Goal: Transaction & Acquisition: Subscribe to service/newsletter

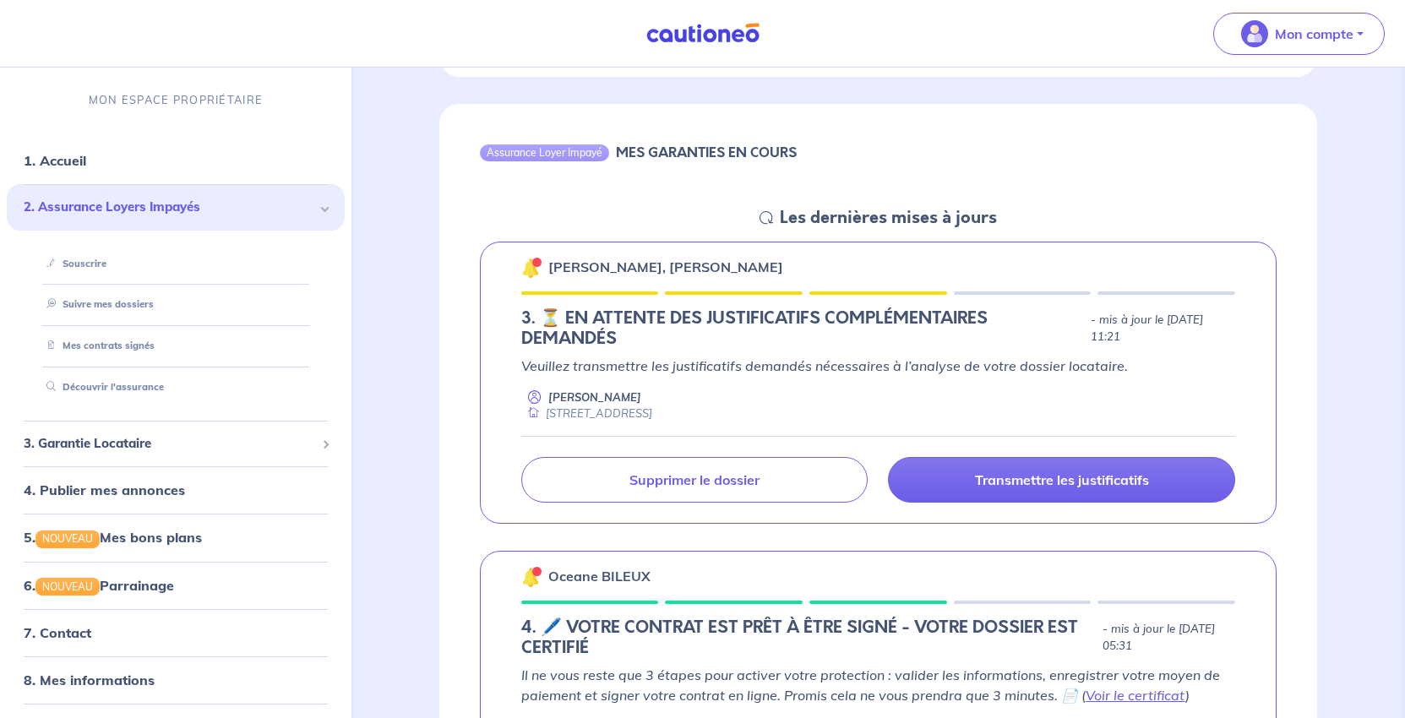
scroll to position [760, 0]
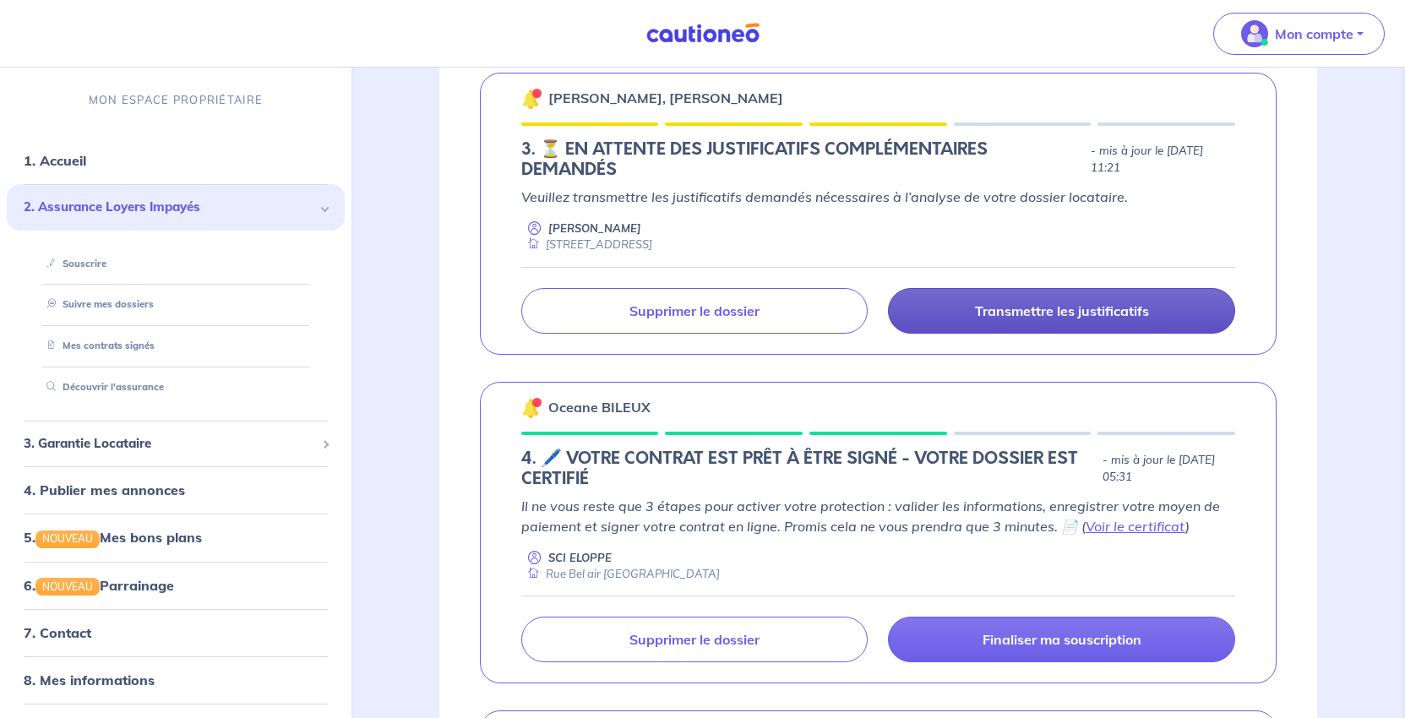
click at [1057, 319] on p "Transmettre les justificatifs" at bounding box center [1062, 310] width 174 height 17
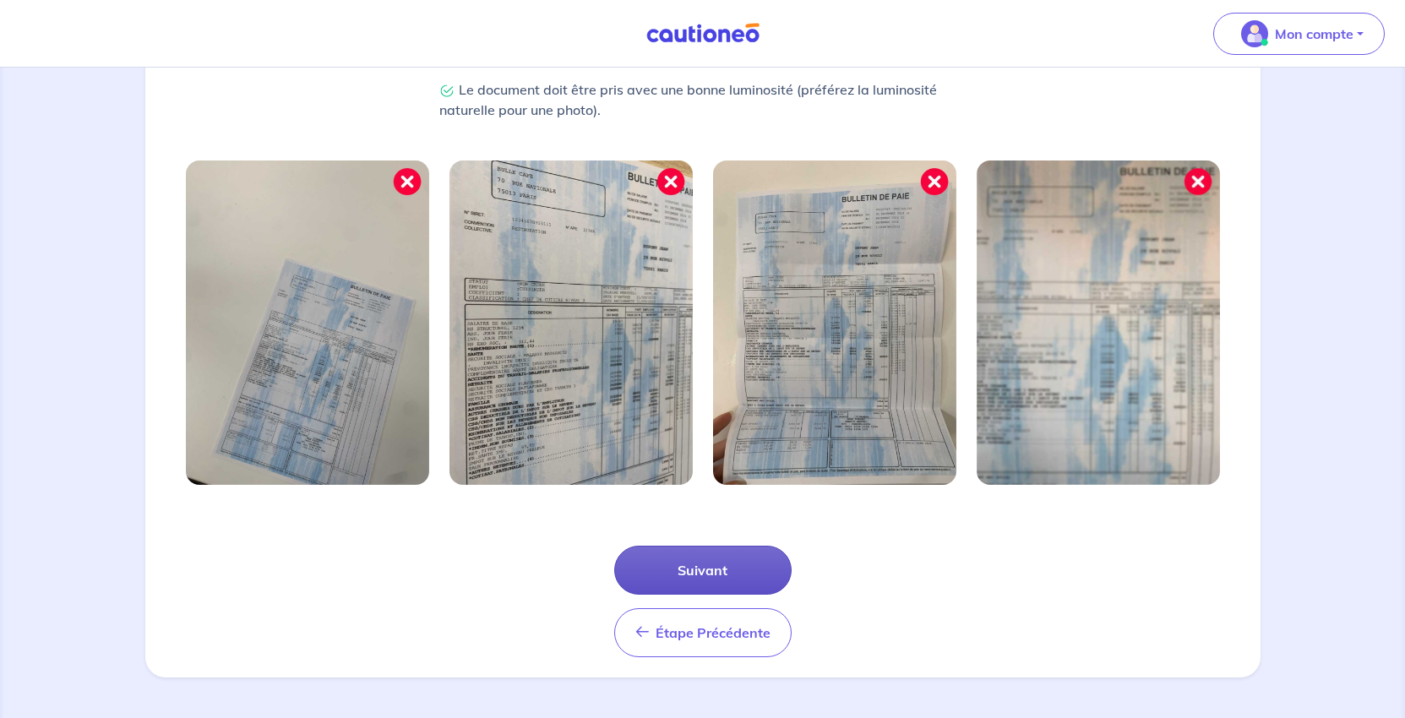
click at [688, 546] on button "Suivant" at bounding box center [702, 570] width 177 height 49
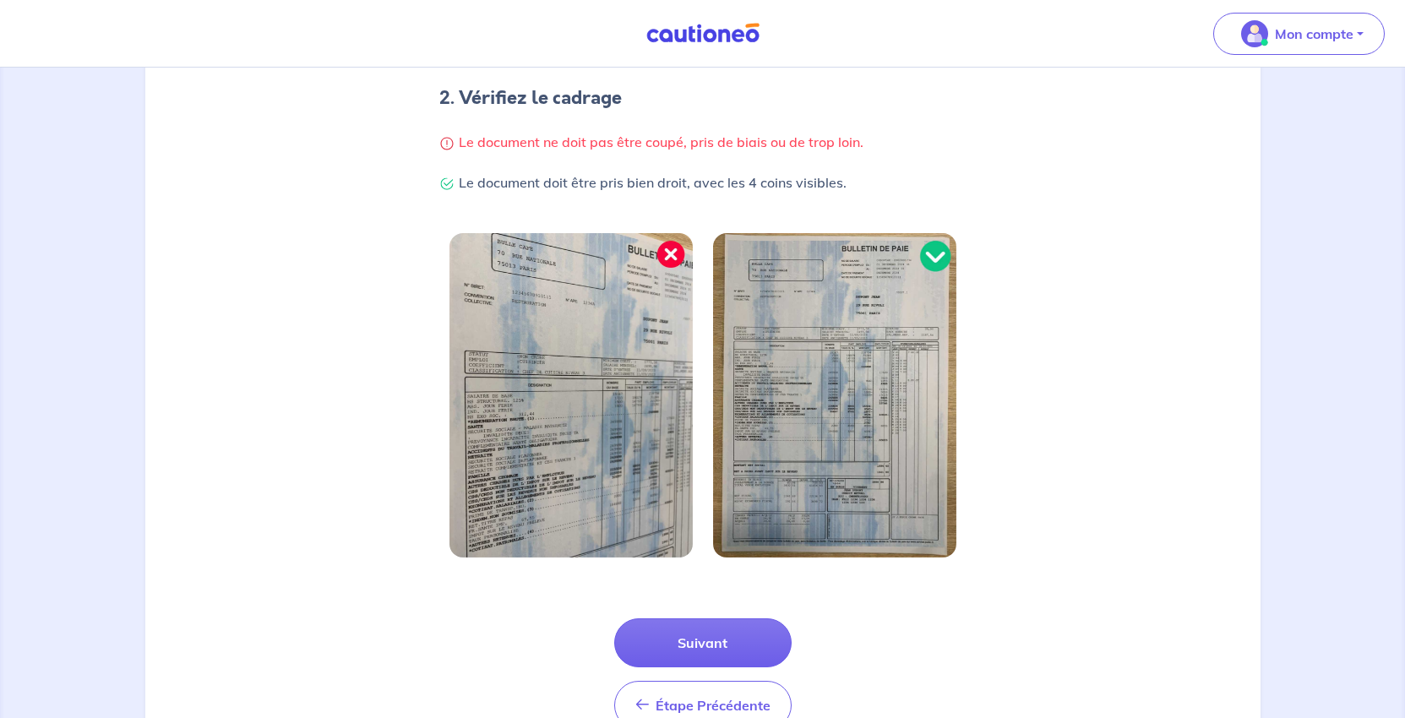
scroll to position [601, 0]
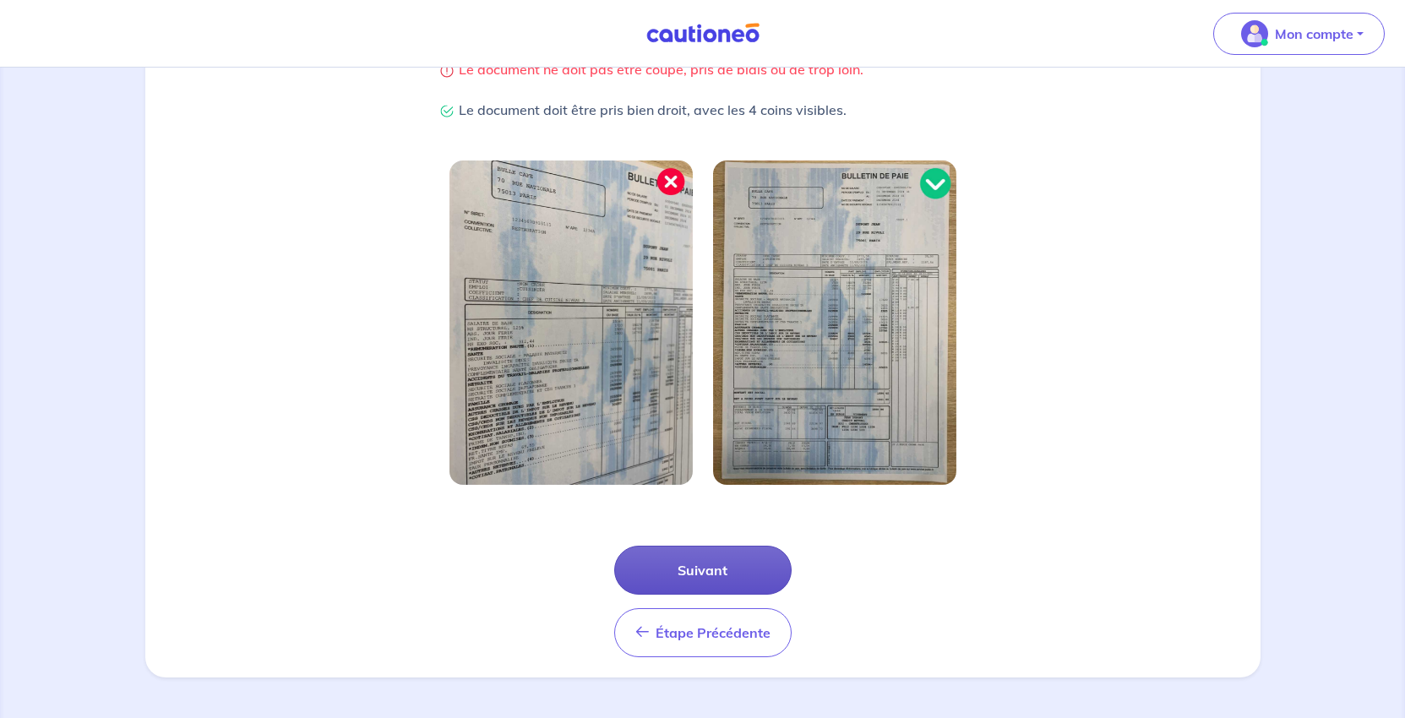
click at [724, 546] on button "Suivant" at bounding box center [702, 570] width 177 height 49
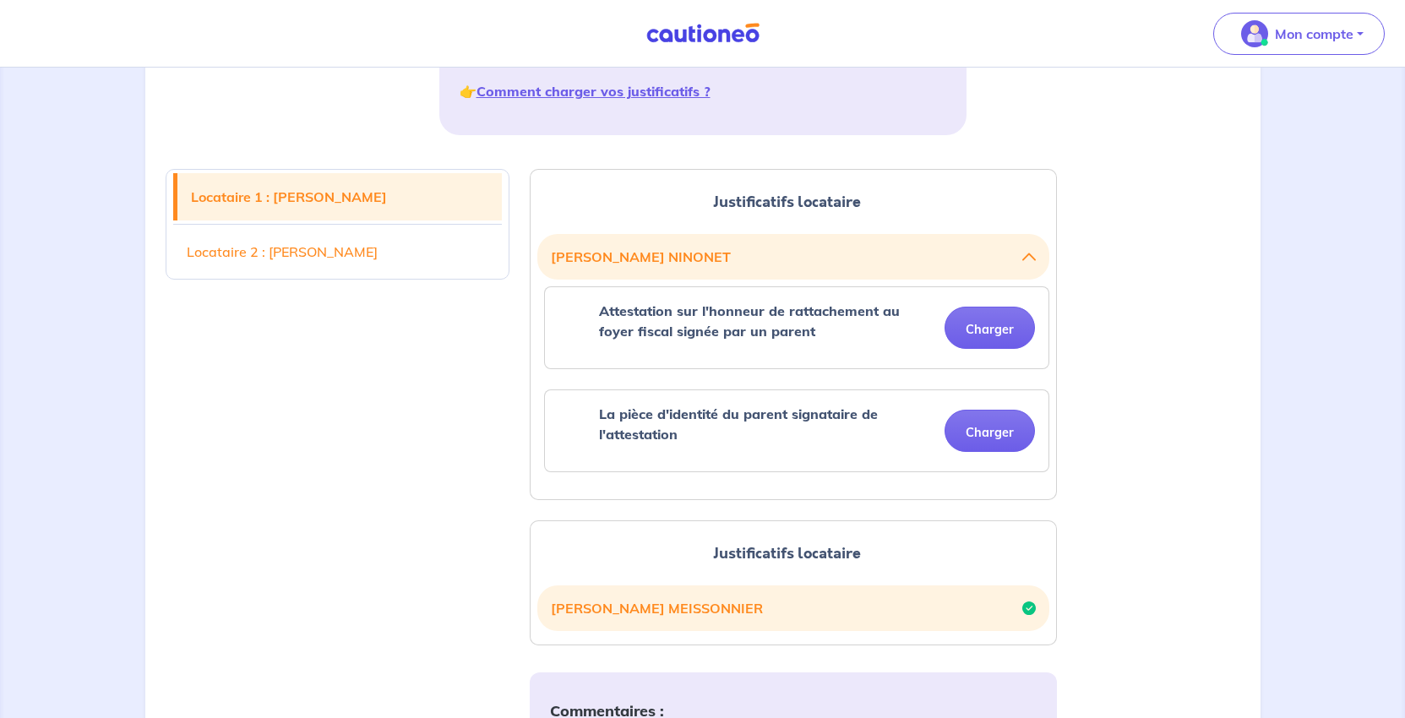
scroll to position [676, 0]
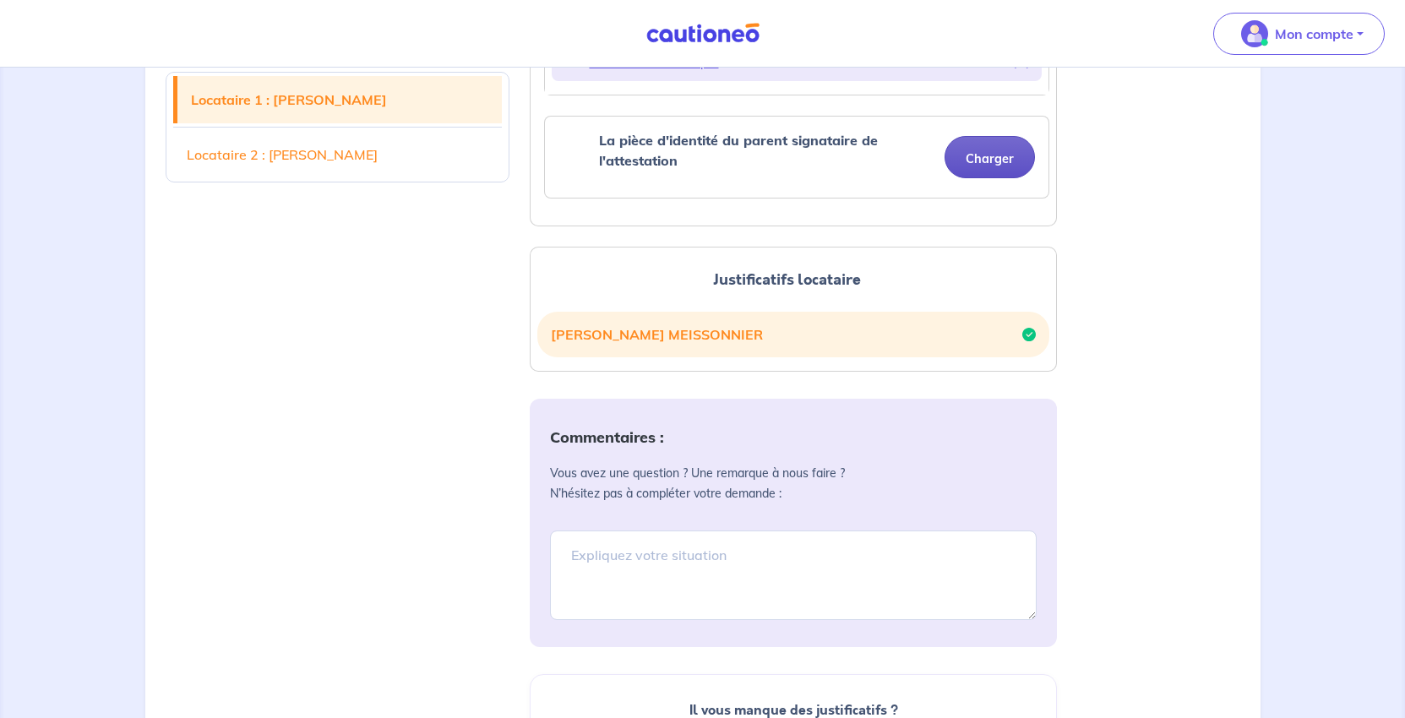
click at [976, 178] on button "Charger" at bounding box center [989, 157] width 90 height 42
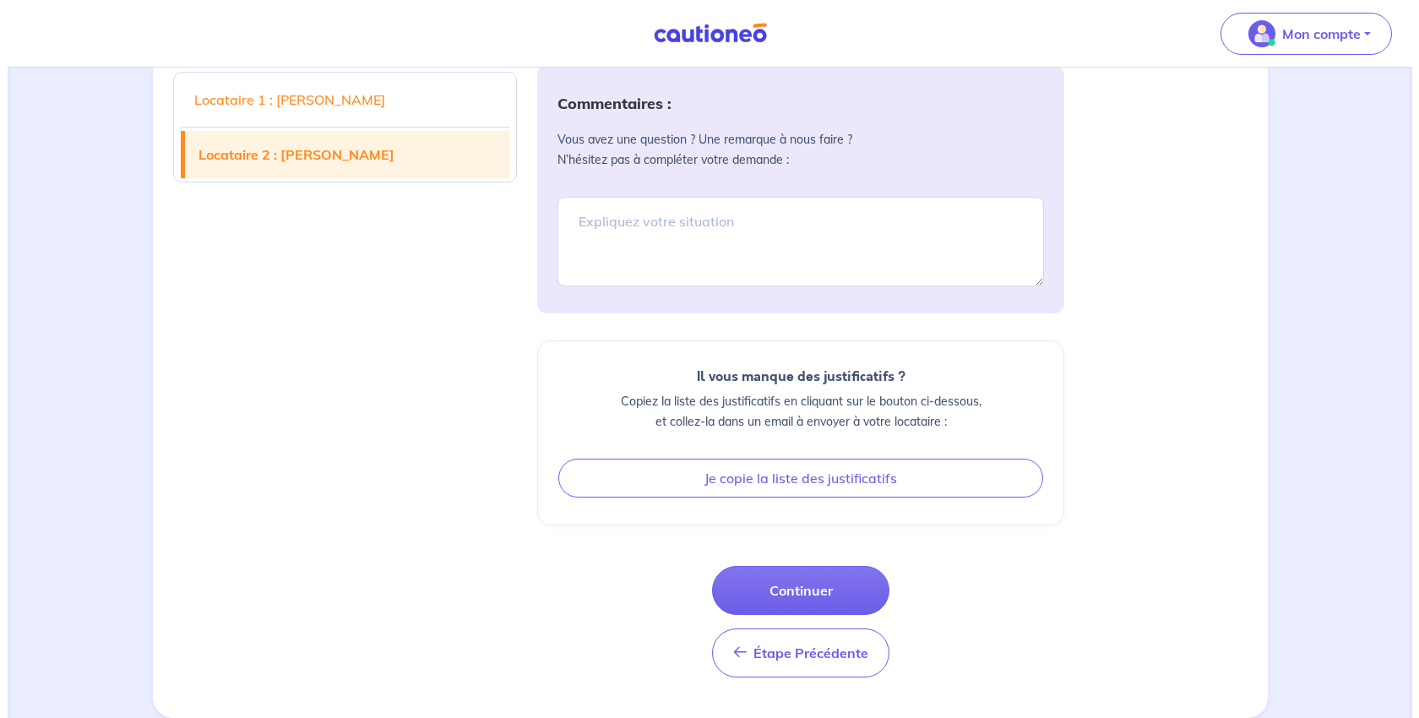
scroll to position [1520, 0]
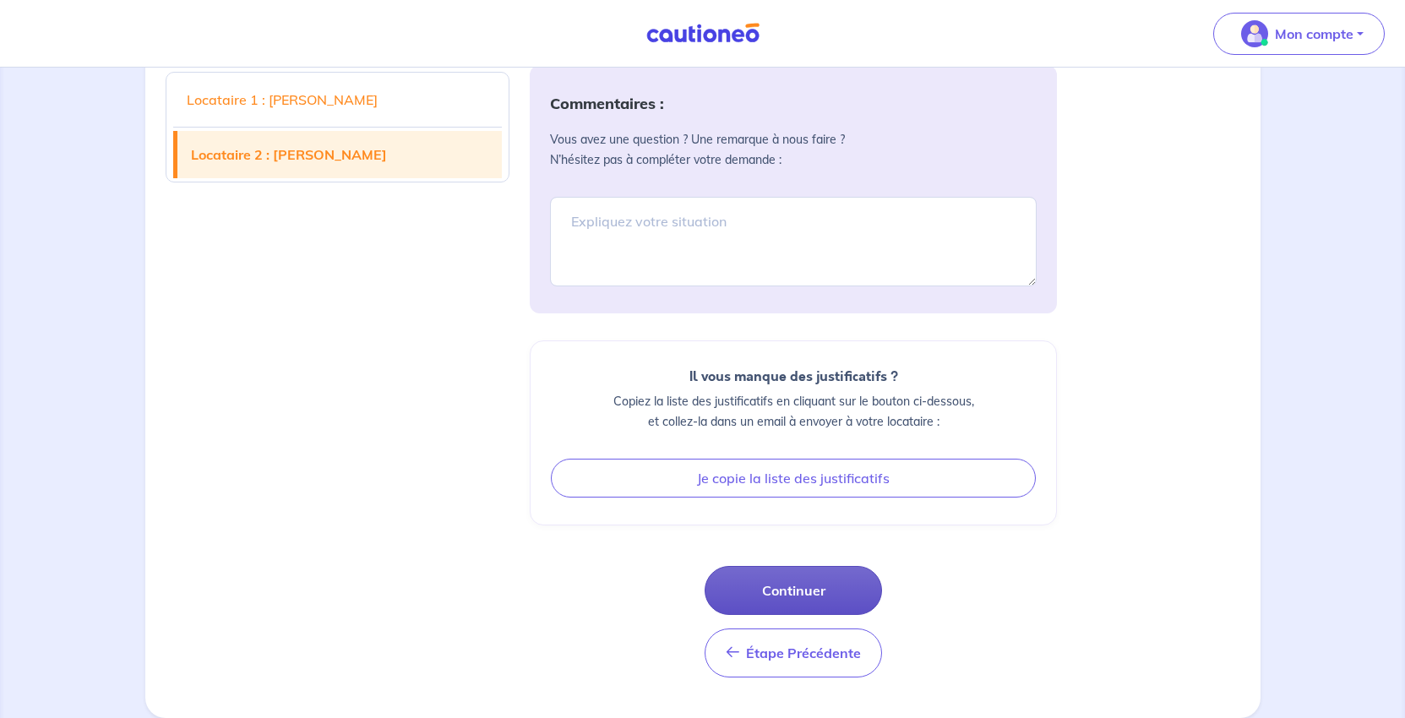
click at [807, 566] on button "Continuer" at bounding box center [792, 590] width 177 height 49
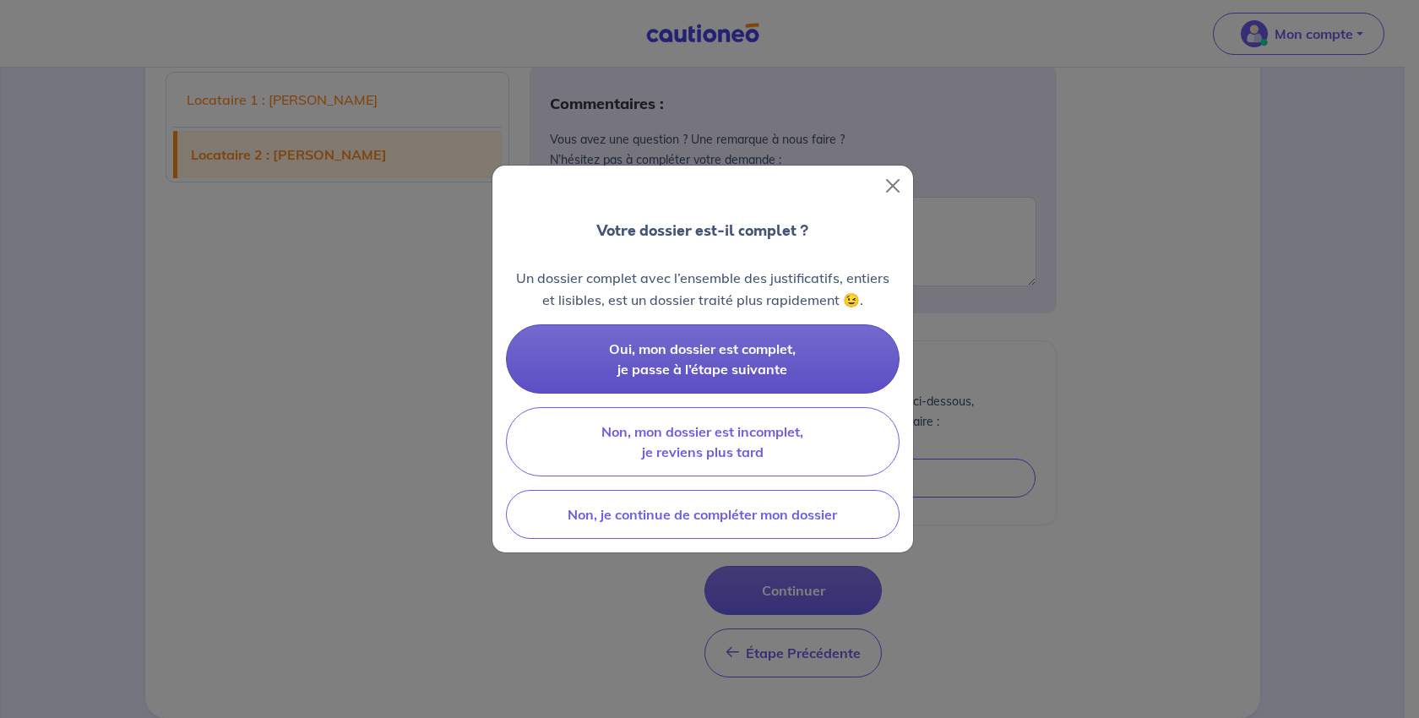
scroll to position [1463, 0]
click at [727, 378] on span "Oui, mon dossier est complet, je passe à l’étape suivante" at bounding box center [702, 358] width 187 height 37
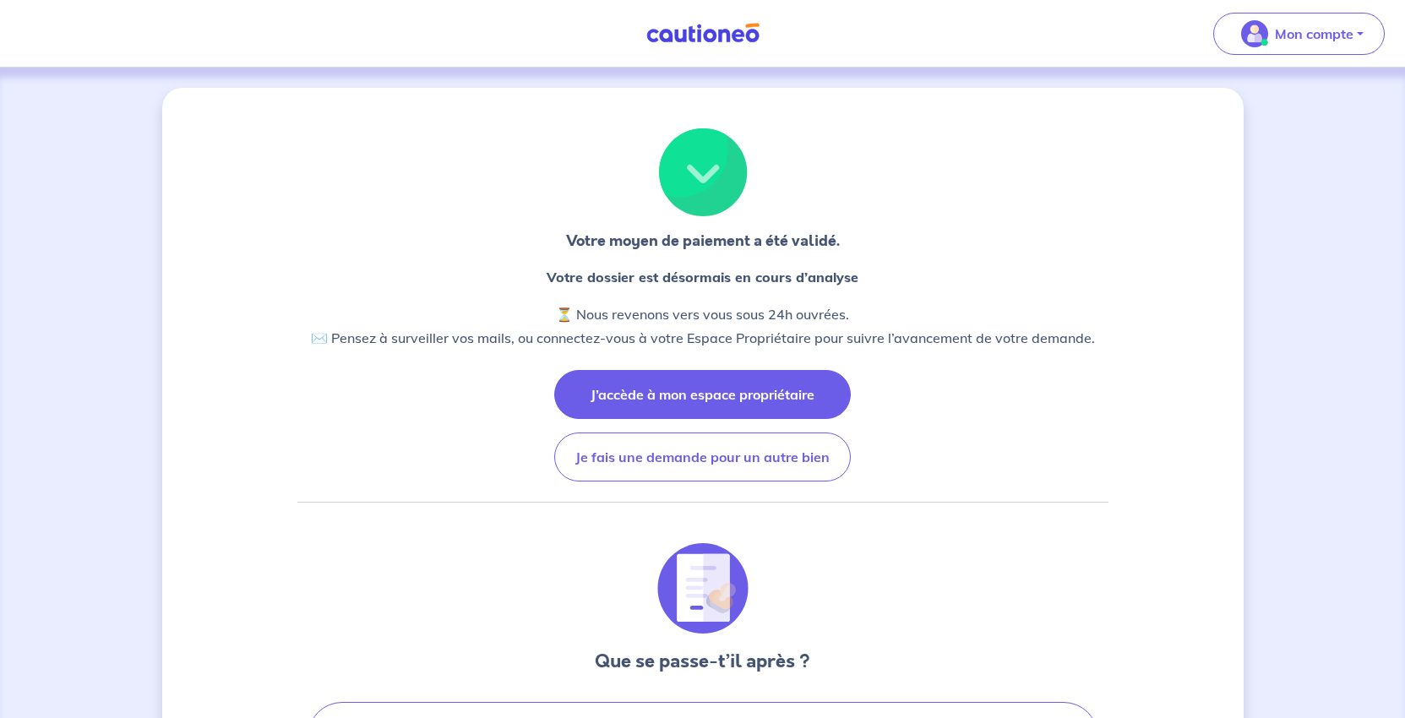
click at [764, 419] on button "J’accède à mon espace propriétaire" at bounding box center [702, 394] width 296 height 49
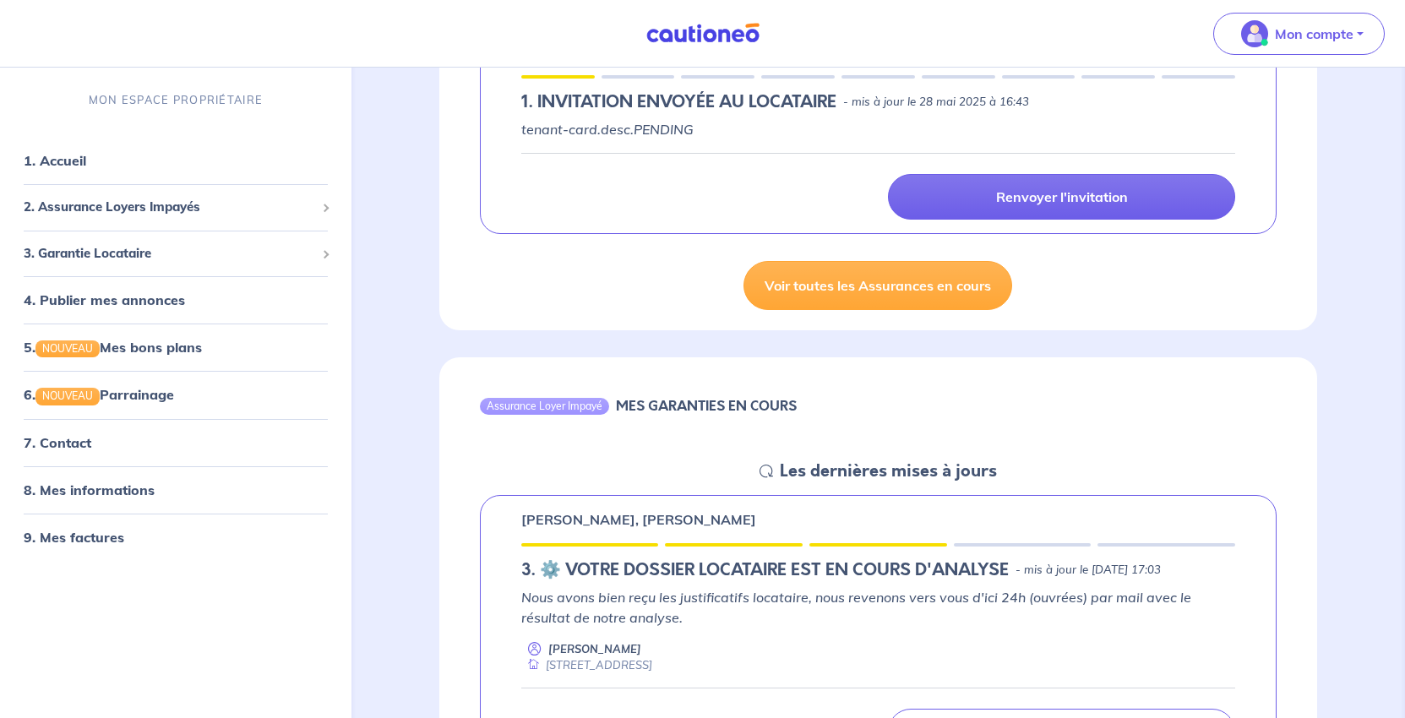
scroll to position [507, 0]
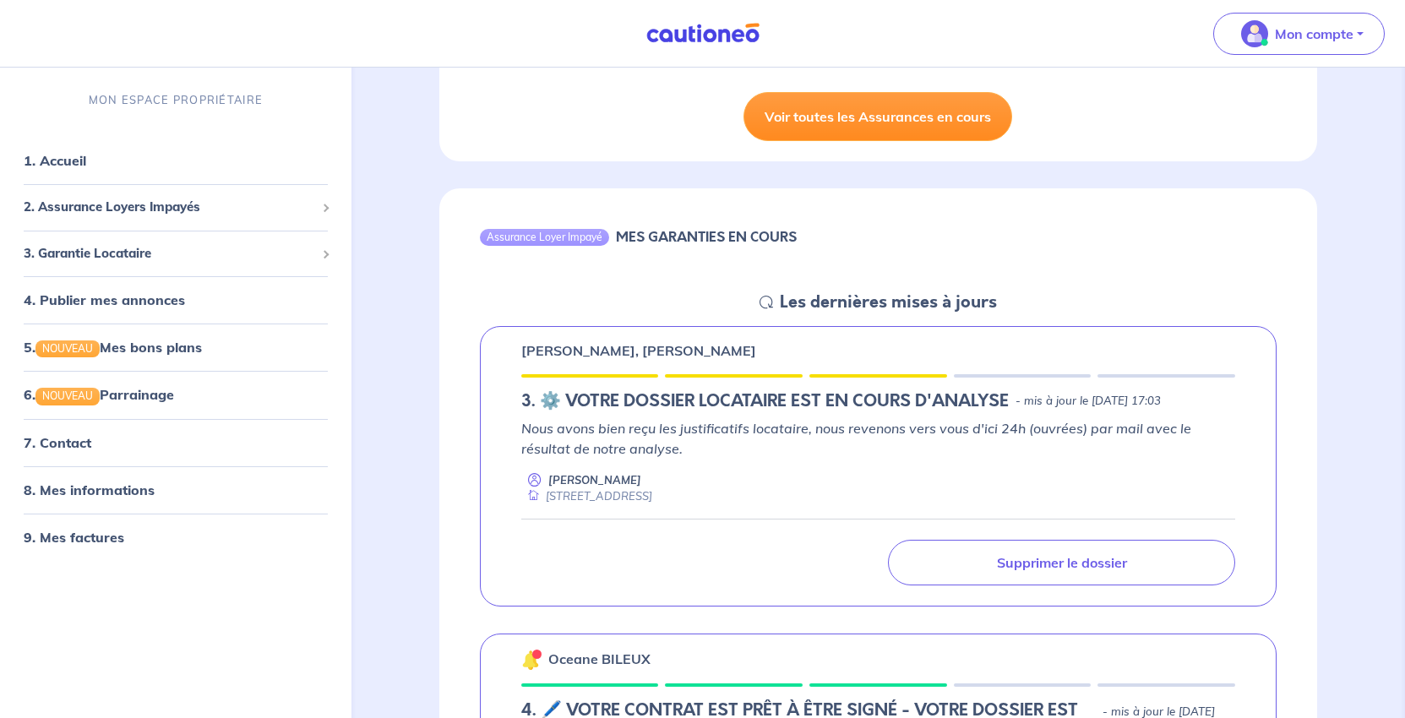
click at [846, 141] on link "Voir toutes les Assurances en cours" at bounding box center [877, 116] width 269 height 49
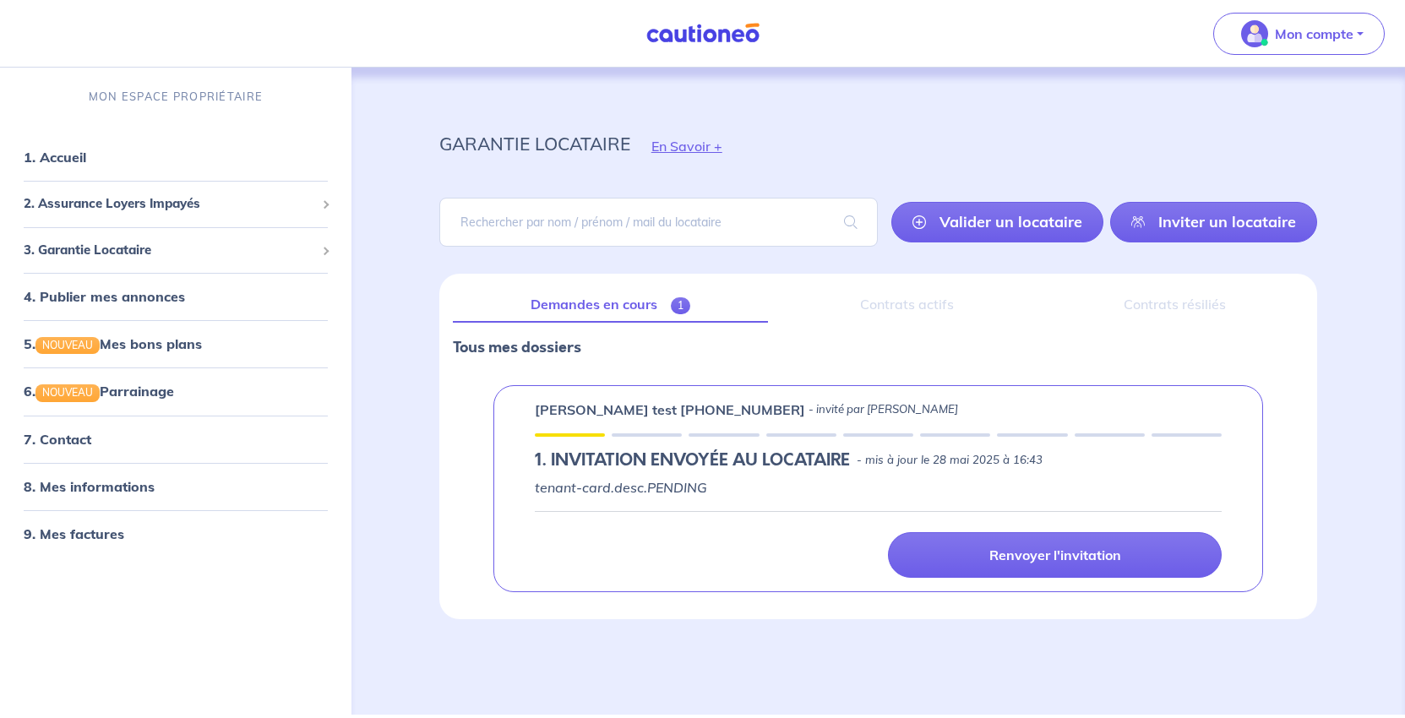
scroll to position [181, 0]
click at [97, 214] on span "2. Assurance Loyers Impayés" at bounding box center [169, 203] width 291 height 19
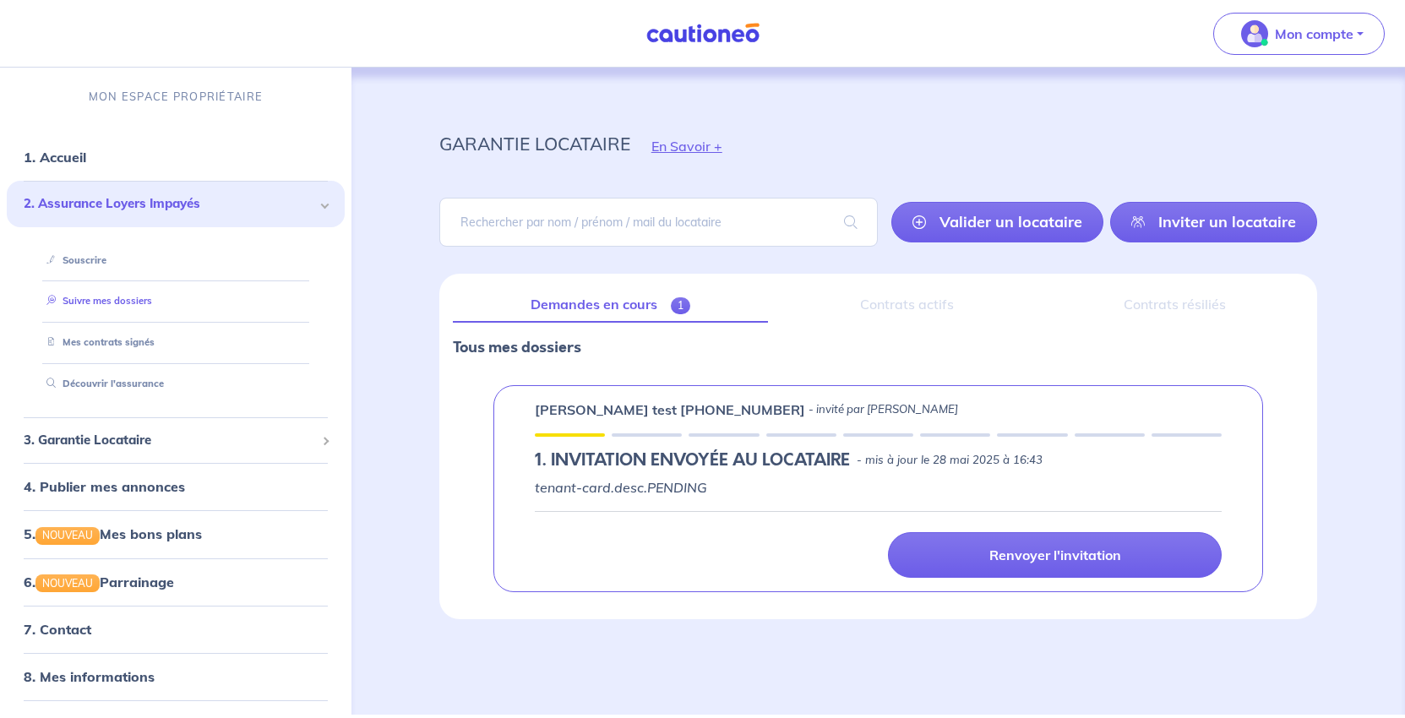
click at [141, 307] on link "Suivre mes dossiers" at bounding box center [96, 301] width 112 height 12
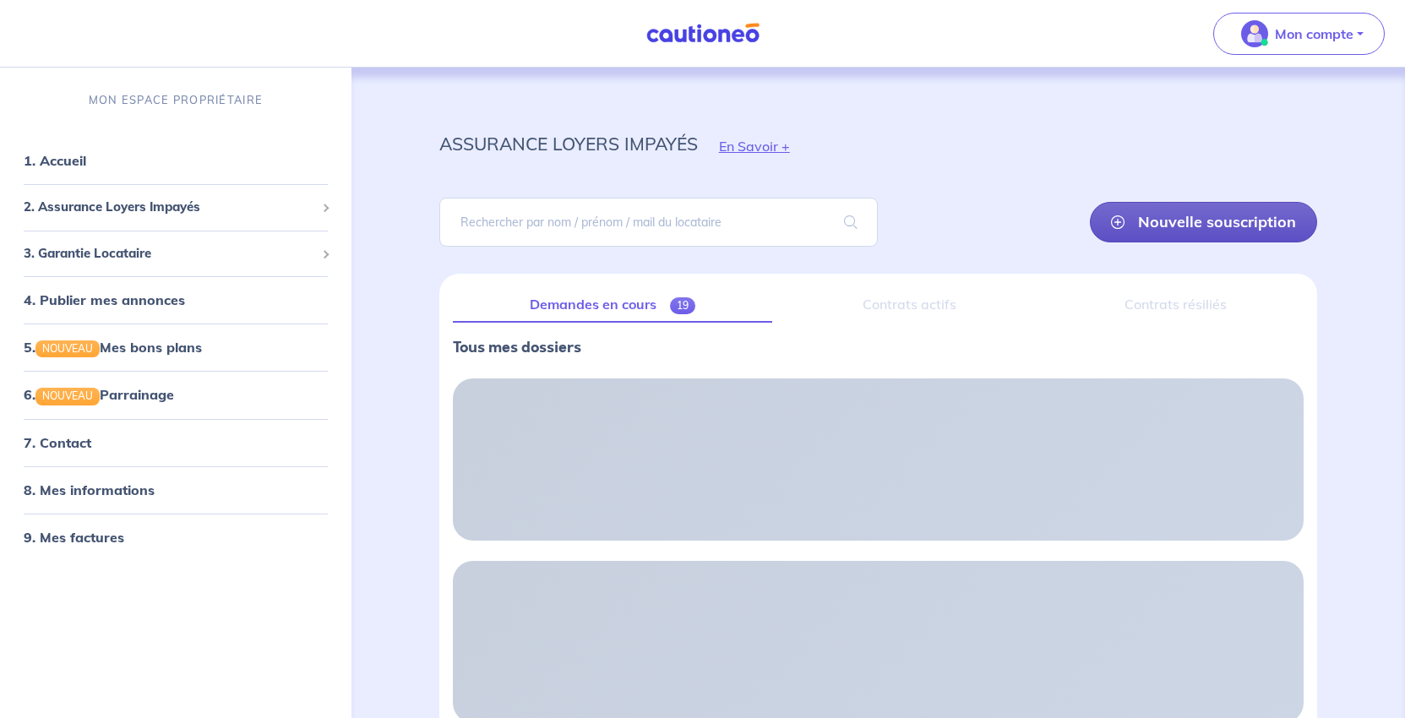
click at [1153, 242] on link "Nouvelle souscription" at bounding box center [1203, 222] width 227 height 41
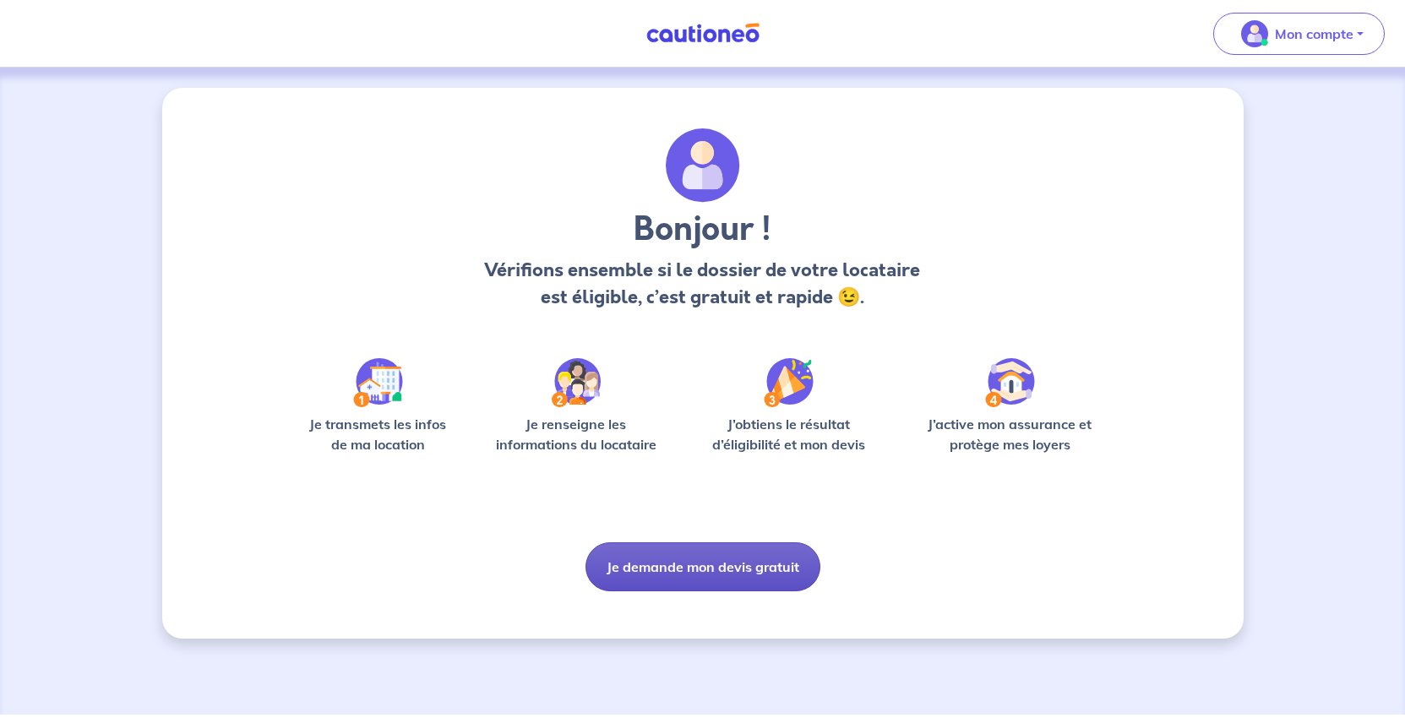
click at [737, 591] on button "Je demande mon devis gratuit" at bounding box center [702, 566] width 235 height 49
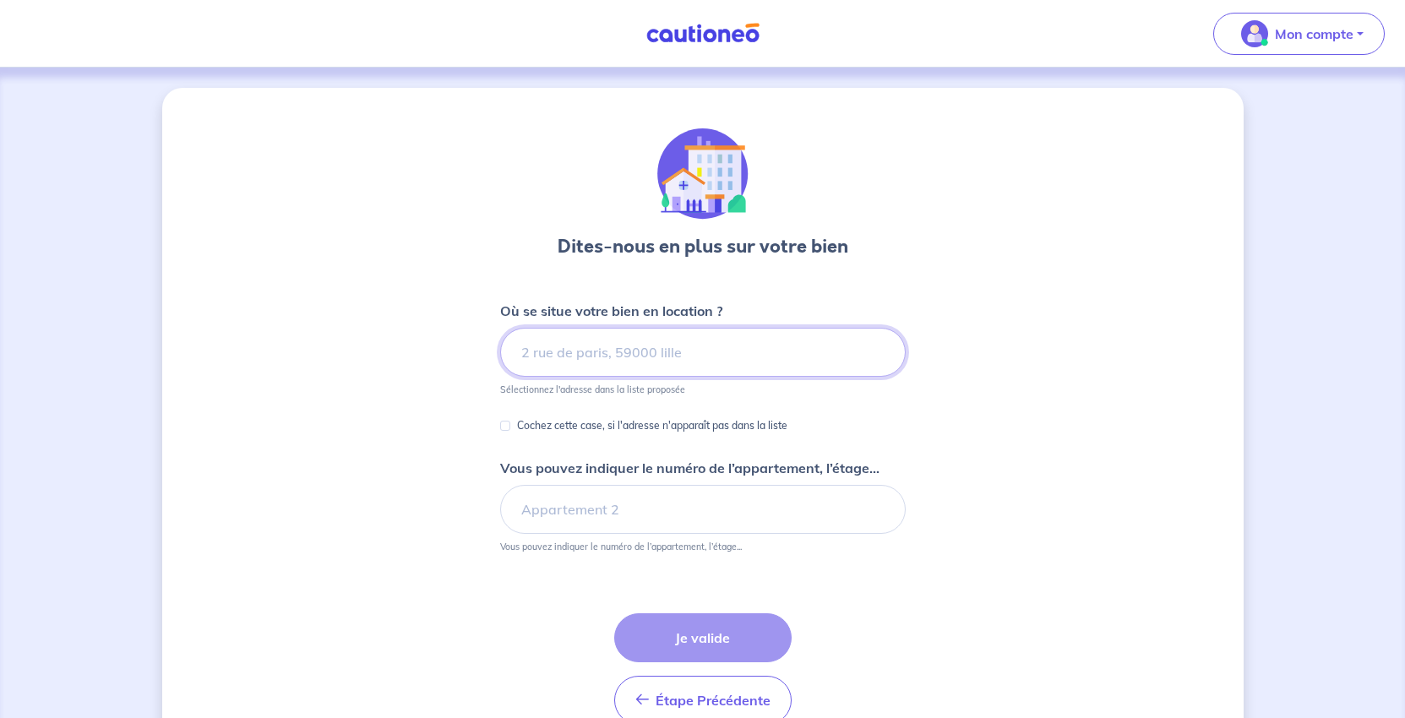
click at [526, 377] on input at bounding box center [702, 352] width 405 height 49
paste input "[STREET_ADDRESS]"
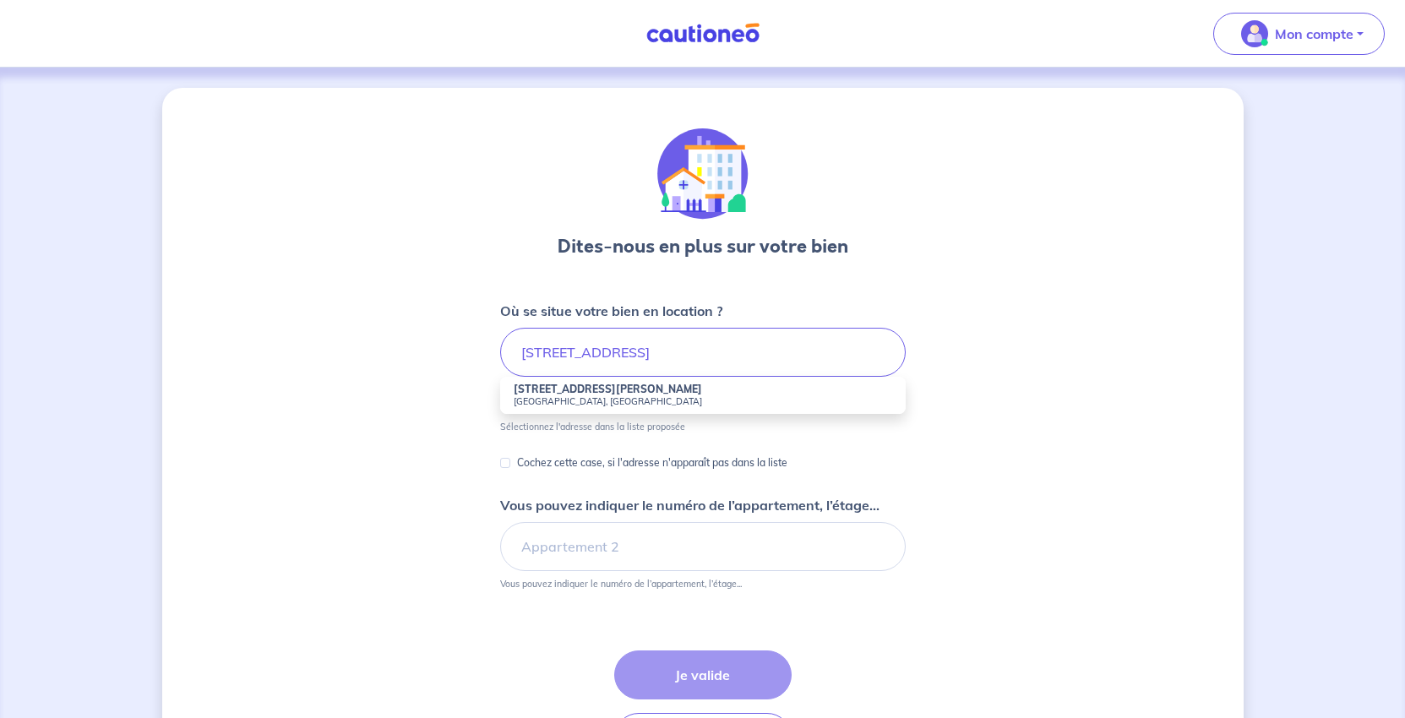
click at [623, 395] on strong "[STREET_ADDRESS][PERSON_NAME]" at bounding box center [608, 389] width 188 height 13
type input "[STREET_ADDRESS][PERSON_NAME]"
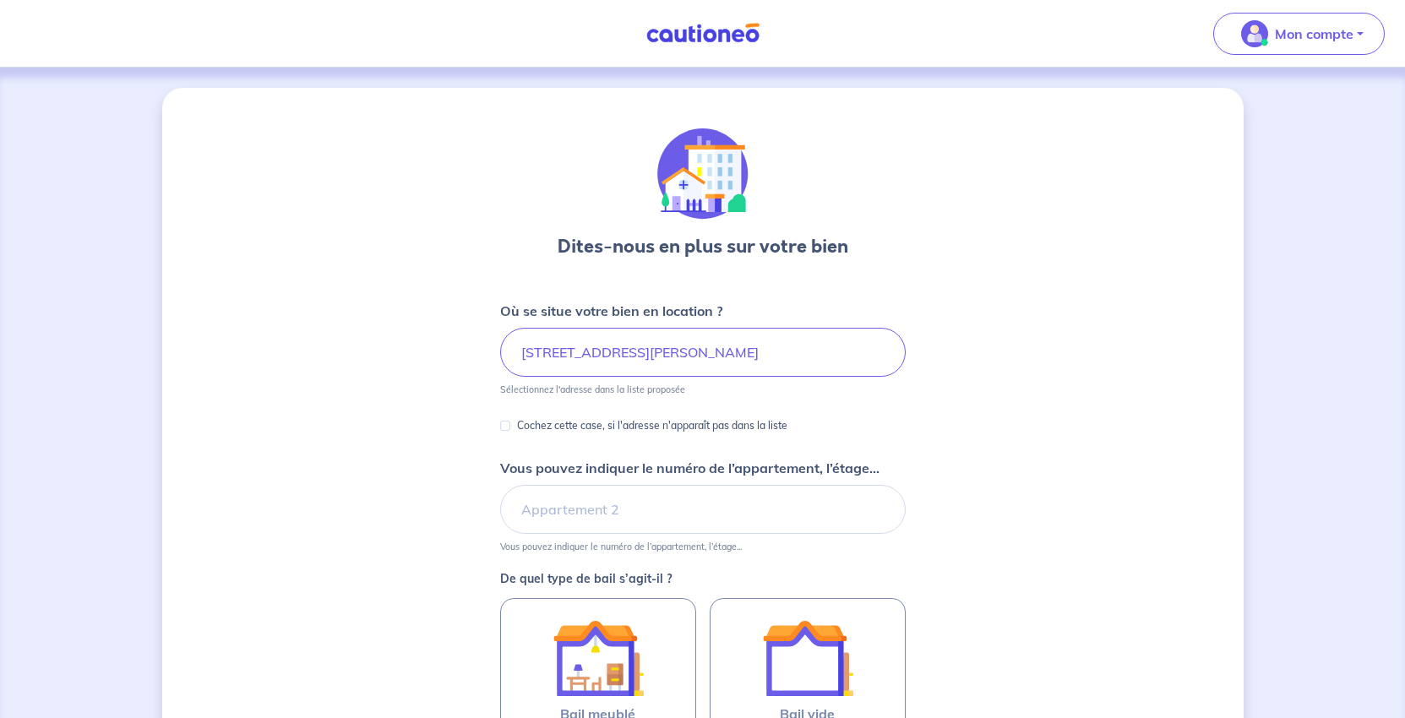
scroll to position [169, 0]
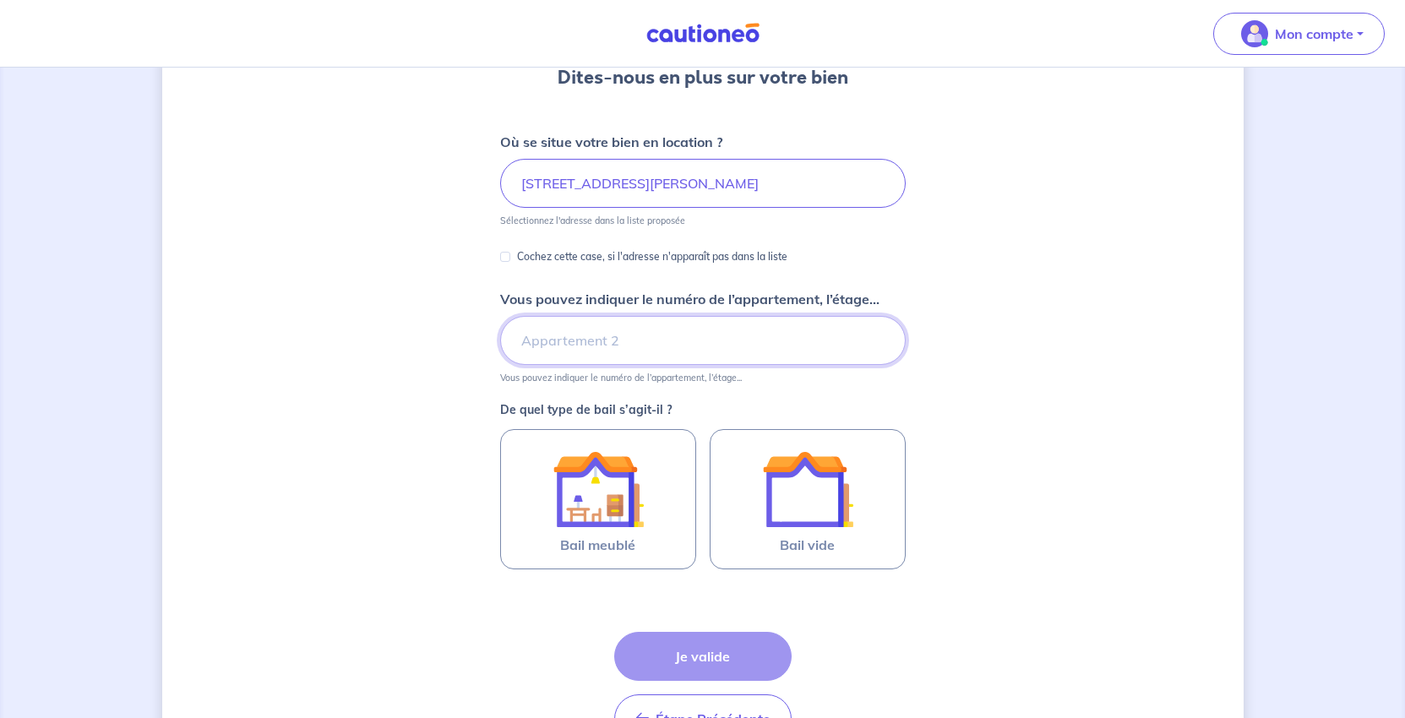
click at [550, 365] on input "Vous pouvez indiquer le numéro de l’appartement, l’étage..." at bounding box center [702, 340] width 405 height 49
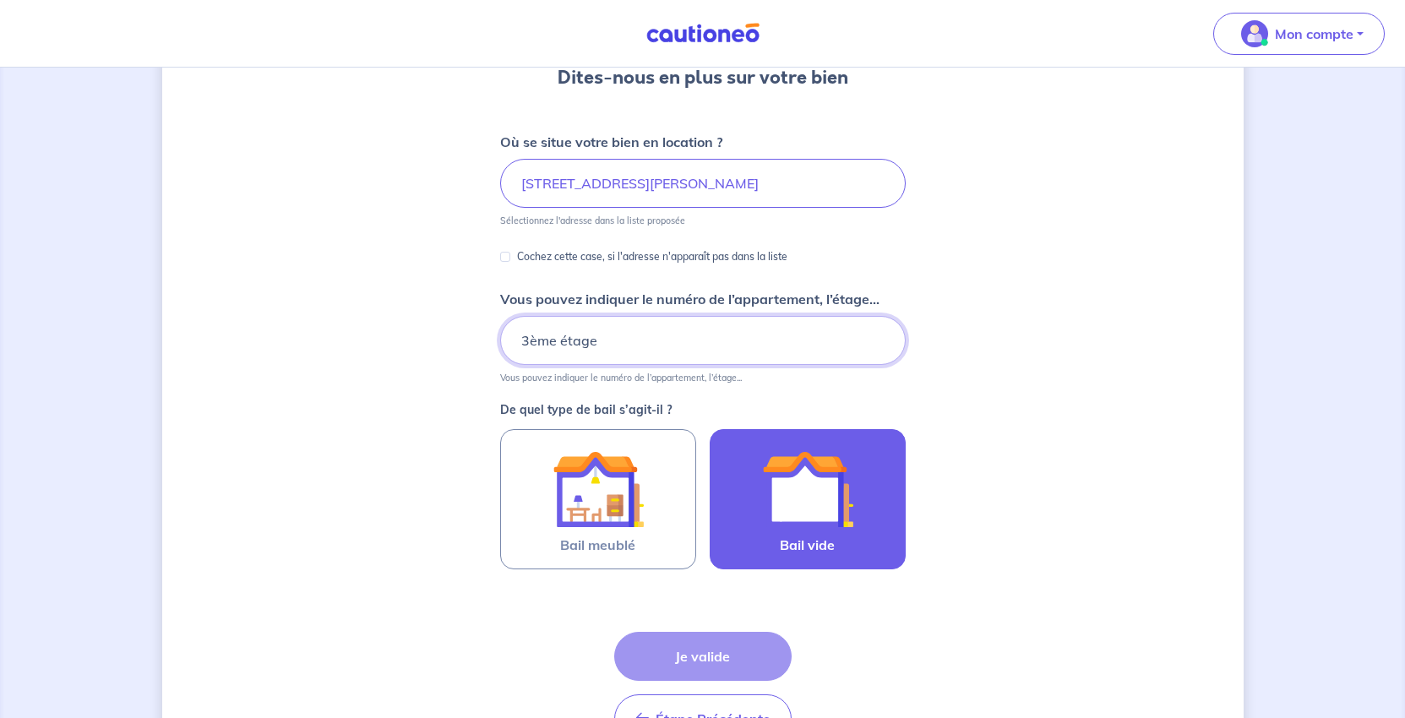
type input "3ème étage"
click at [853, 535] on img at bounding box center [807, 488] width 91 height 91
click at [0, 0] on input "Bail vide" at bounding box center [0, 0] width 0 height 0
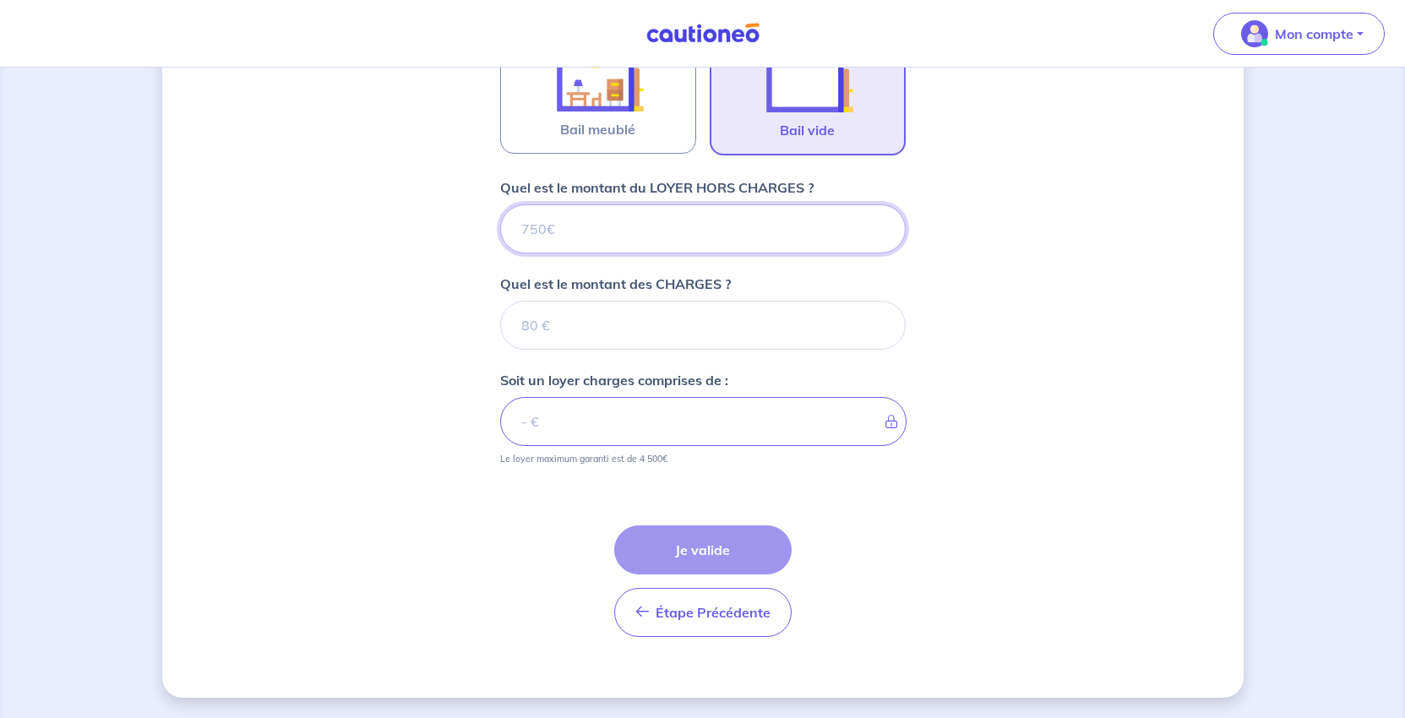
scroll to position [776, 0]
click at [541, 204] on input "Quel est le montant du LOYER HORS CHARGES ?" at bounding box center [702, 228] width 405 height 49
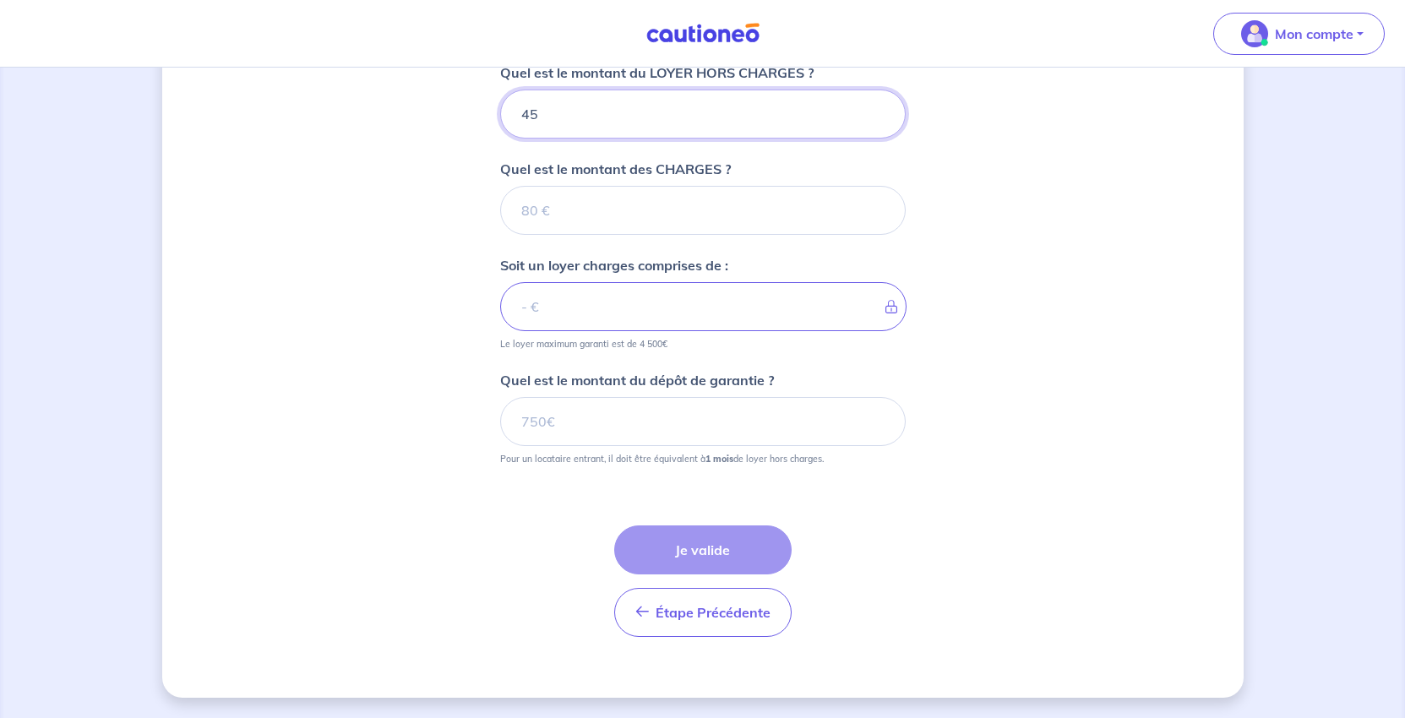
type input "450"
click at [529, 235] on input "Quel est le montant des CHARGES ?" at bounding box center [702, 210] width 405 height 49
type input "20"
type input "470"
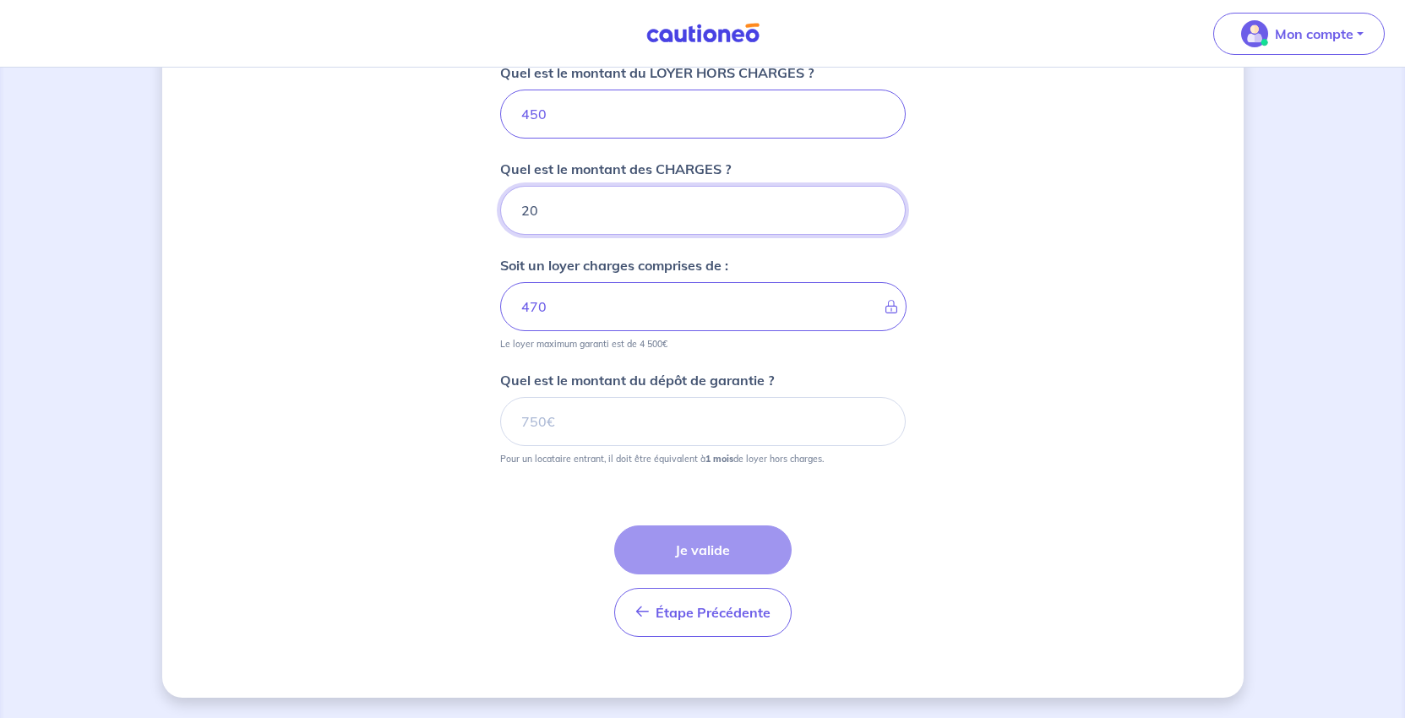
type input "20"
click at [539, 446] on input "Quel est le montant du dépôt de garantie ?" at bounding box center [702, 421] width 405 height 49
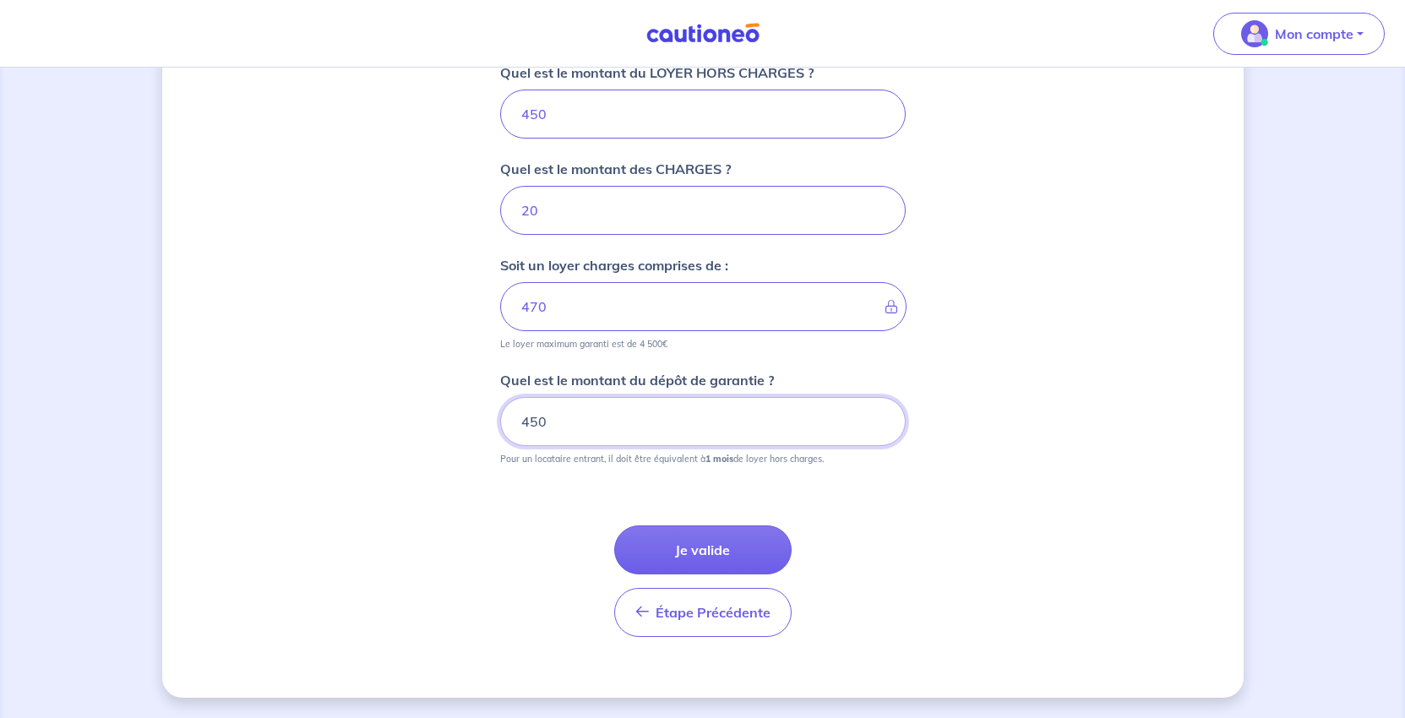
type input "450"
click at [1080, 528] on div "Dites-nous en plus sur votre bien Où se situe votre bien en location ? [STREET_…" at bounding box center [702, 42] width 1081 height 1309
click at [744, 562] on button "Je valide" at bounding box center [702, 549] width 177 height 49
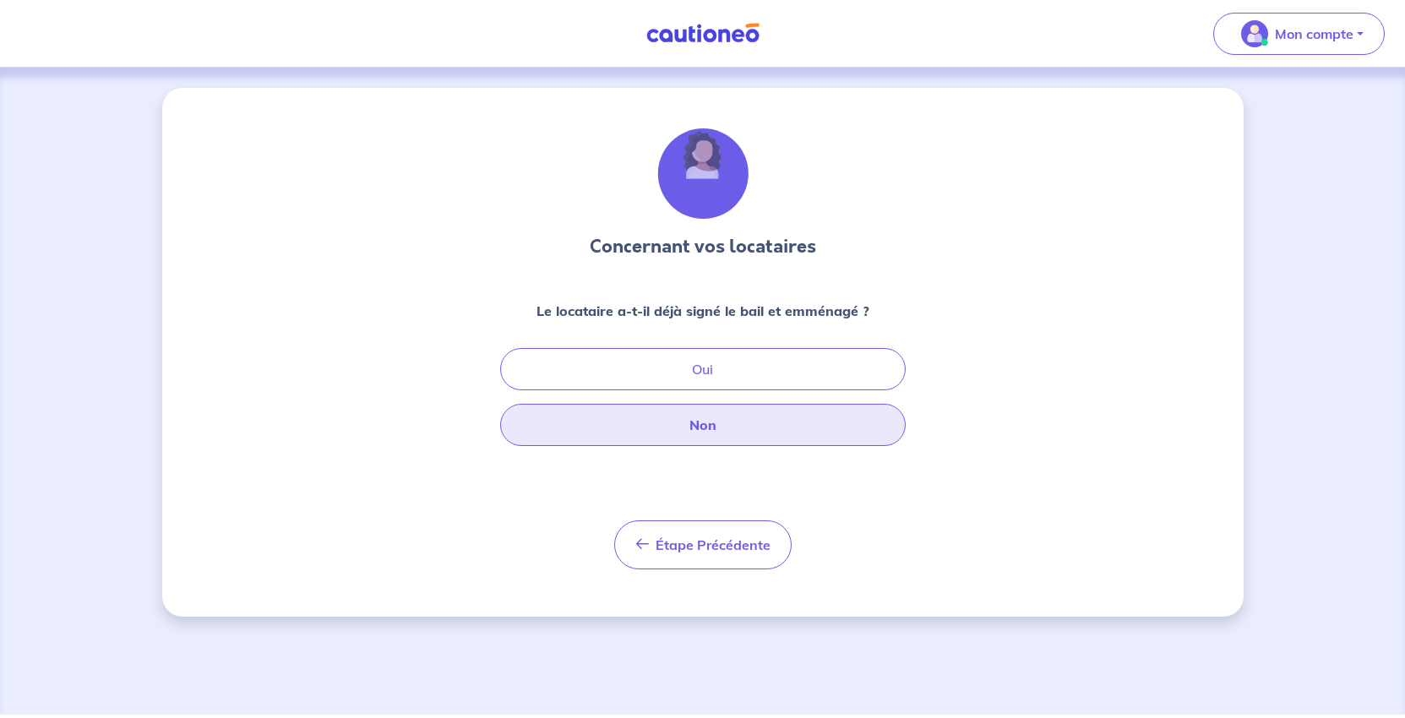
click at [713, 446] on button "Non" at bounding box center [702, 425] width 405 height 42
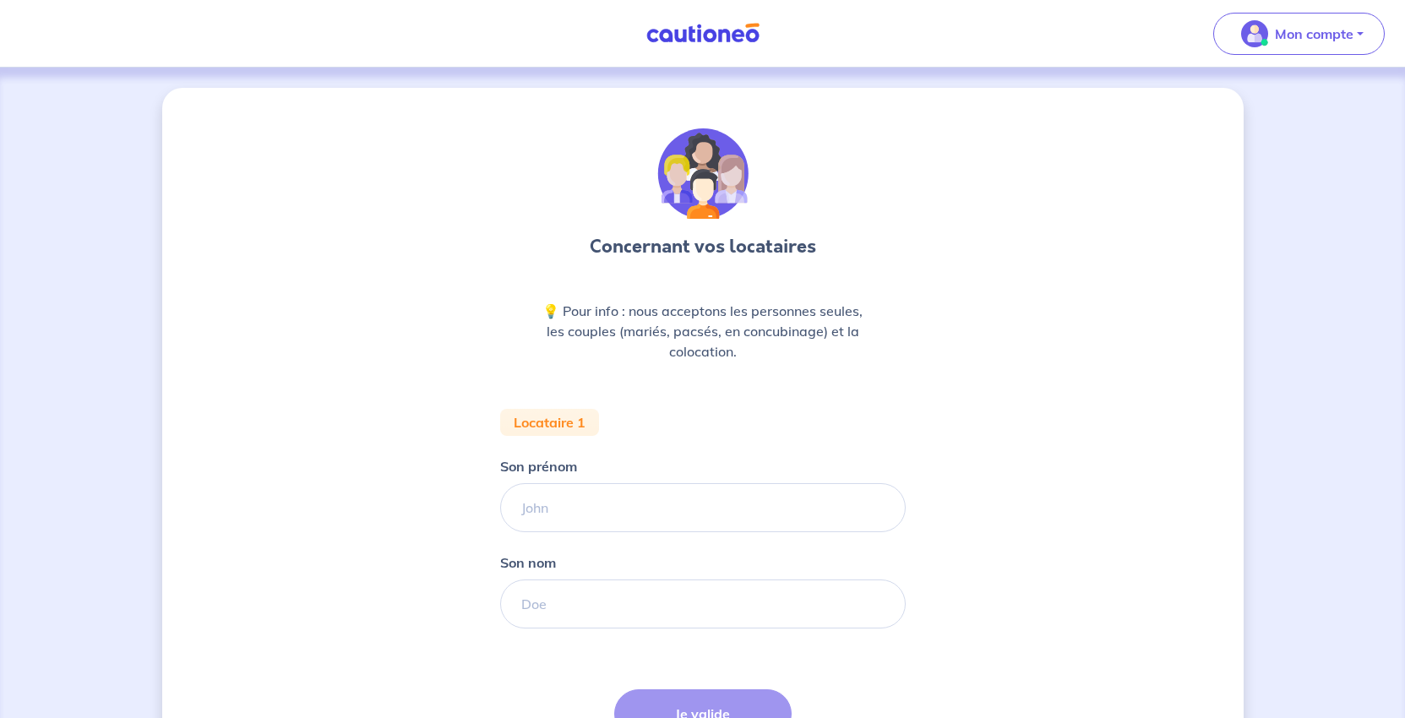
scroll to position [169, 0]
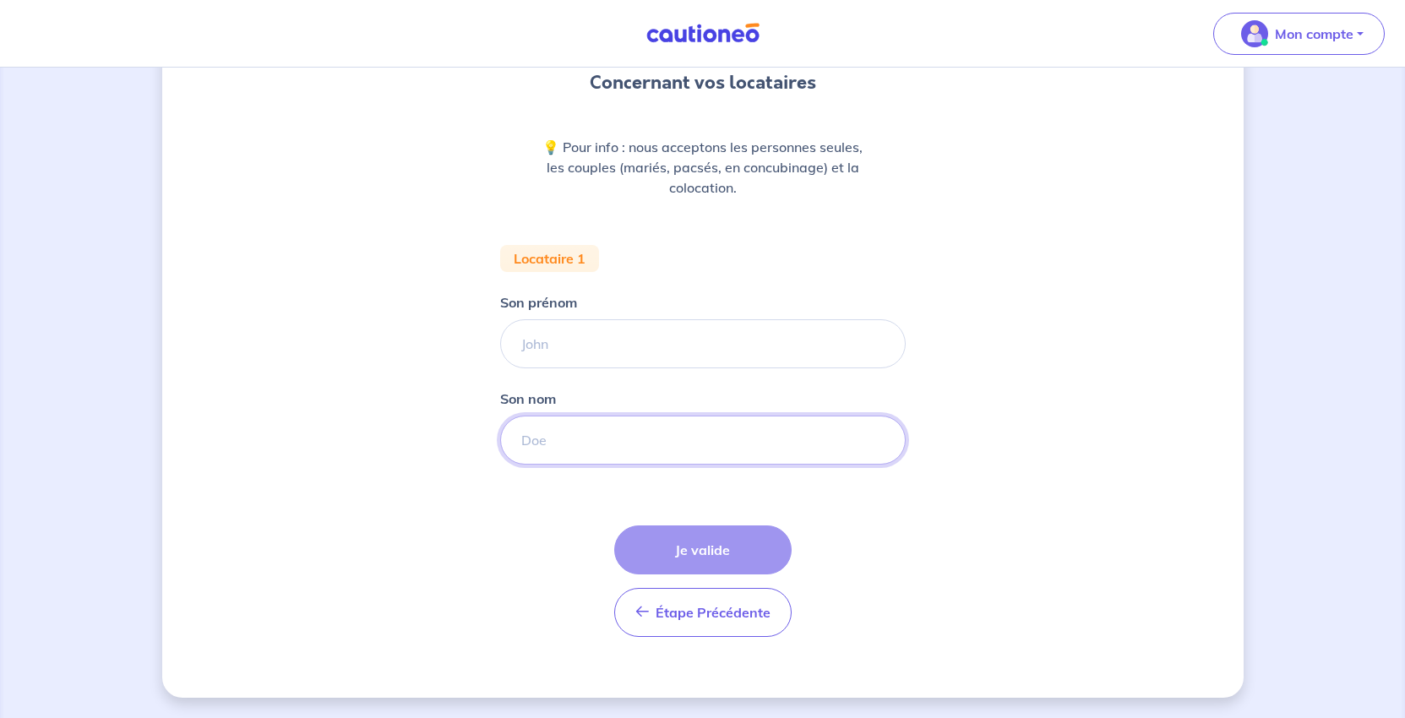
click at [547, 465] on input "Son nom" at bounding box center [702, 440] width 405 height 49
type input "DROESCH"
click at [550, 368] on input "Son prénom" at bounding box center [702, 343] width 405 height 49
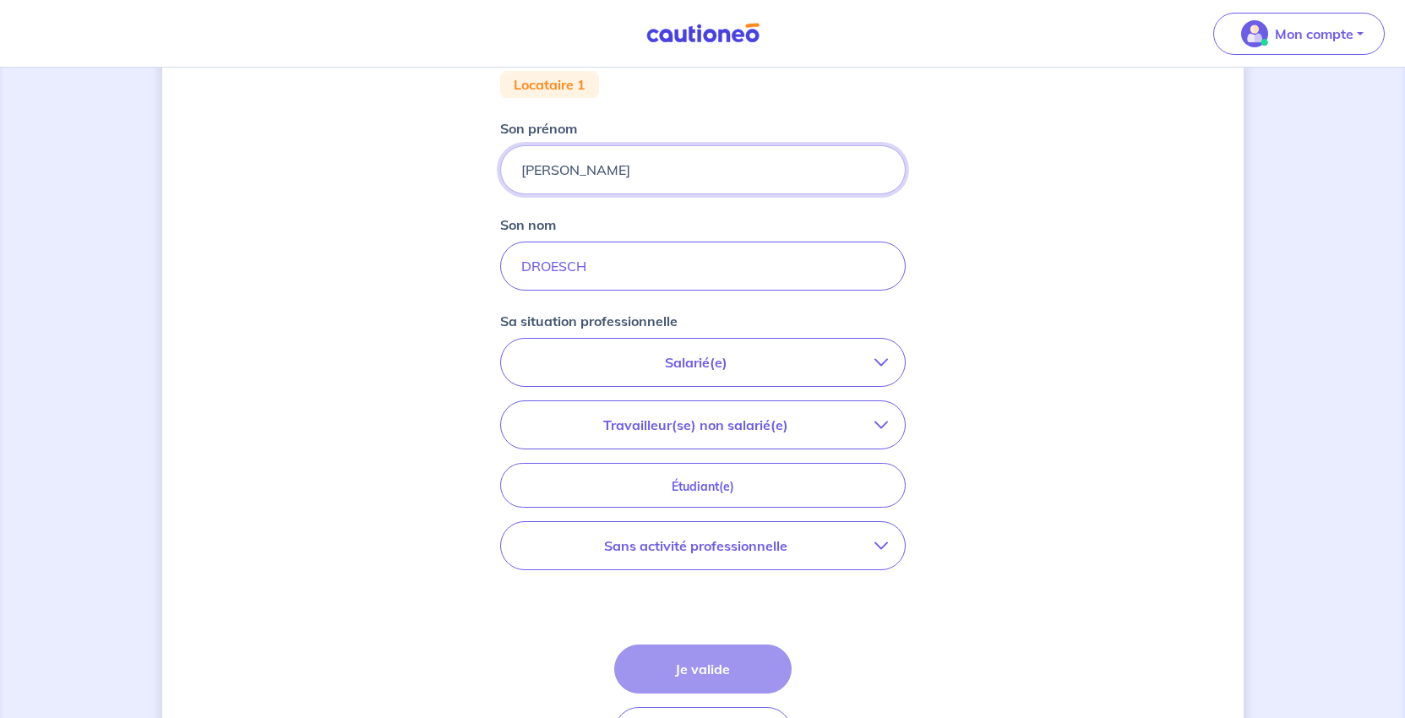
scroll to position [507, 0]
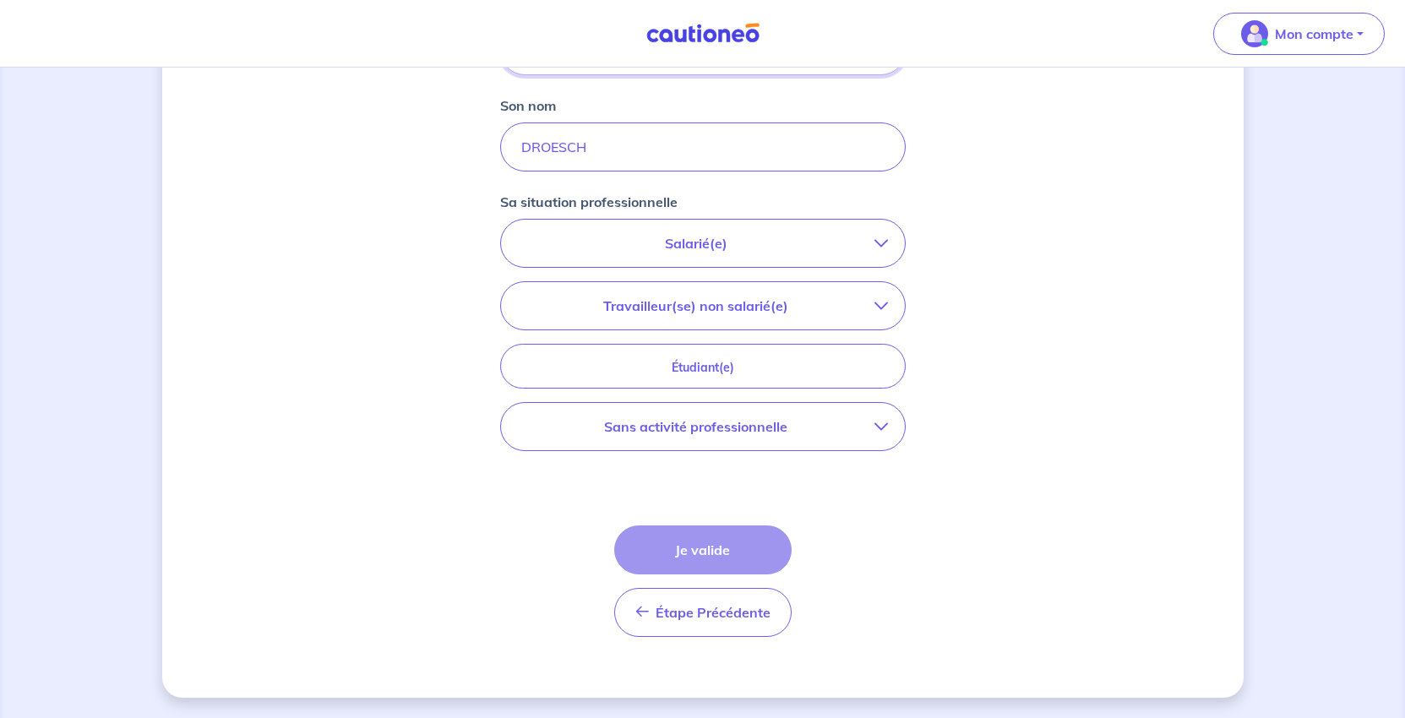
type input "[PERSON_NAME]"
click at [717, 437] on p "Sans activité professionnelle" at bounding box center [696, 426] width 356 height 20
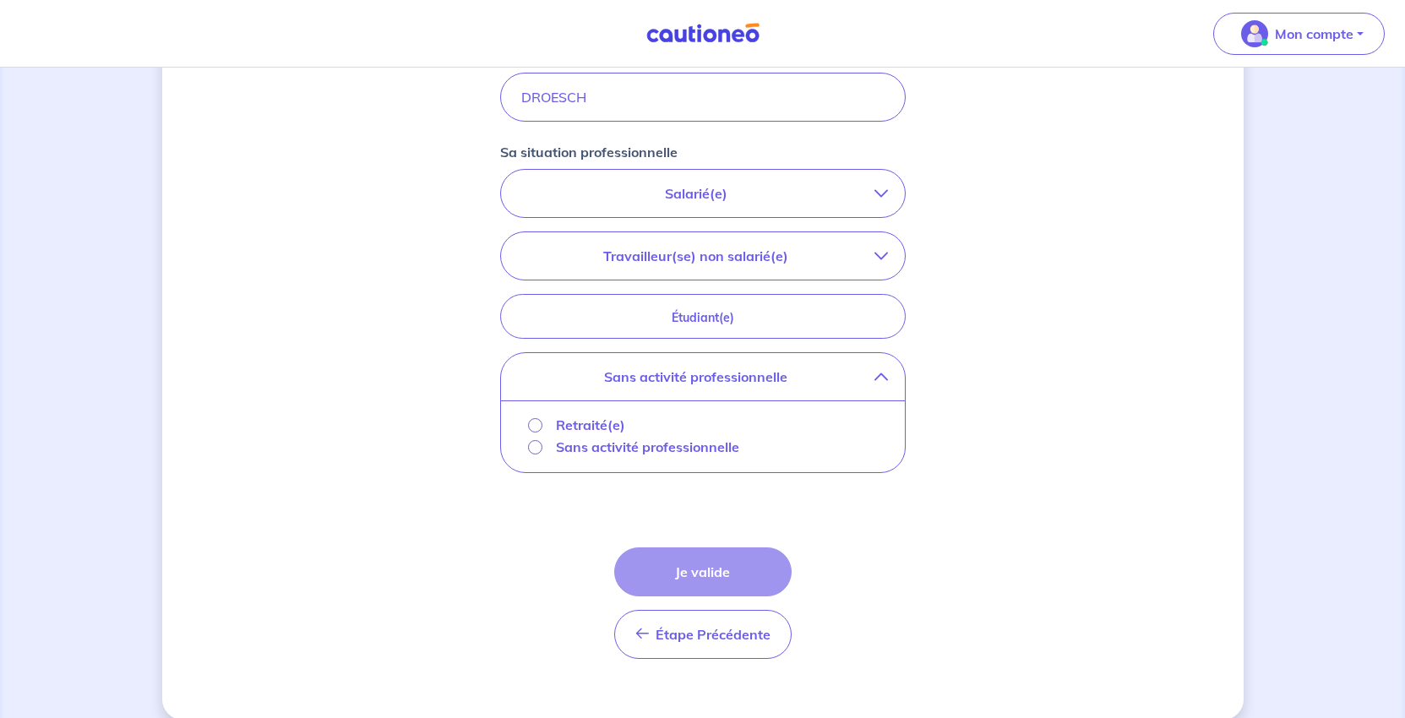
click at [578, 435] on p "Retraité(e)" at bounding box center [590, 425] width 69 height 20
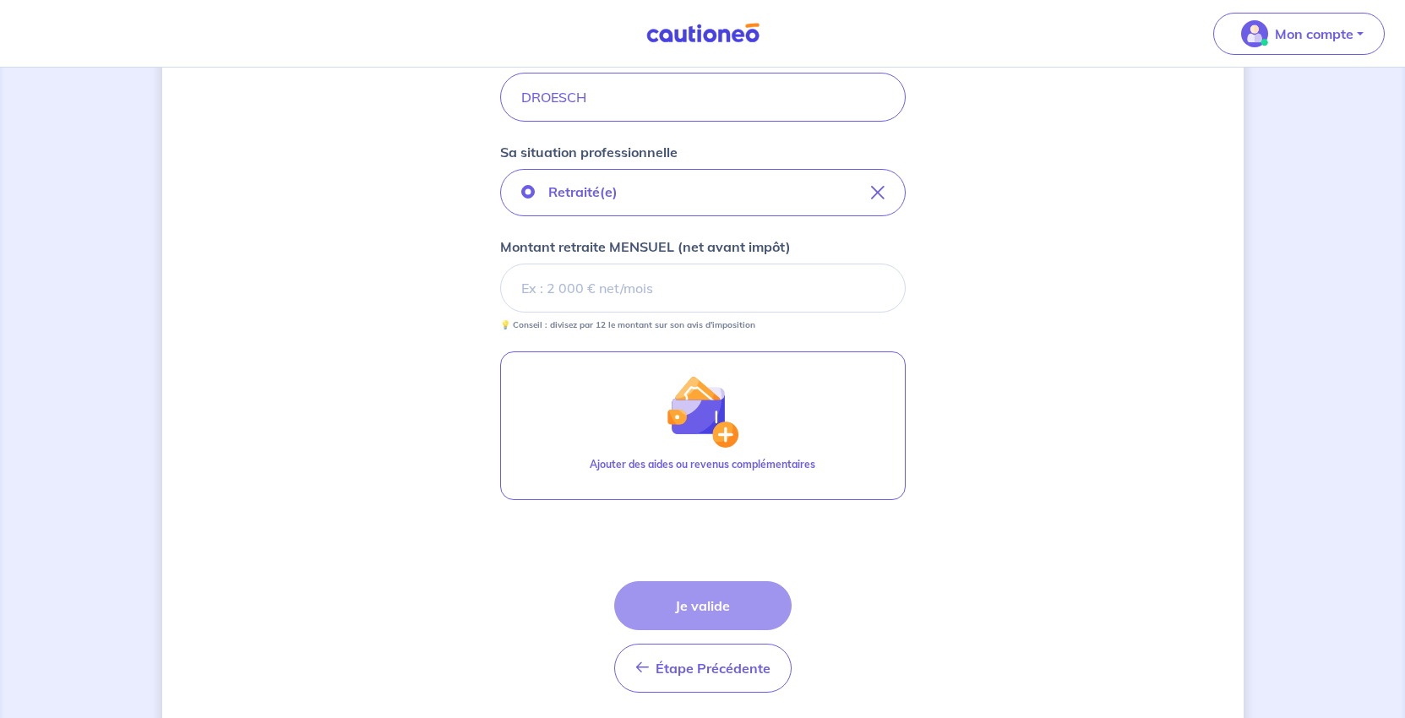
scroll to position [676, 0]
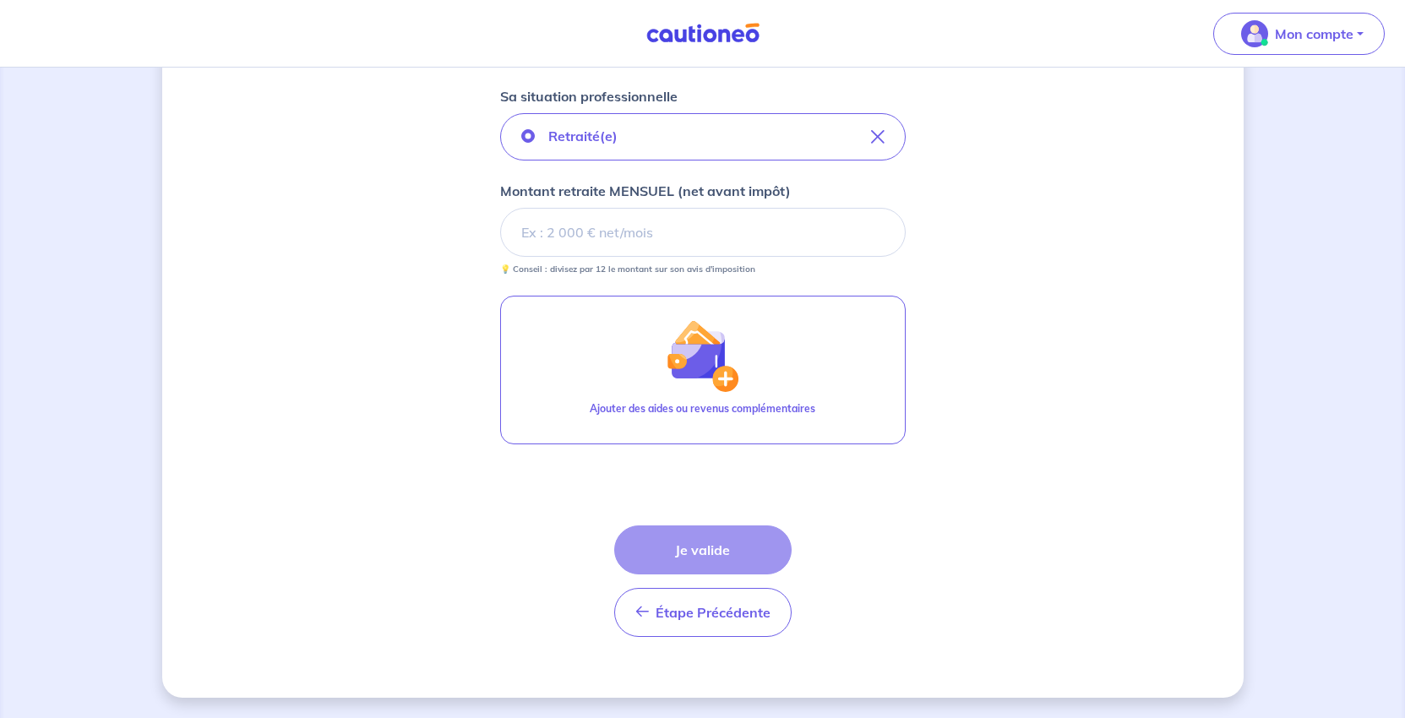
click at [541, 257] on input "Montant retraite MENSUEL (net avant impôt)" at bounding box center [702, 232] width 405 height 49
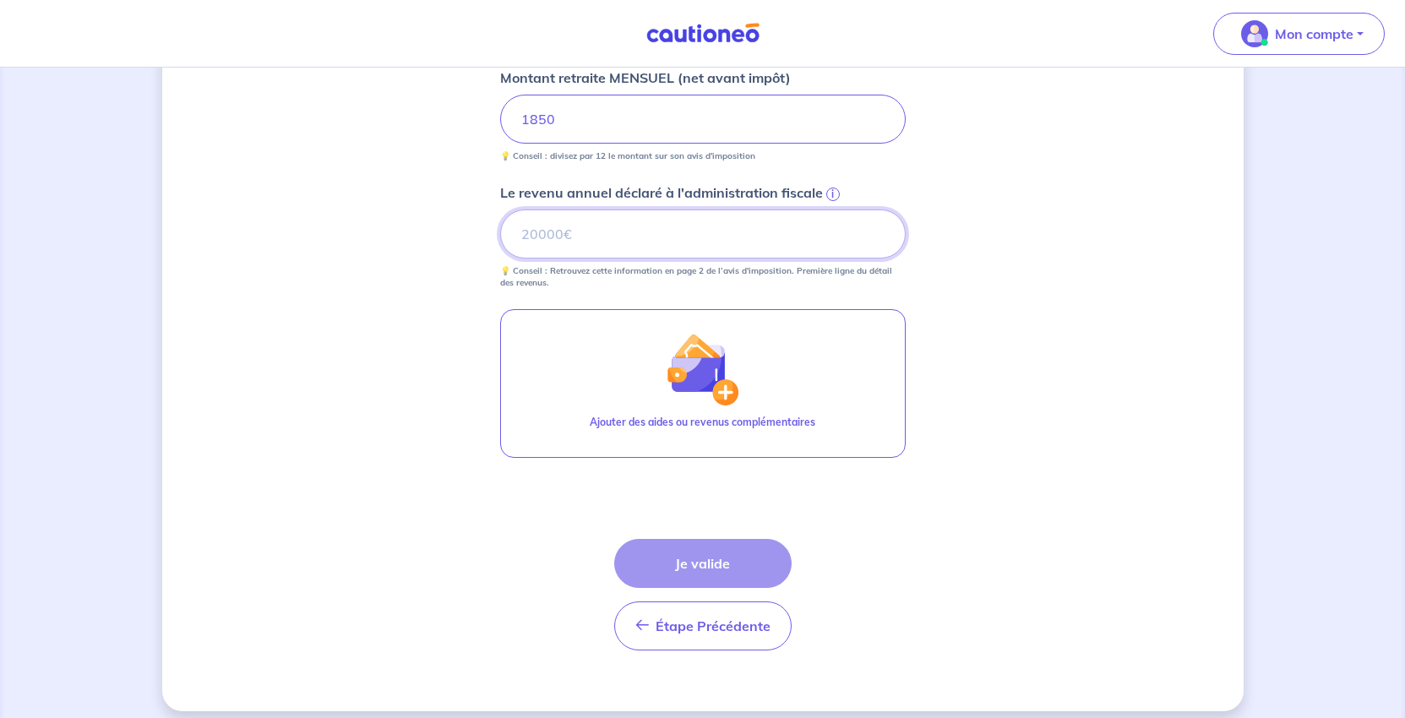
click at [579, 258] on input "Le revenu annuel déclaré à l'administration fiscale i" at bounding box center [702, 233] width 405 height 49
type input "18136"
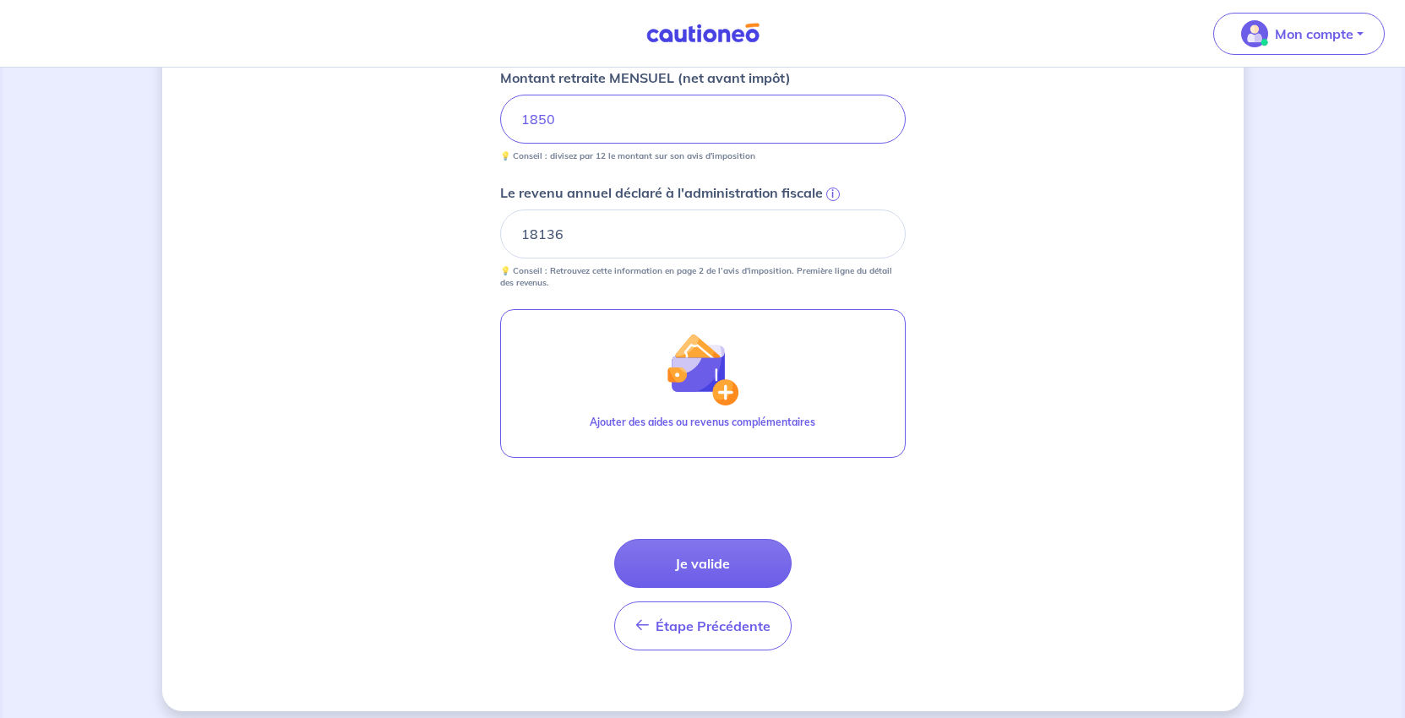
click at [1243, 480] on div "Concernant vos locataires 💡 Pour info : nous acceptons les personnes seules, le…" at bounding box center [702, 61] width 1081 height 1299
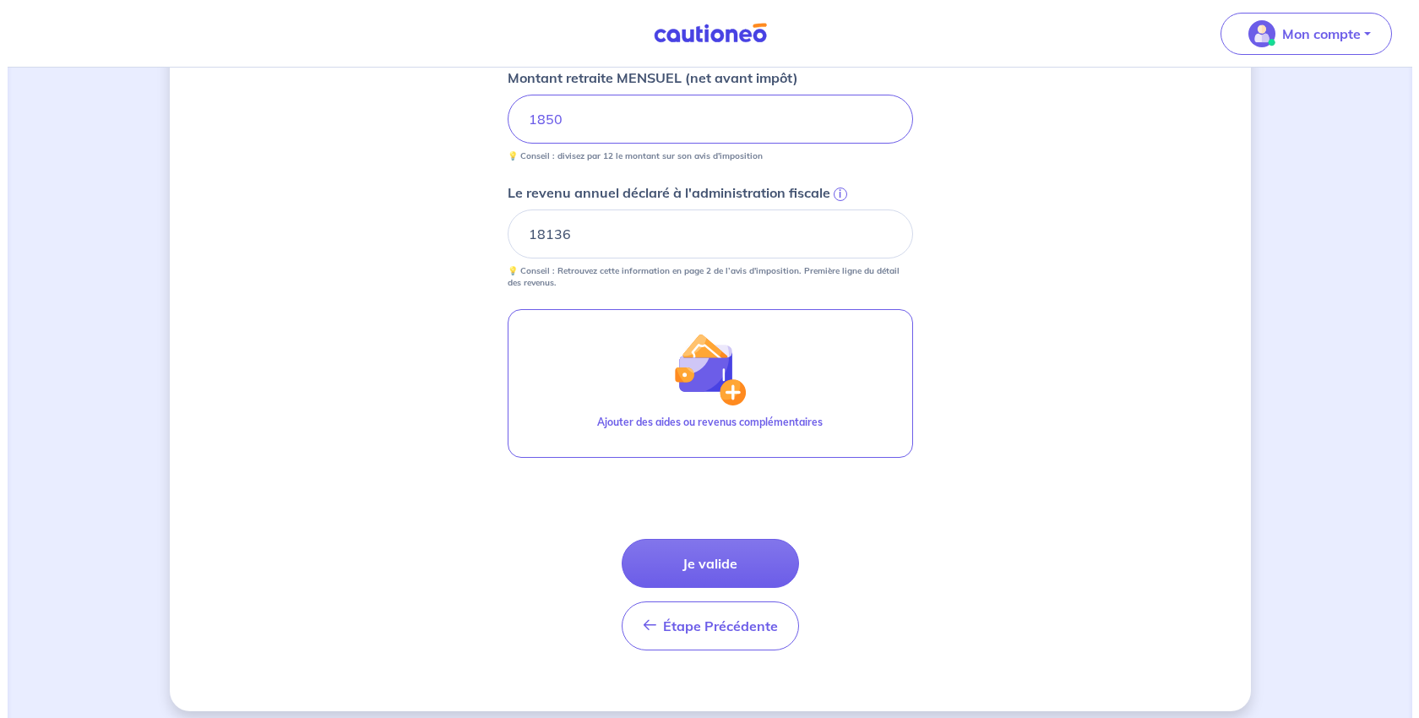
scroll to position [929, 0]
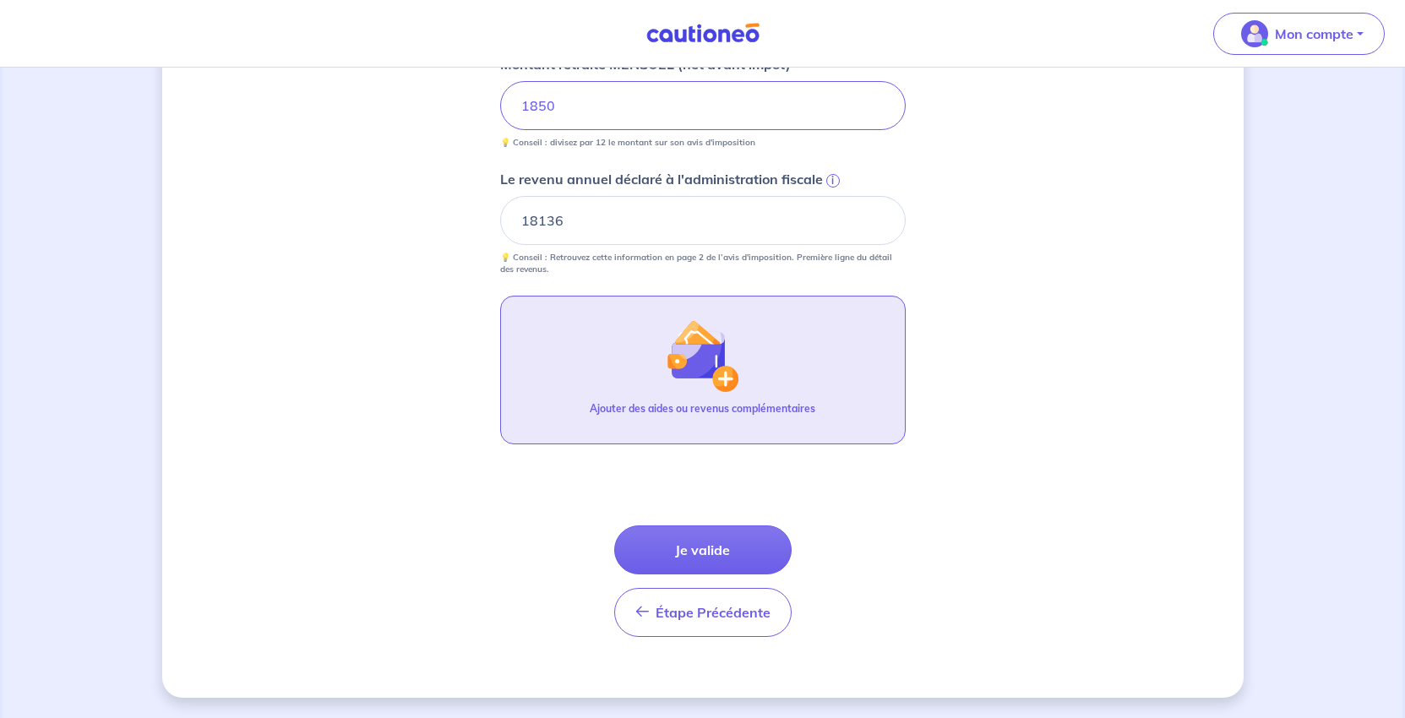
click at [699, 373] on img "button" at bounding box center [702, 355] width 73 height 73
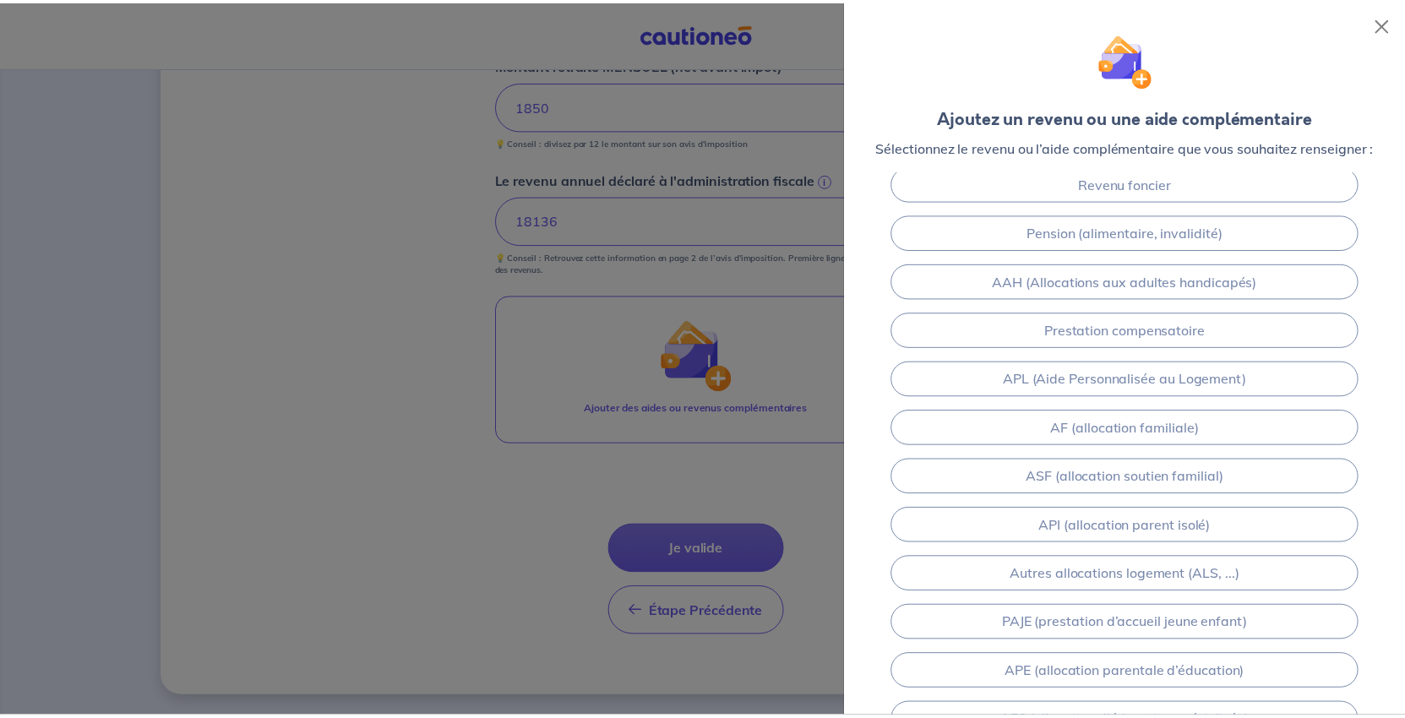
scroll to position [0, 0]
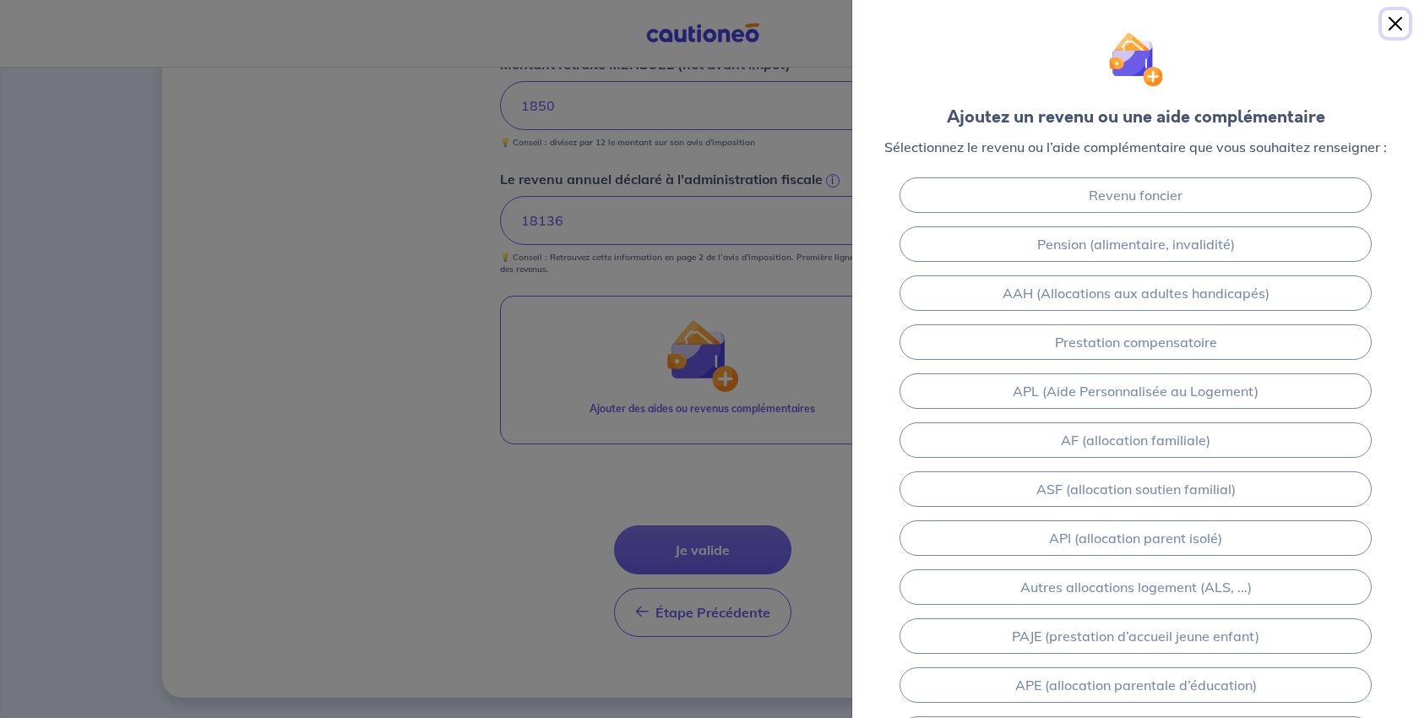
drag, startPoint x: 1401, startPoint y: 25, endPoint x: 1344, endPoint y: 55, distance: 63.9
click at [1401, 25] on button "Close" at bounding box center [1395, 23] width 27 height 27
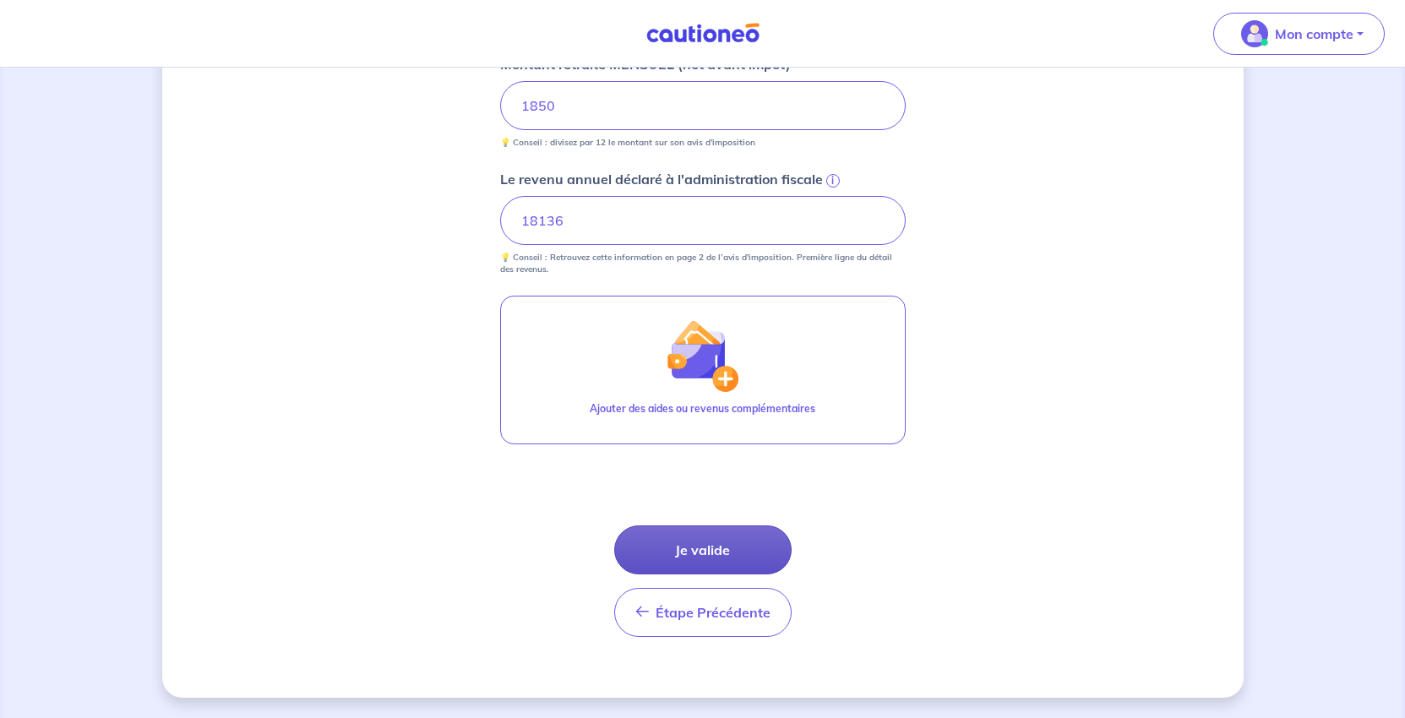
click at [713, 562] on button "Je valide" at bounding box center [702, 549] width 177 height 49
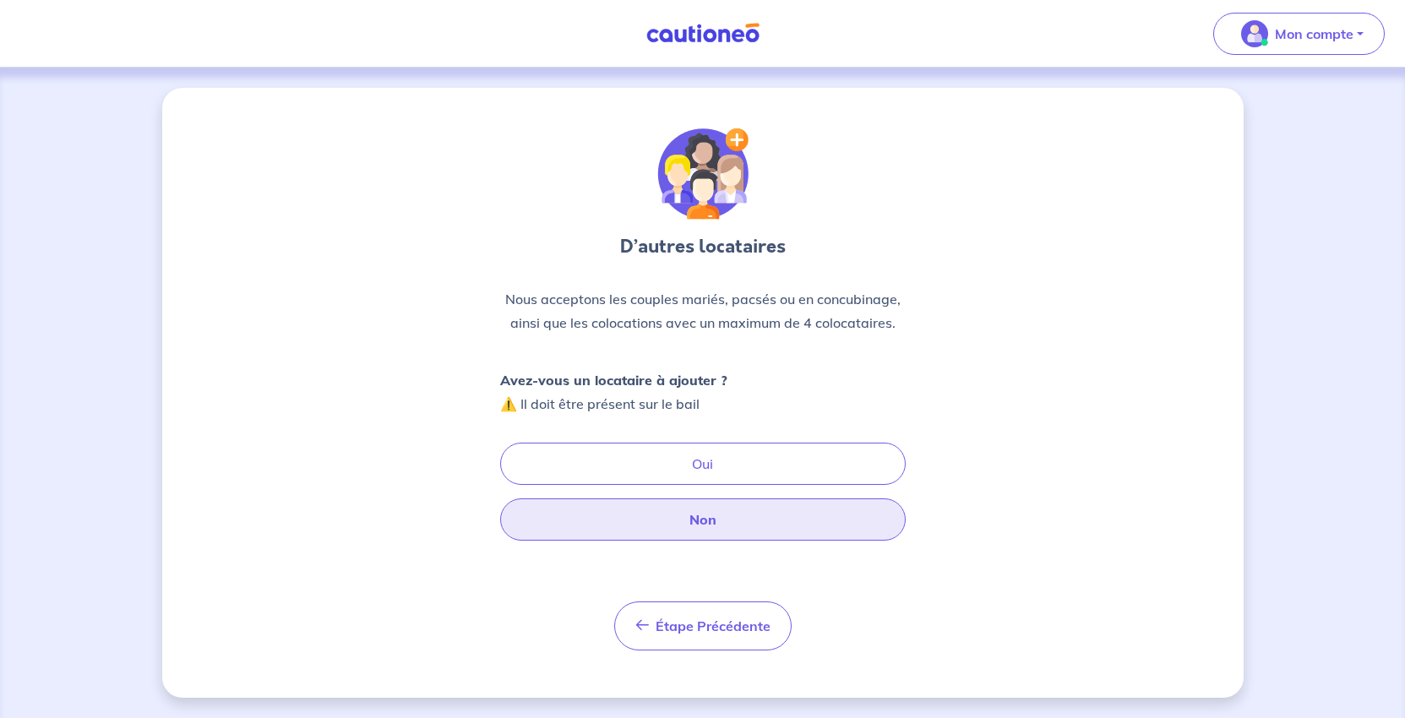
click at [715, 541] on button "Non" at bounding box center [702, 519] width 405 height 42
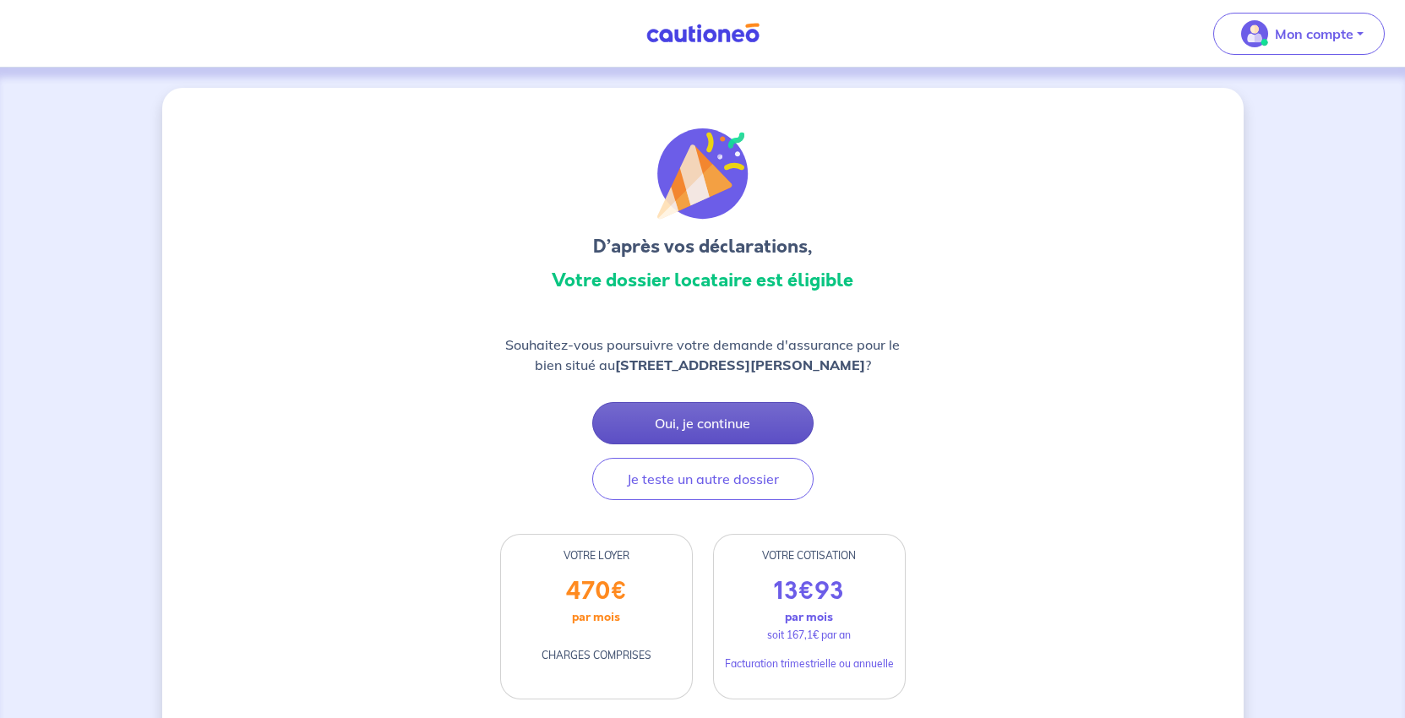
click at [755, 444] on button "Oui, je continue" at bounding box center [702, 423] width 221 height 42
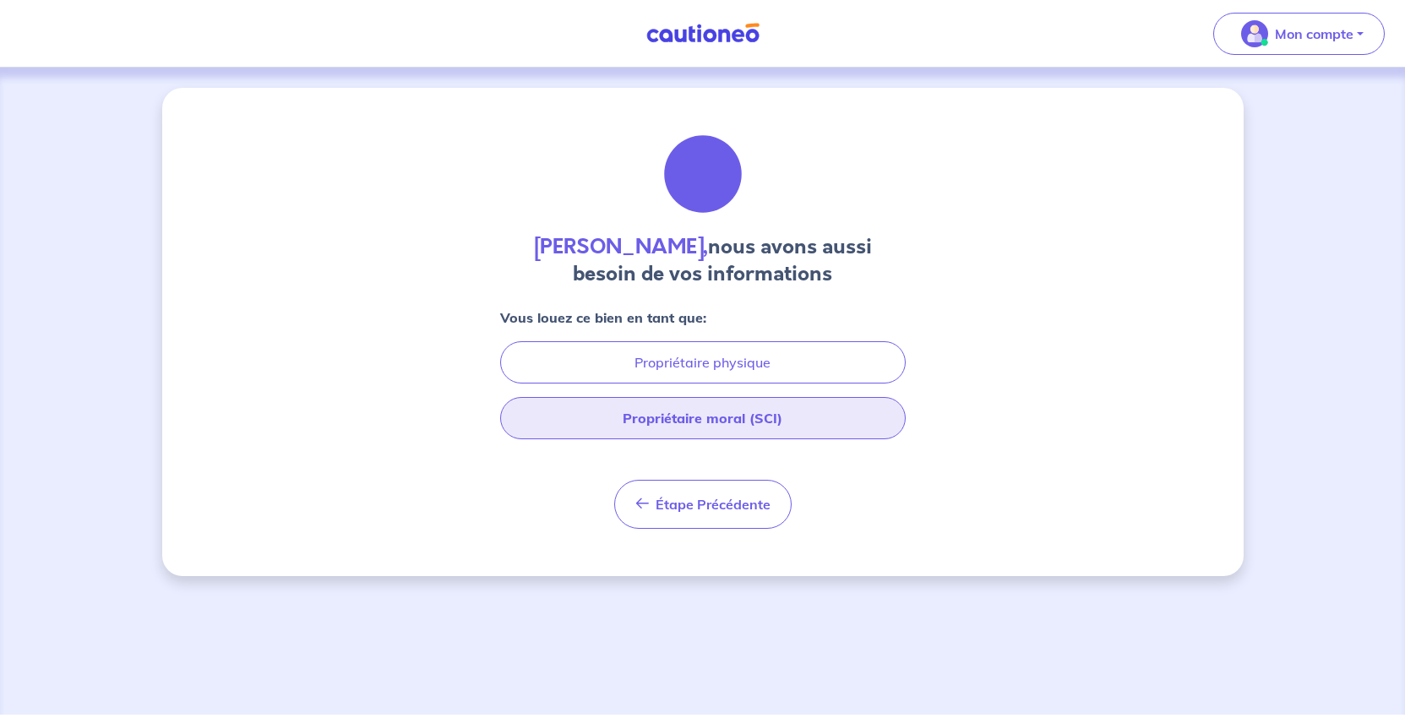
click at [752, 439] on button "Propriétaire moral (SCI)" at bounding box center [702, 418] width 405 height 42
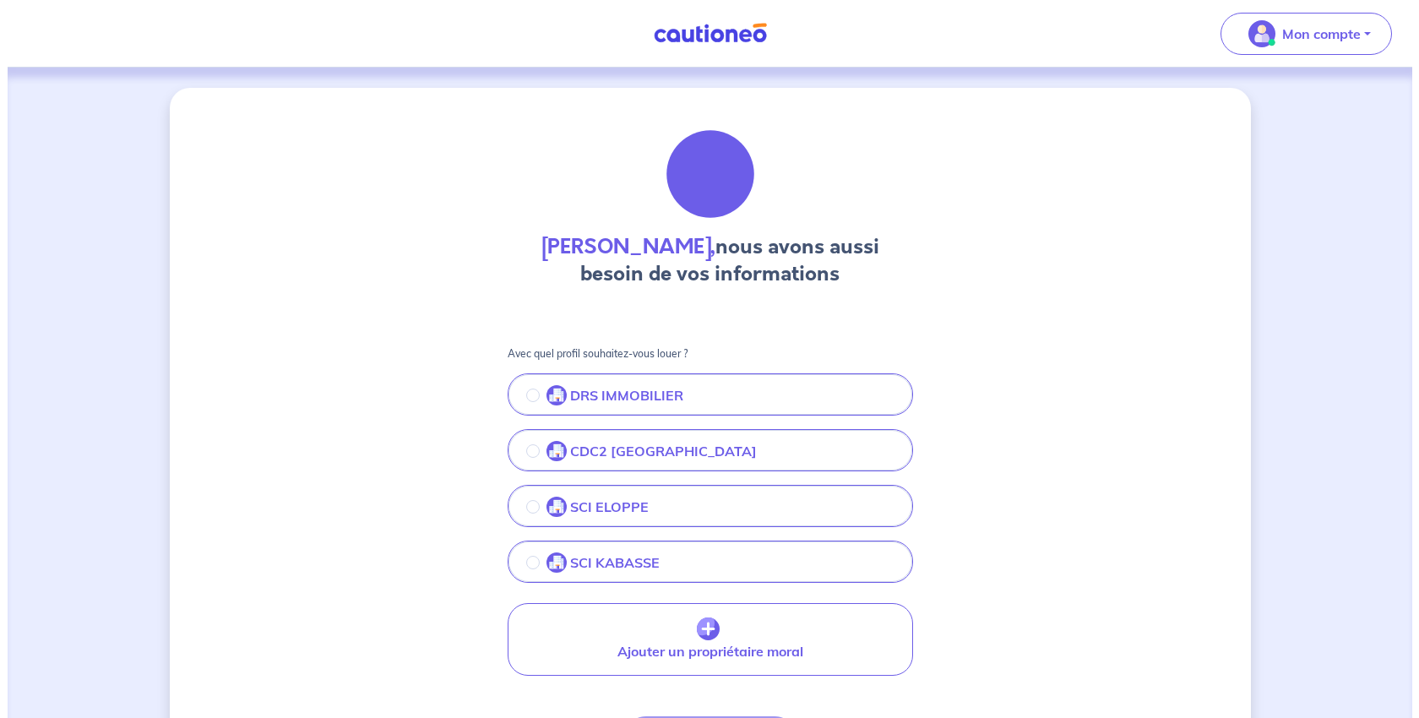
scroll to position [169, 0]
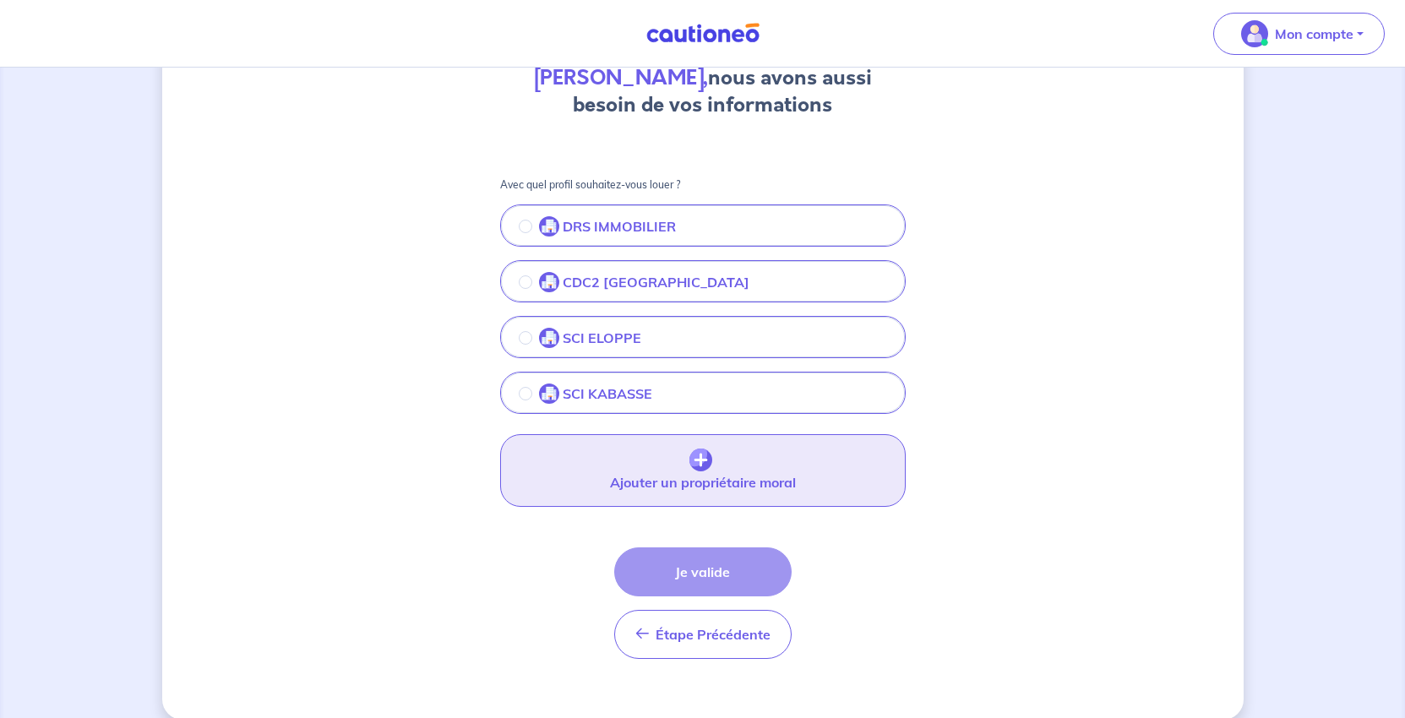
click at [715, 507] on button "Ajouter un propriétaire moral" at bounding box center [702, 470] width 405 height 73
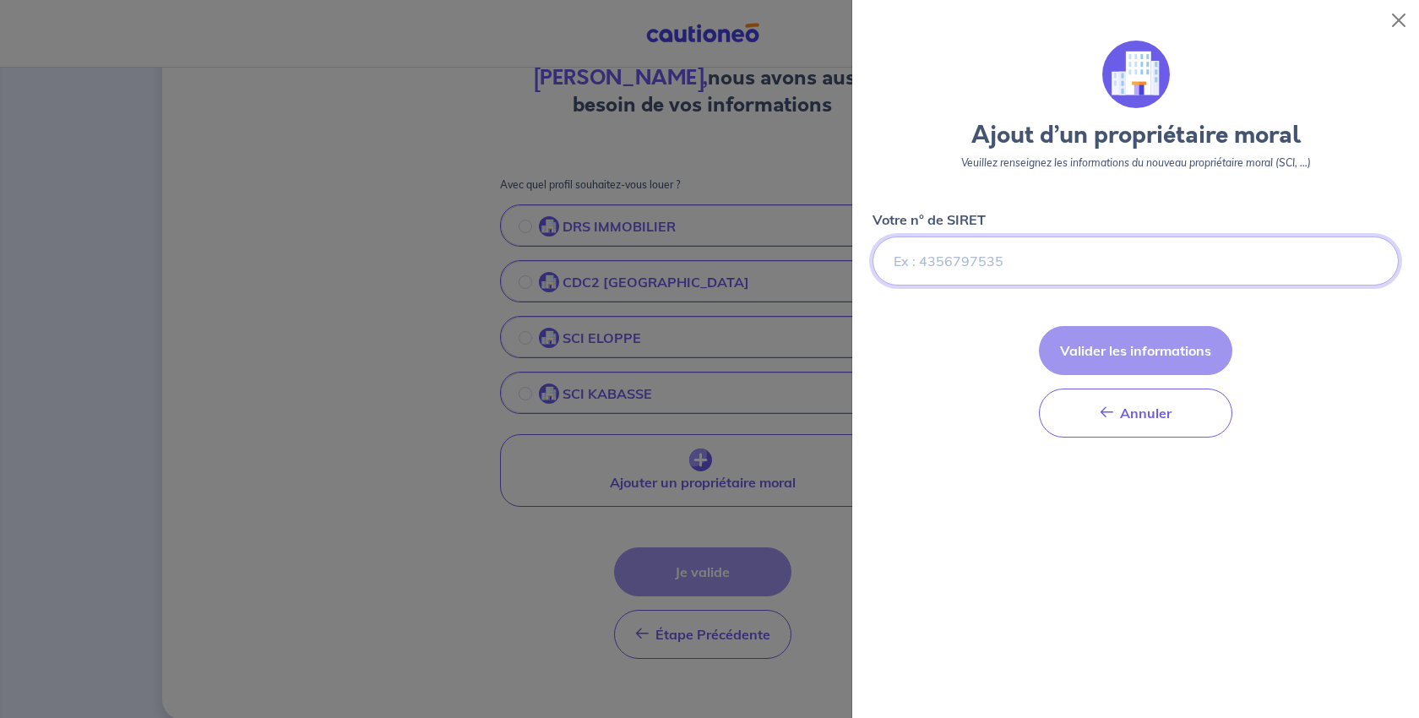
click at [995, 286] on input "Votre n° de SIRET" at bounding box center [1136, 261] width 526 height 49
click at [963, 286] on input "Votre n° de SIRET" at bounding box center [1136, 261] width 526 height 49
paste input "[CREDIT_CARD_NUMBER]"
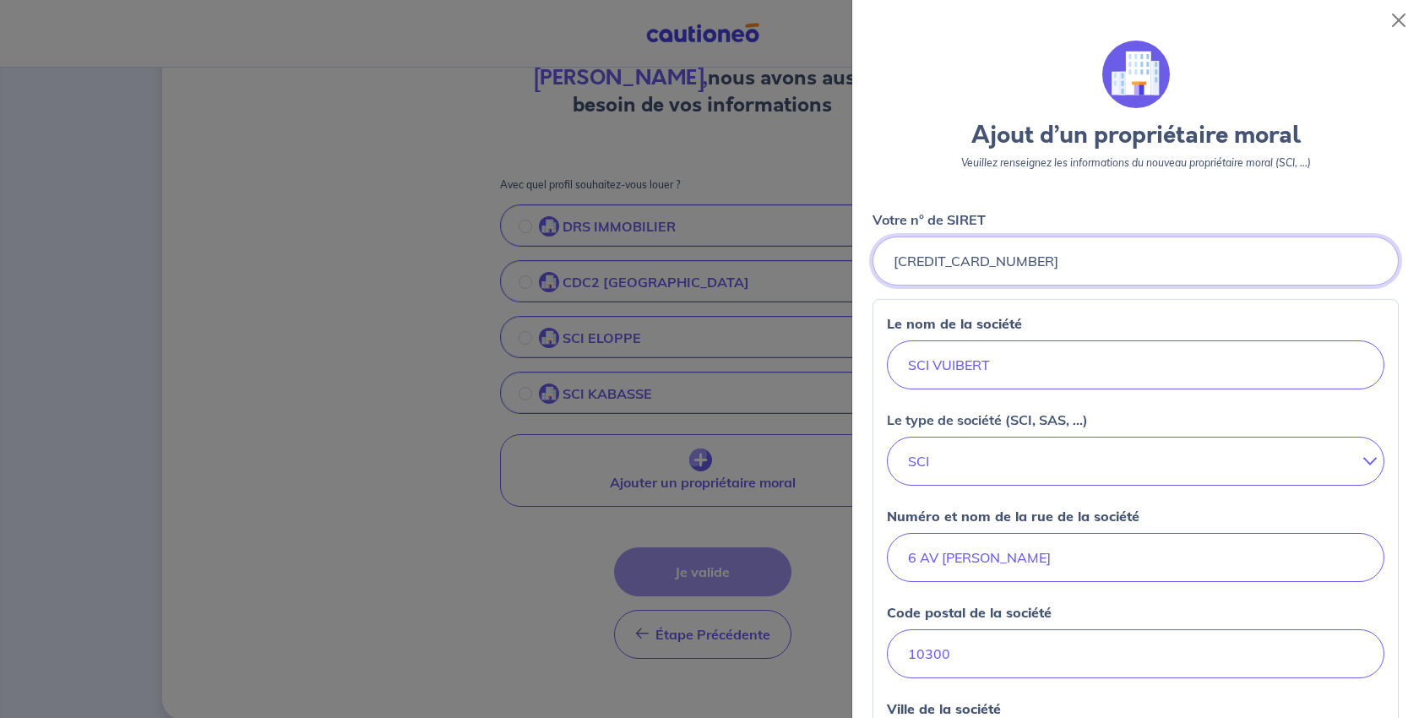
scroll to position [253, 0]
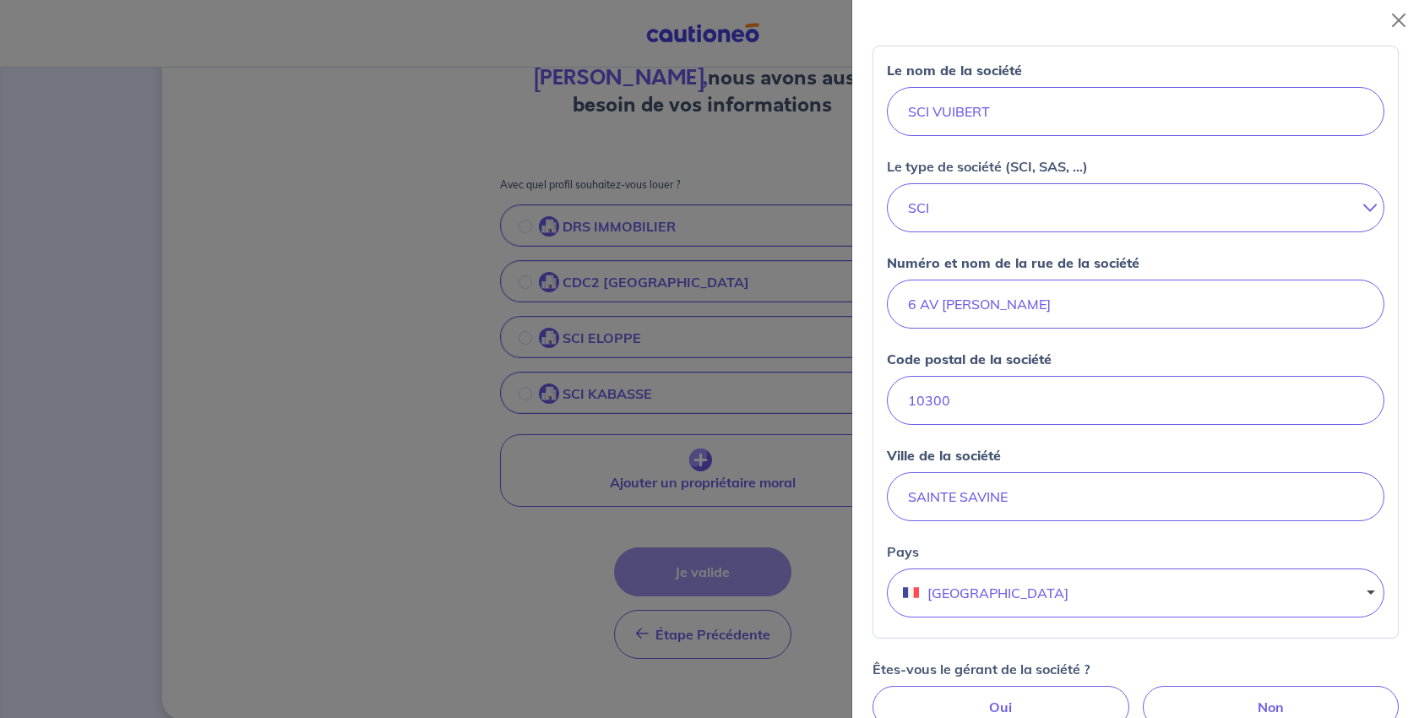
type input "[CREDIT_CARD_NUMBER]"
click at [998, 329] on input "6 AV [PERSON_NAME]" at bounding box center [1136, 304] width 498 height 49
click at [959, 329] on input "6 AV GENERAL [PERSON_NAME]" at bounding box center [1136, 304] width 498 height 49
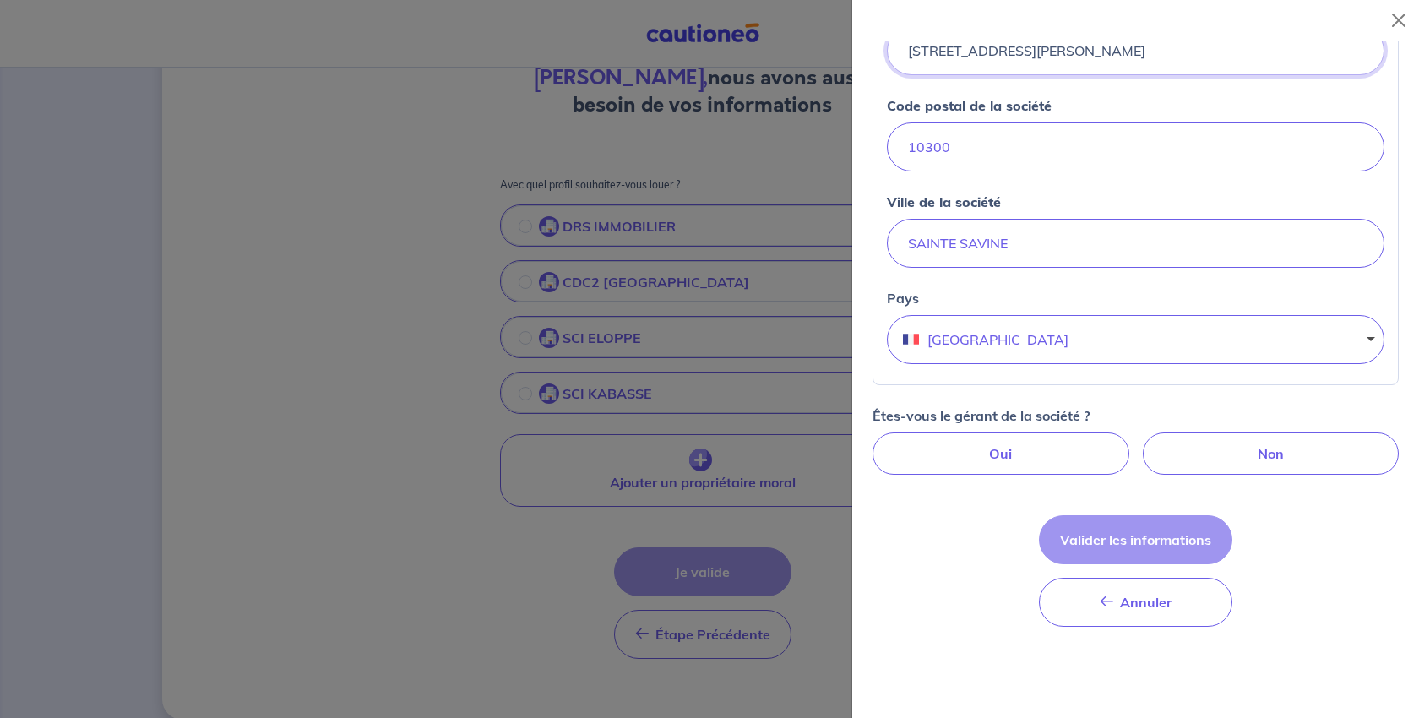
scroll to position [676, 0]
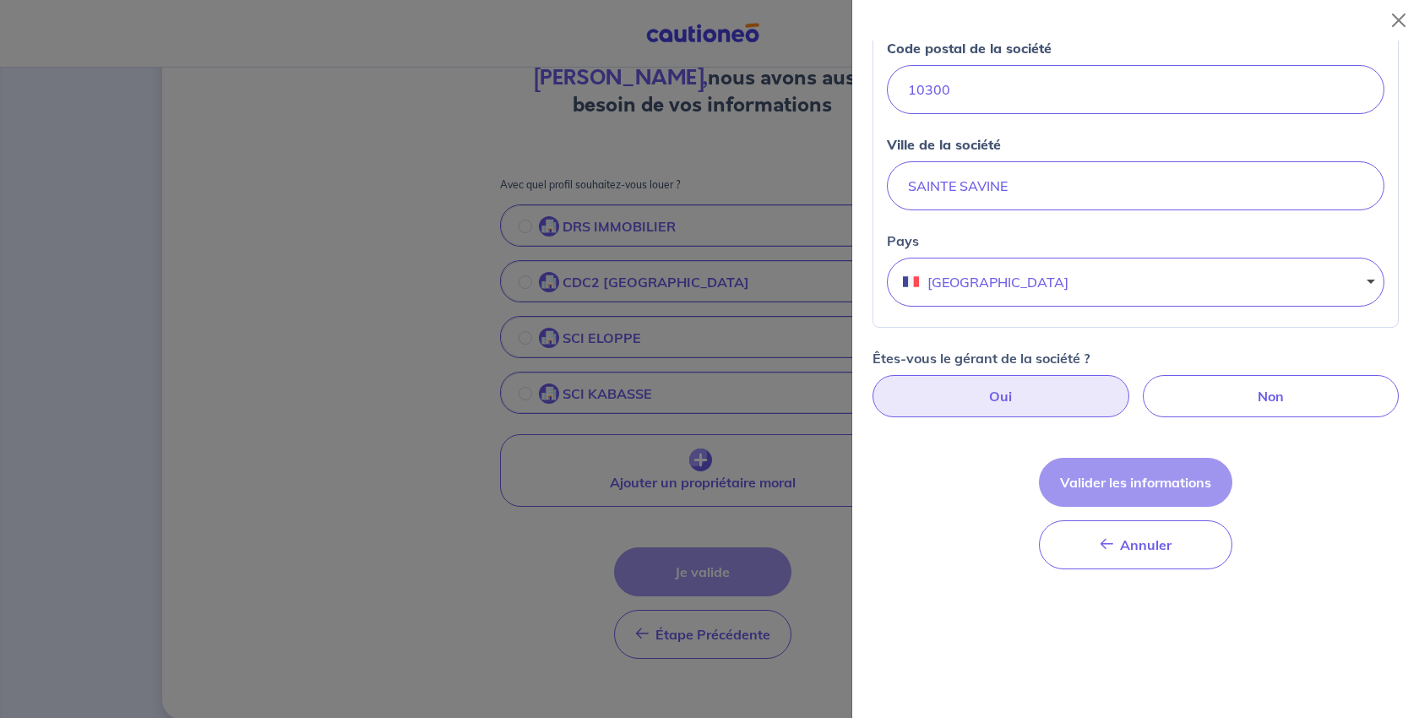
type input "[STREET_ADDRESS][PERSON_NAME]"
click at [1040, 417] on label "Oui" at bounding box center [1001, 396] width 257 height 42
radio input "true"
select select "FR"
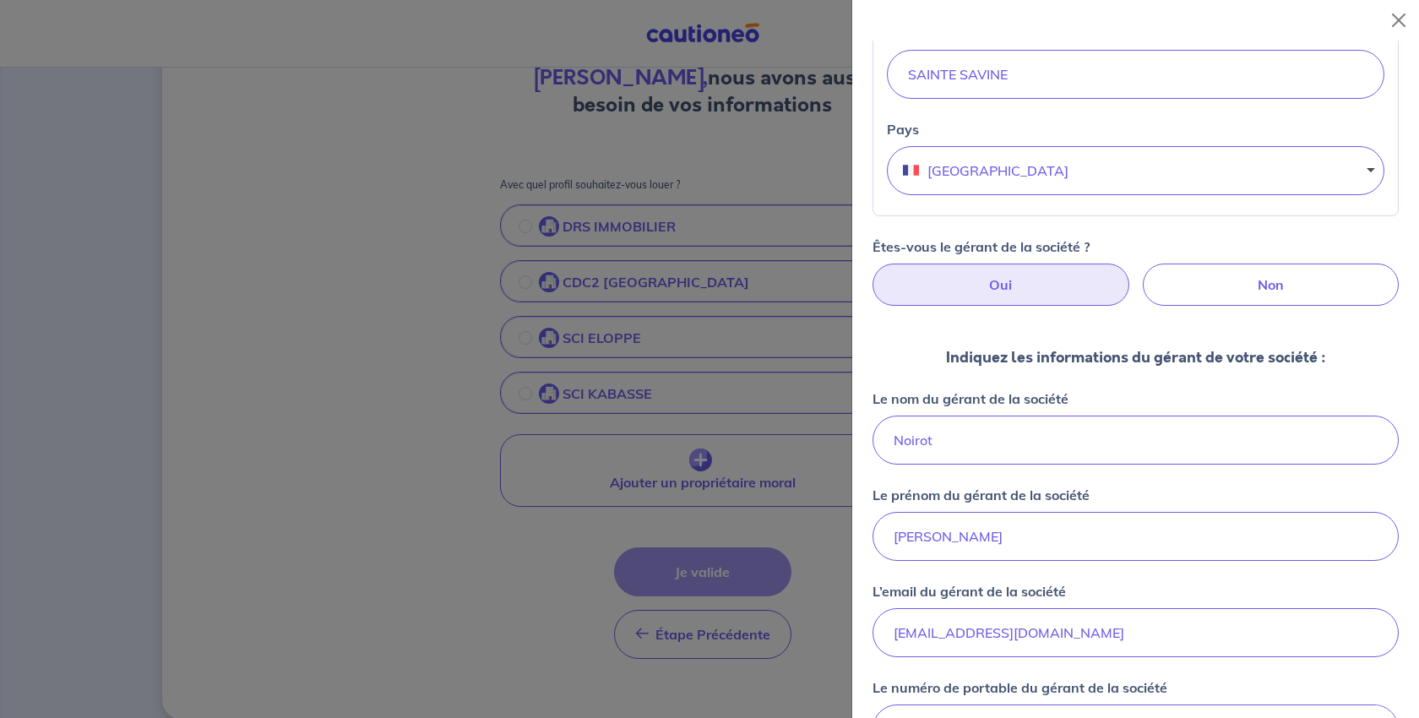
scroll to position [929, 0]
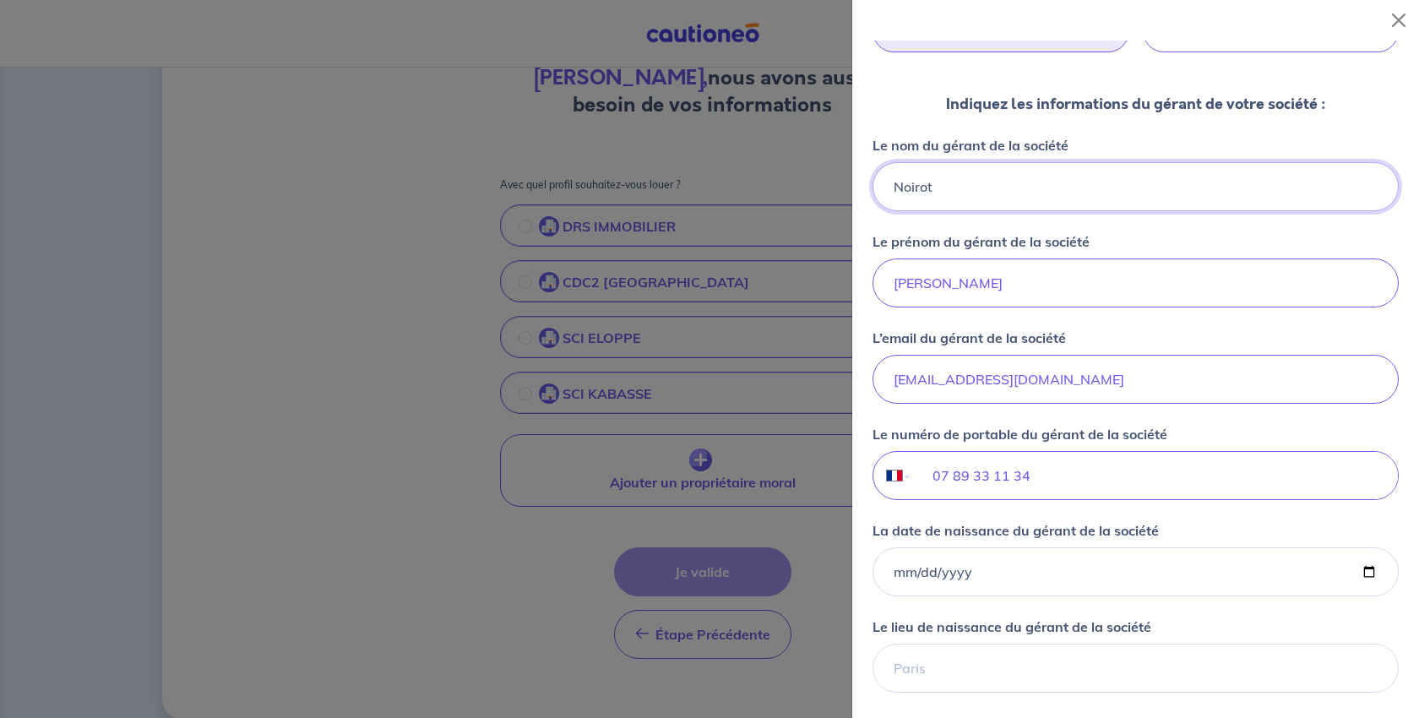
click at [975, 211] on input "Noirot" at bounding box center [1136, 186] width 526 height 49
drag, startPoint x: 995, startPoint y: 450, endPoint x: 762, endPoint y: 442, distance: 233.3
click at [765, 442] on body "Mon compte Me déconnecter [PERSON_NAME], nous avons aussi besoin de vos informa…" at bounding box center [709, 285] width 1419 height 909
type input "MARC"
drag, startPoint x: 978, startPoint y: 563, endPoint x: 789, endPoint y: 551, distance: 189.6
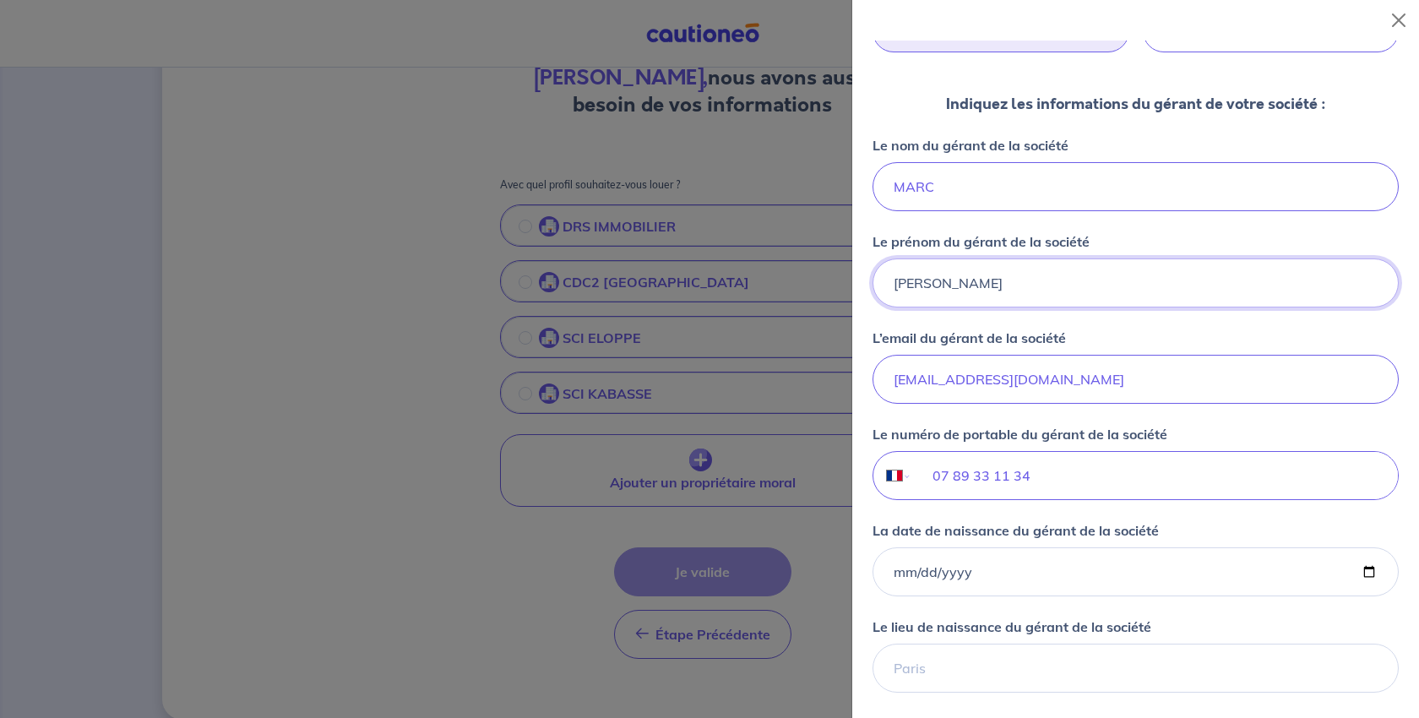
click at [789, 551] on body "Mon compte Me déconnecter [PERSON_NAME], nous avons aussi besoin de vos informa…" at bounding box center [709, 285] width 1419 height 909
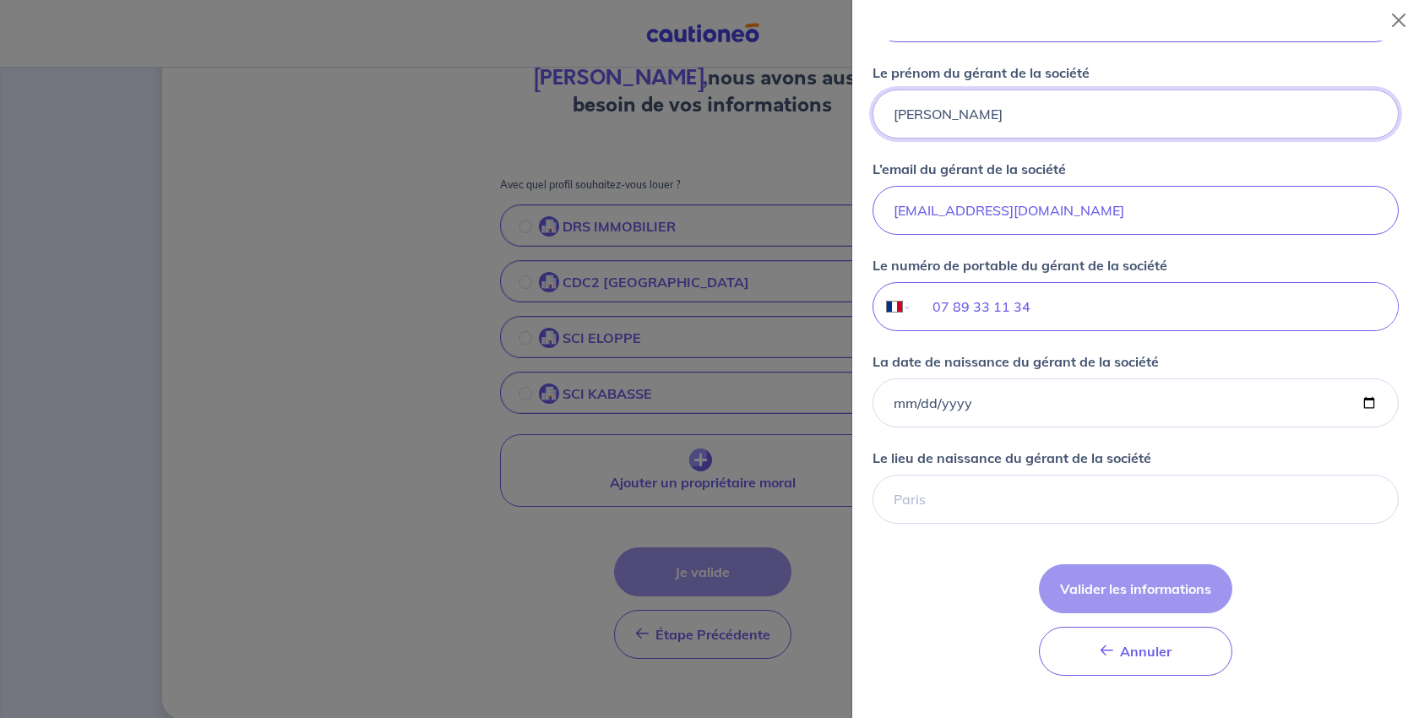
type input "[PERSON_NAME]"
drag, startPoint x: 1190, startPoint y: 511, endPoint x: 704, endPoint y: 503, distance: 485.8
click at [704, 503] on body "Mon compte Me déconnecter [PERSON_NAME], nous avons aussi besoin de vos informa…" at bounding box center [709, 285] width 1419 height 909
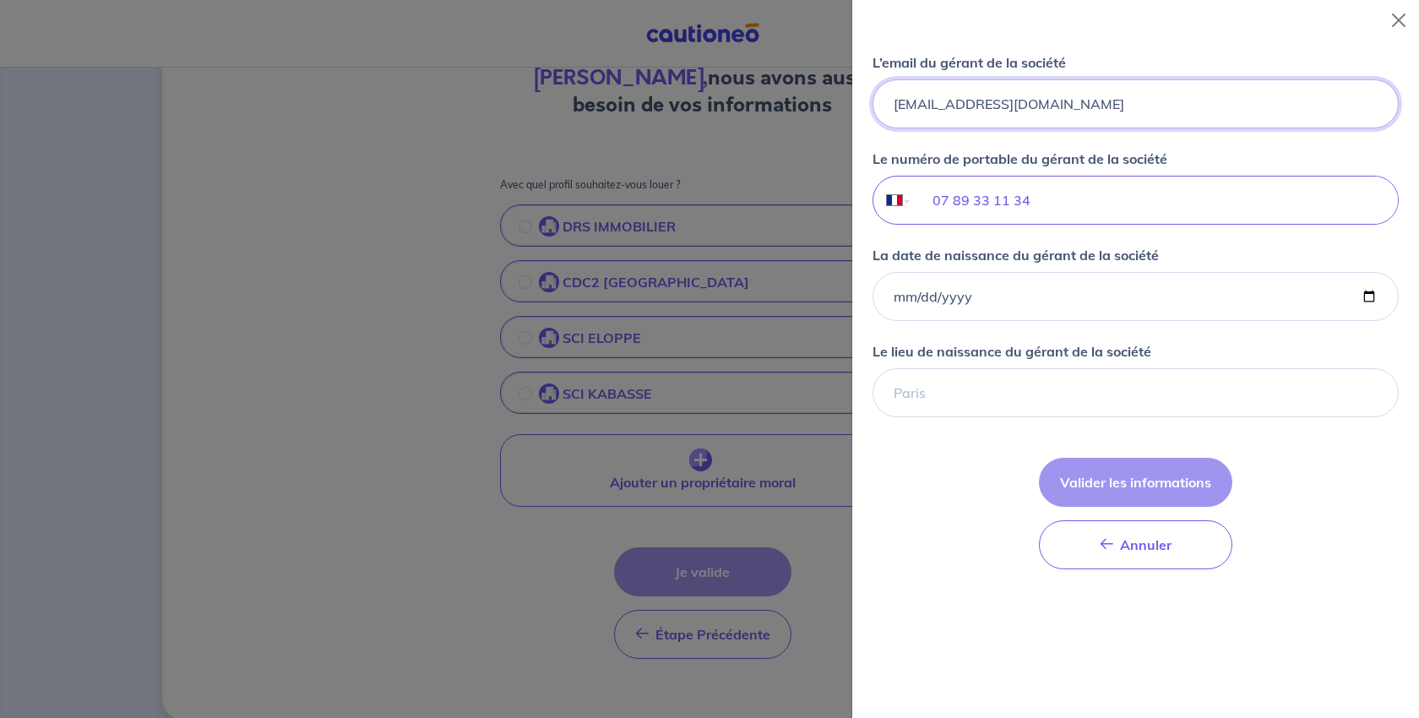
type input "[EMAIL_ADDRESS][DOMAIN_NAME]"
drag, startPoint x: 1115, startPoint y: 471, endPoint x: 852, endPoint y: 476, distance: 262.7
click at [852, 476] on div "Ajout d’un propriétaire moral Veuillez renseignez les informations du nouveau p…" at bounding box center [1135, 379] width 567 height 677
type input "03 52 52 60 90"
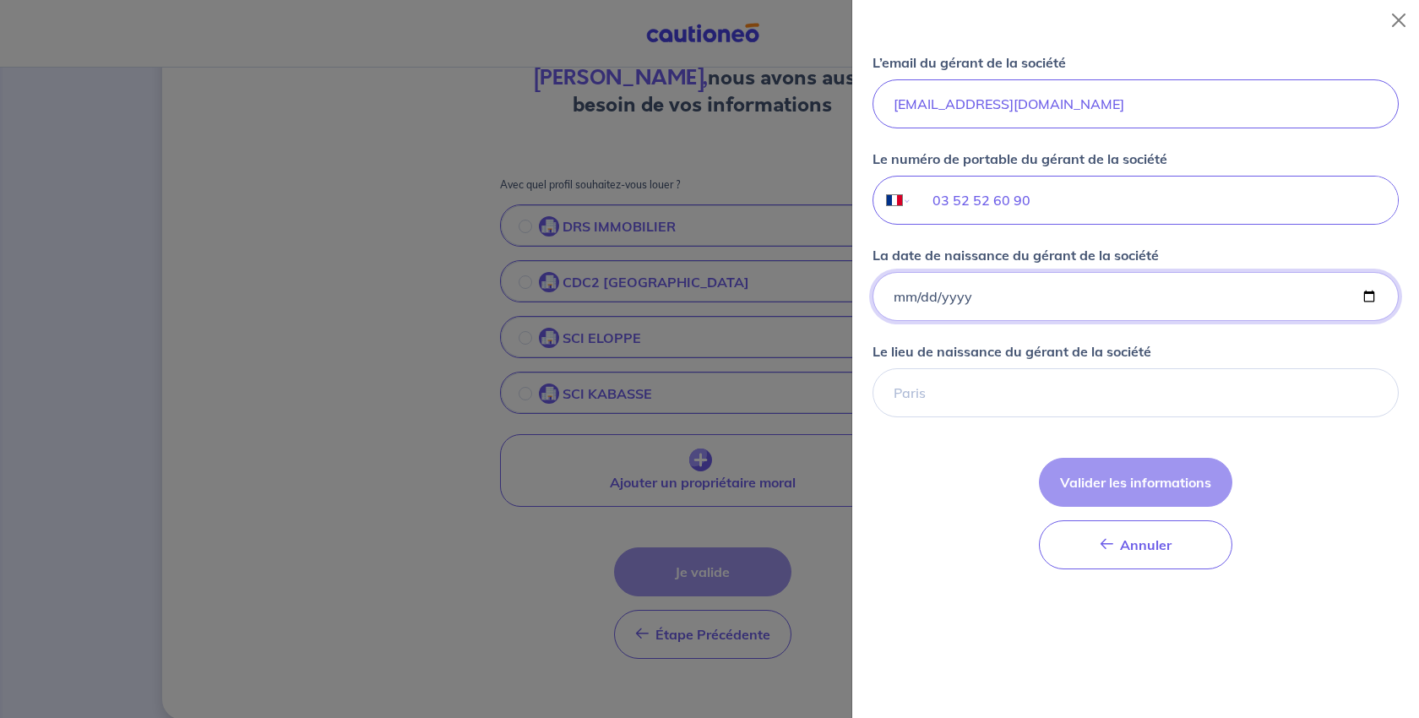
click at [969, 321] on input "La date de naissance du gérant de la société" at bounding box center [1136, 296] width 526 height 49
click at [1341, 321] on input "La date de naissance du gérant de la société" at bounding box center [1136, 296] width 526 height 49
type input "[DATE]"
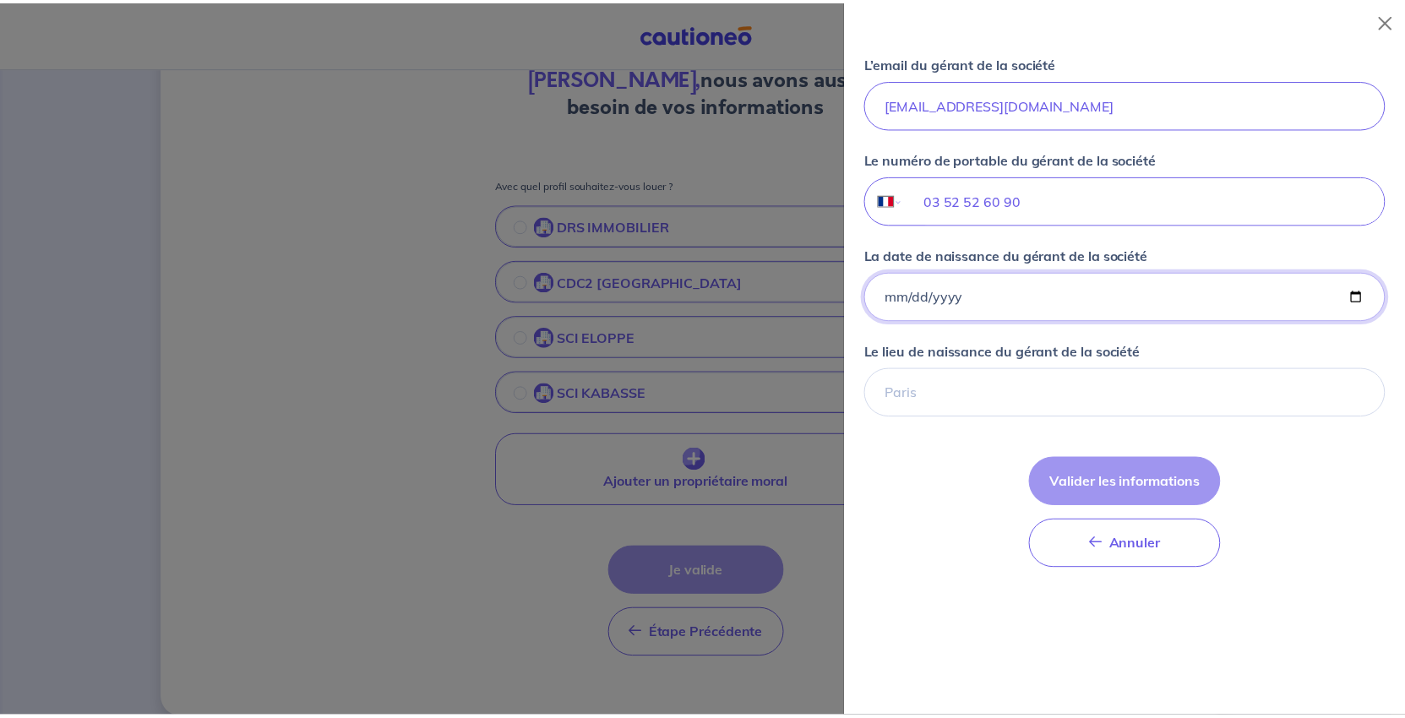
scroll to position [1605, 0]
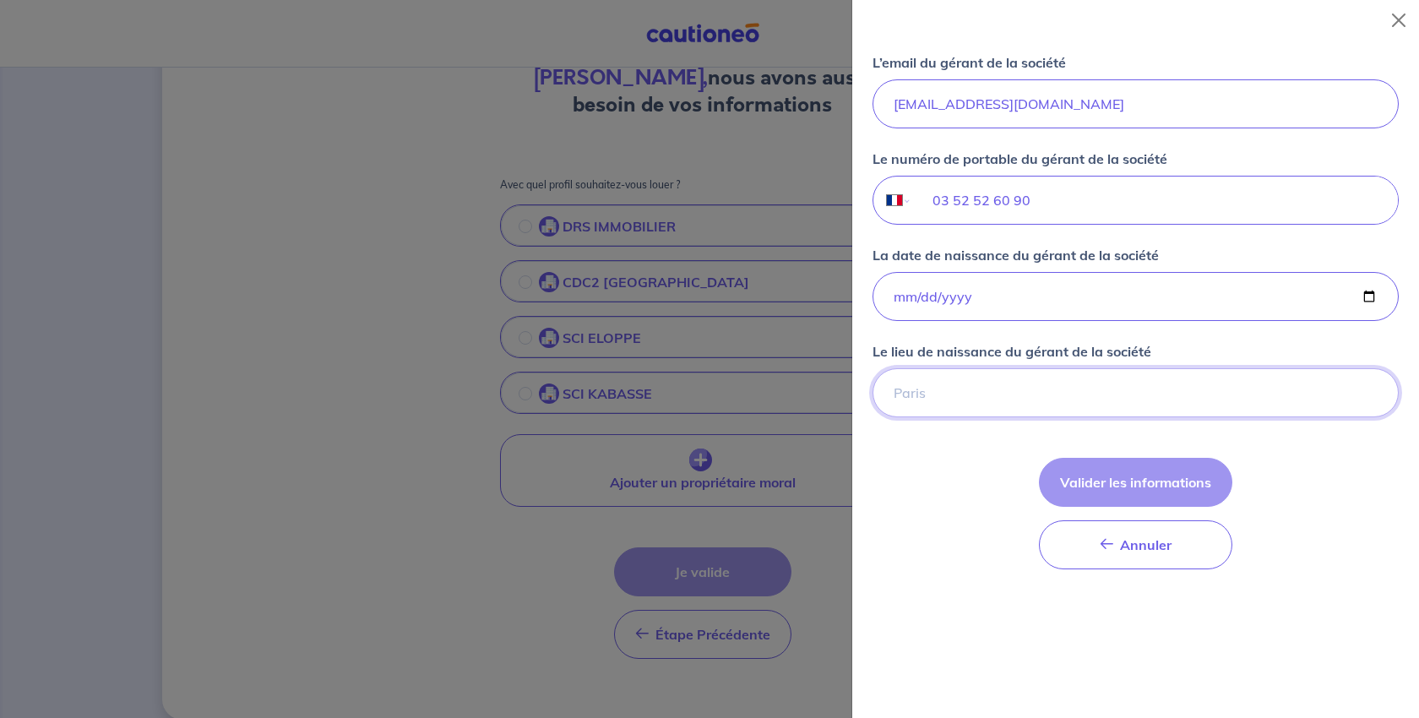
click at [988, 368] on input "Le lieu de naissance du gérant de la société" at bounding box center [1136, 392] width 526 height 49
click at [905, 368] on input "[GEOGRAPHIC_DATA]" at bounding box center [1136, 392] width 526 height 49
type input "[GEOGRAPHIC_DATA]"
click at [1150, 477] on button "Valider les informations" at bounding box center [1135, 482] width 193 height 49
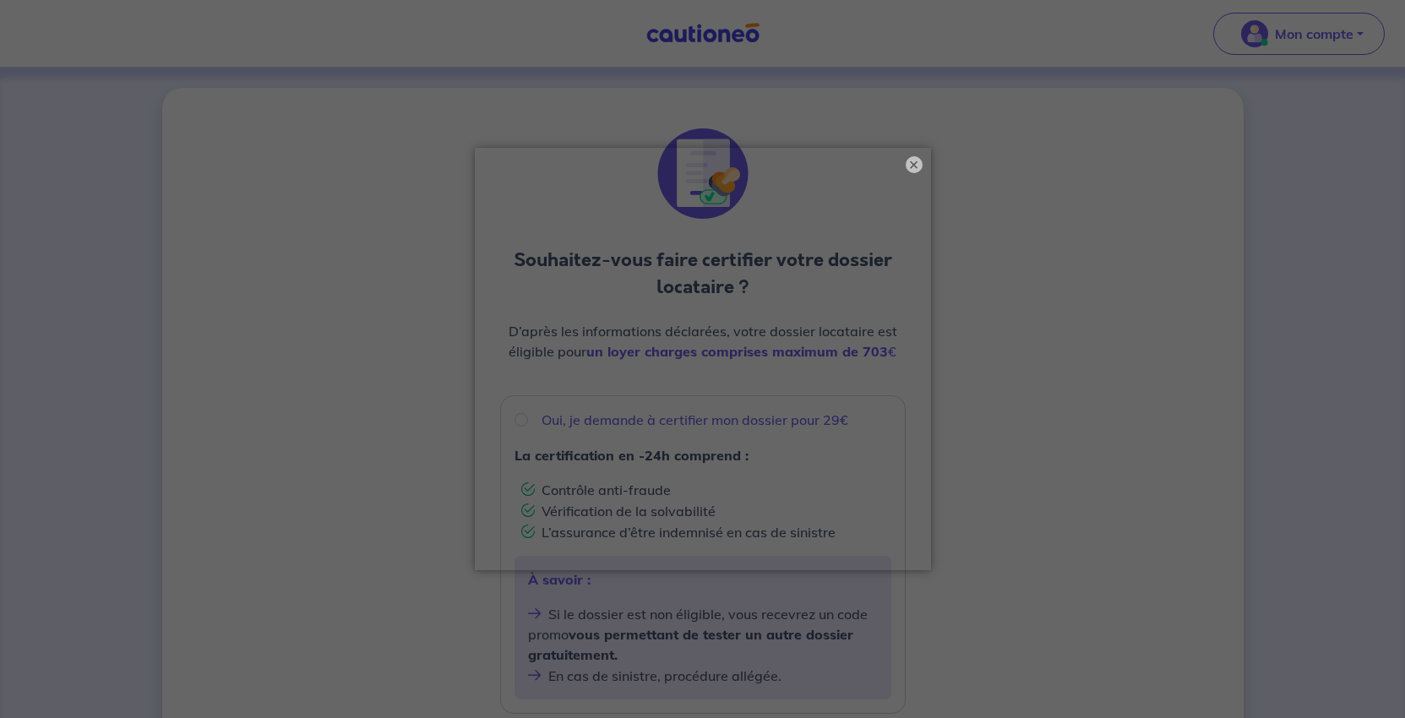
scroll to position [338, 0]
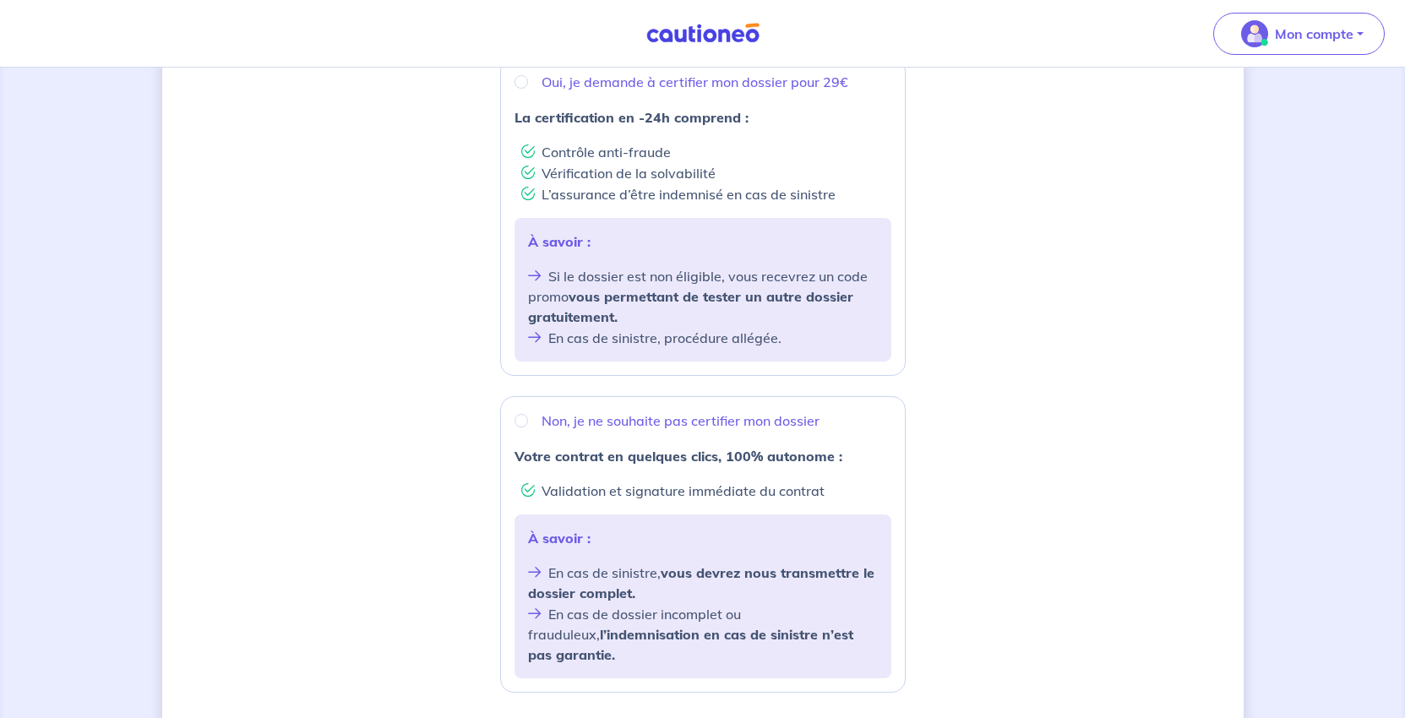
click at [541, 92] on p "Oui, je demande à certifier mon dossier pour 29€" at bounding box center [694, 82] width 307 height 20
click at [528, 89] on input "Oui, je demande à certifier mon dossier pour 29€" at bounding box center [521, 82] width 14 height 14
radio input "true"
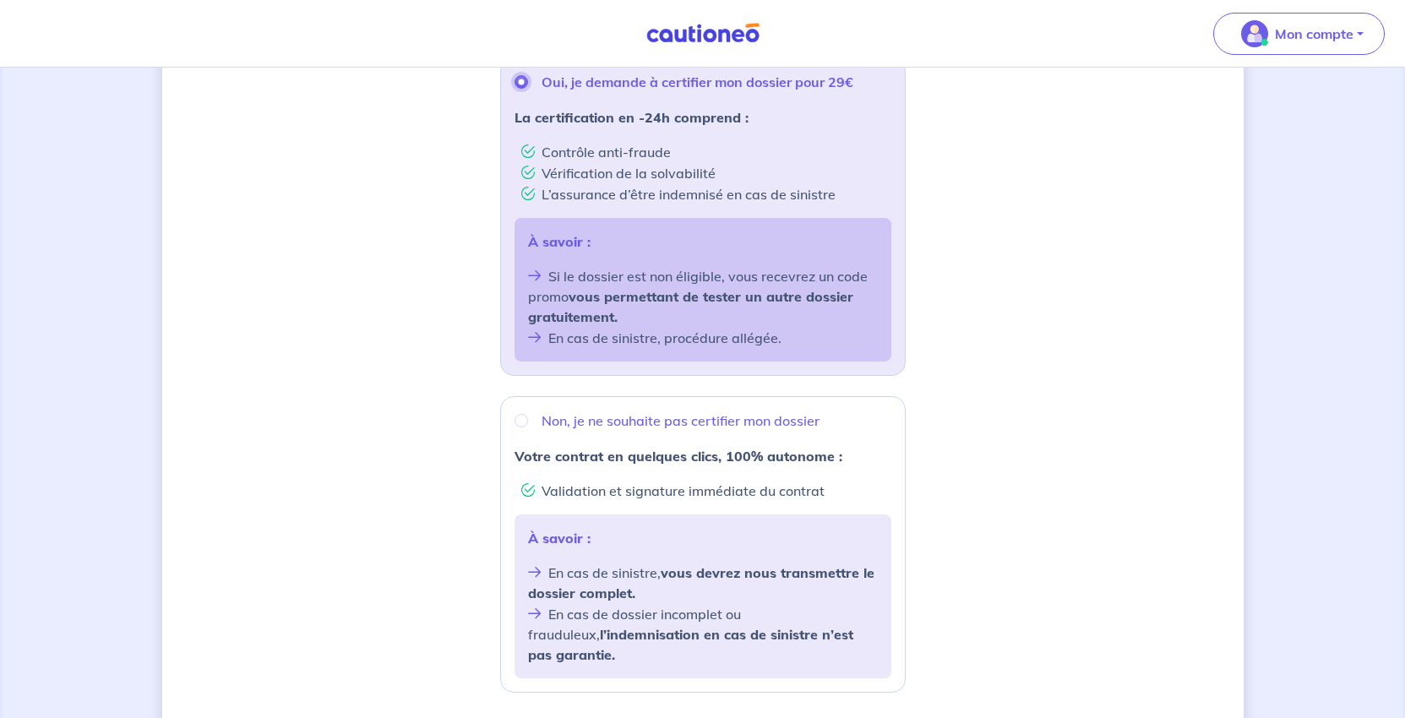
scroll to position [676, 0]
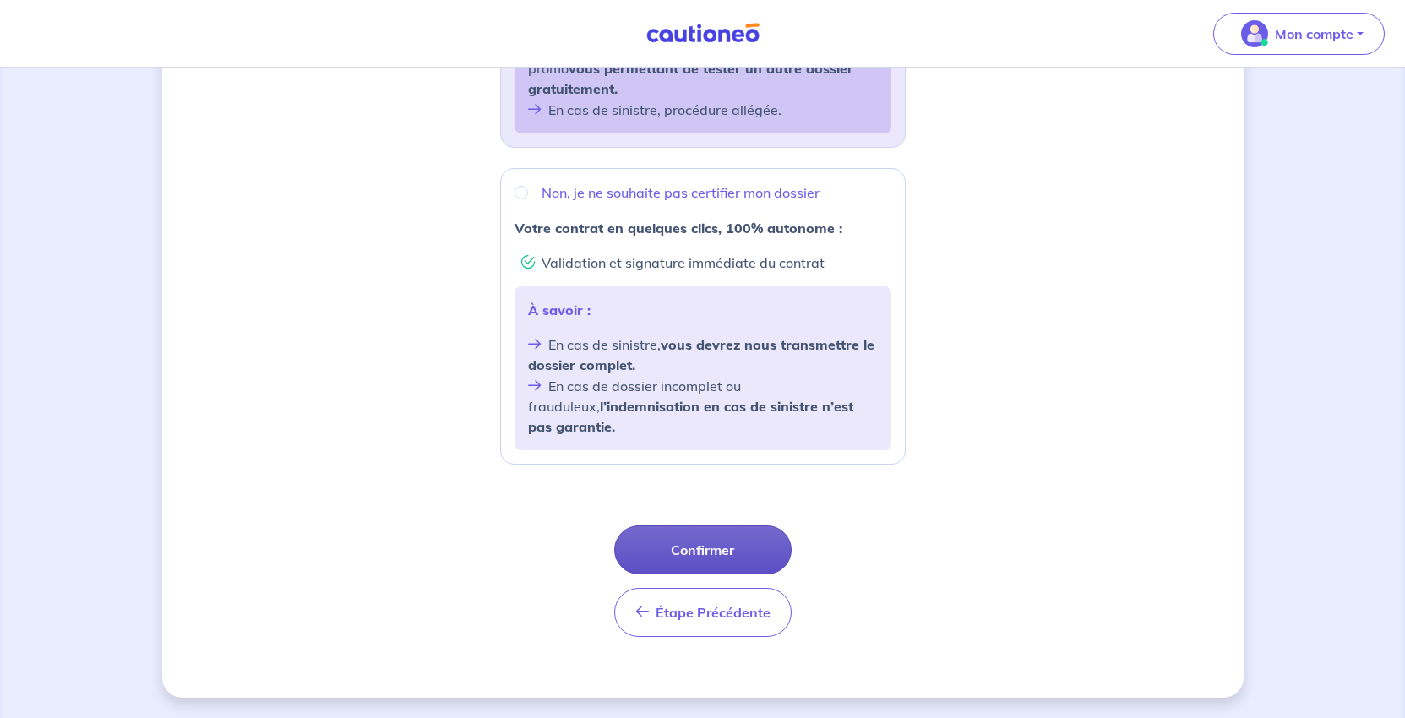
click at [764, 574] on button "Confirmer" at bounding box center [702, 549] width 177 height 49
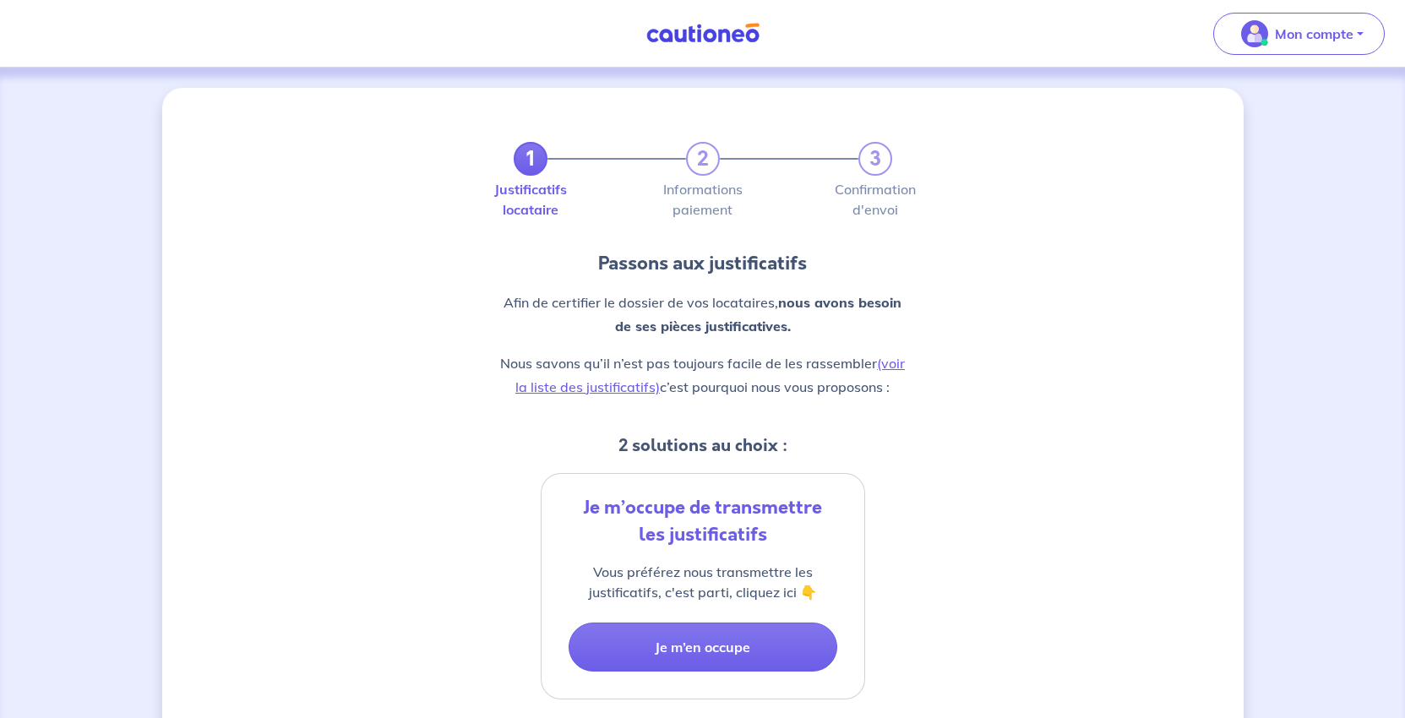
scroll to position [338, 0]
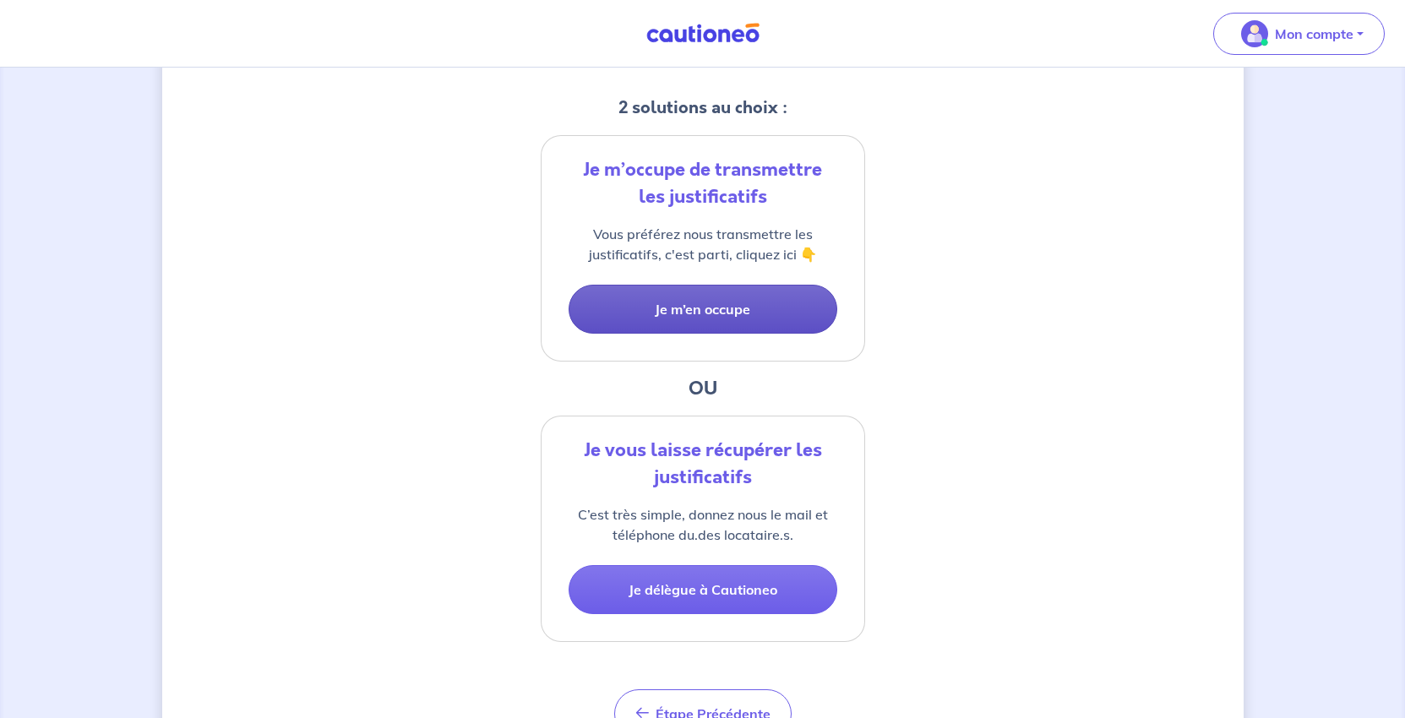
click at [747, 334] on button "Je m’en occupe" at bounding box center [702, 309] width 269 height 49
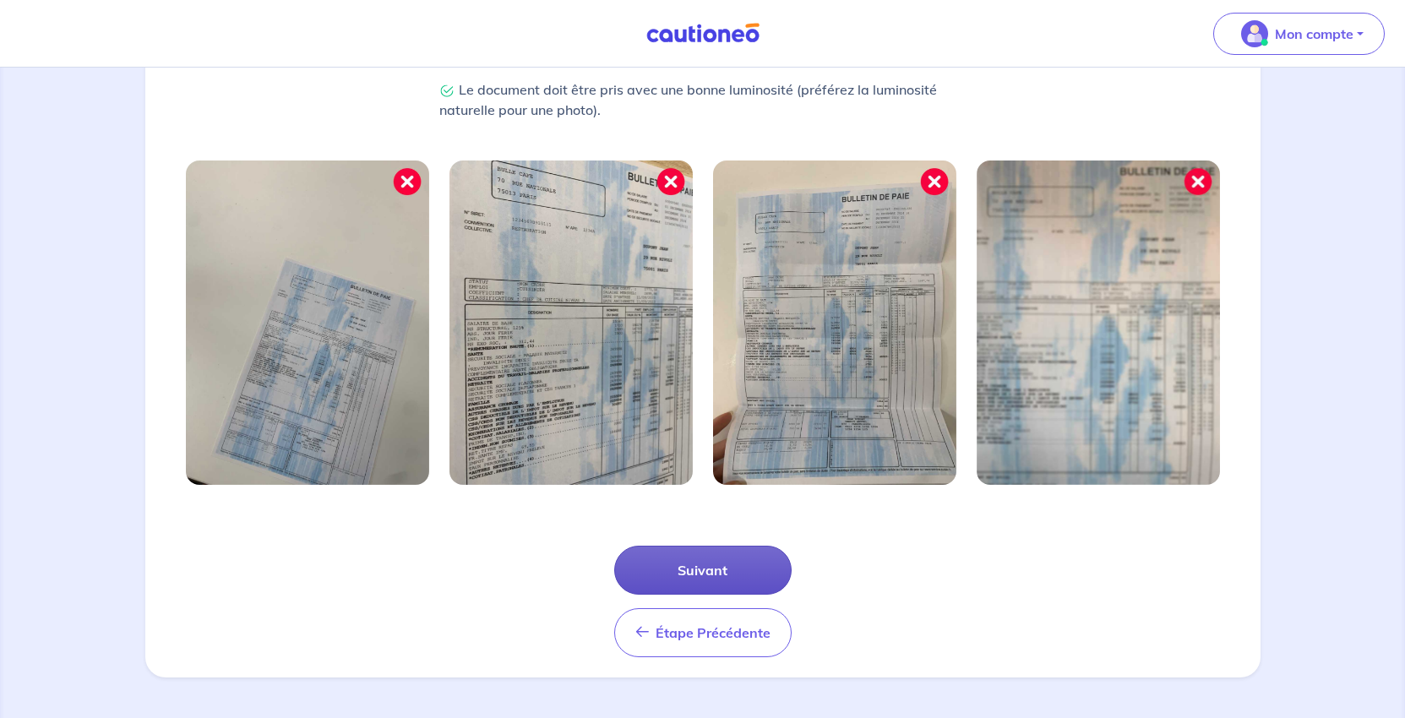
click at [760, 546] on button "Suivant" at bounding box center [702, 570] width 177 height 49
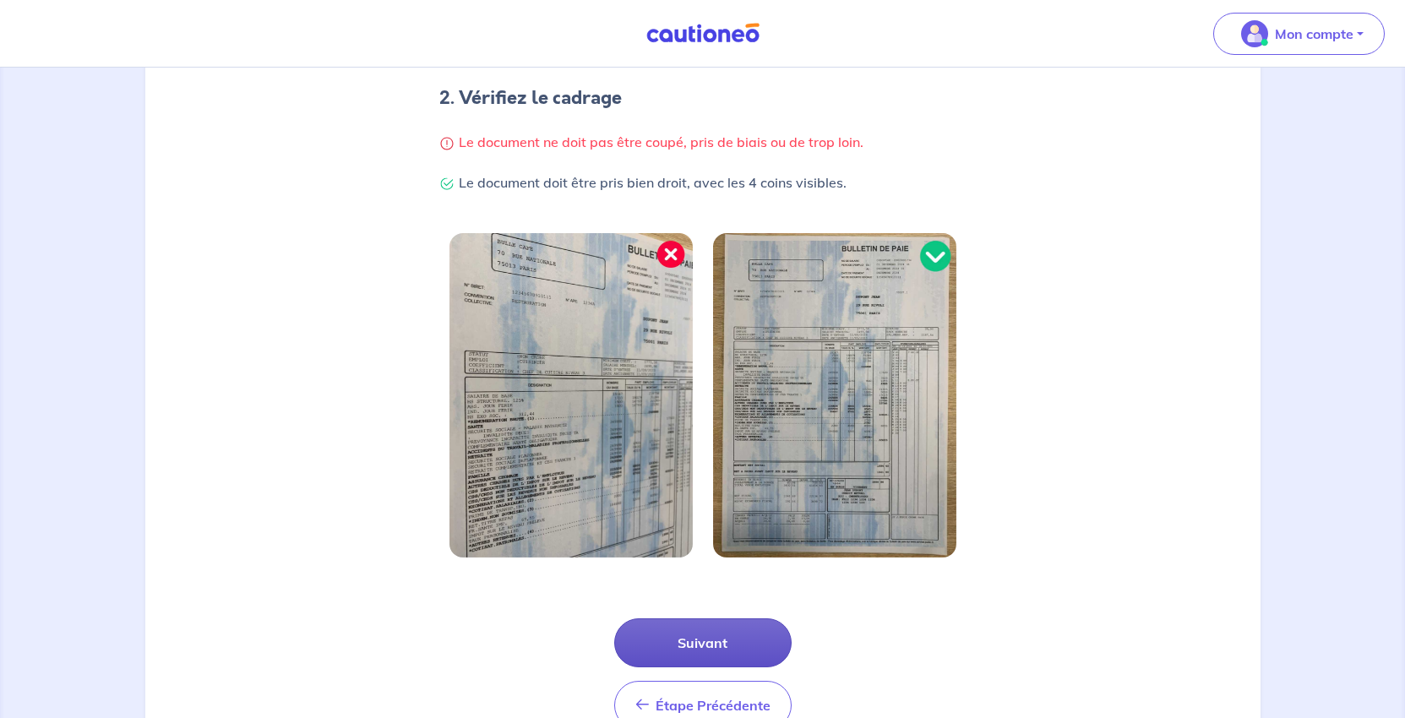
scroll to position [601, 0]
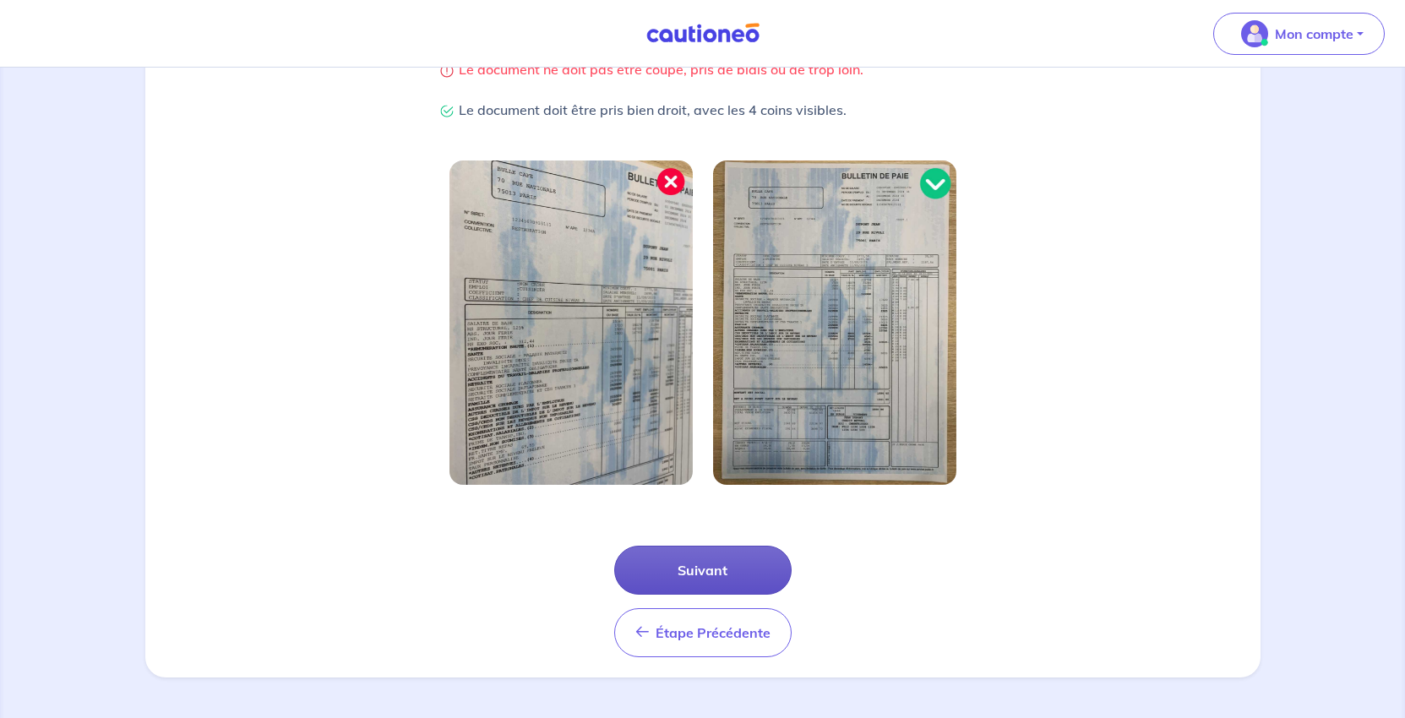
click at [760, 546] on button "Suivant" at bounding box center [702, 570] width 177 height 49
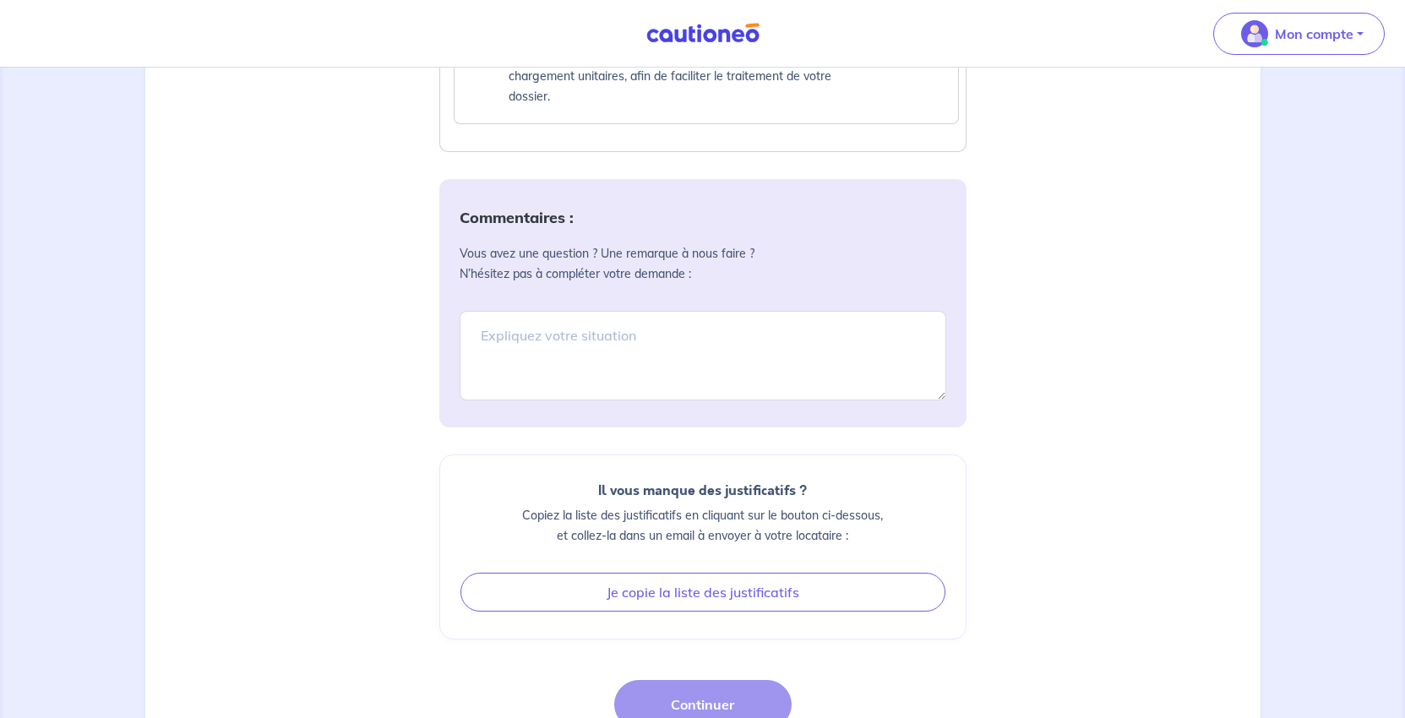
scroll to position [1605, 0]
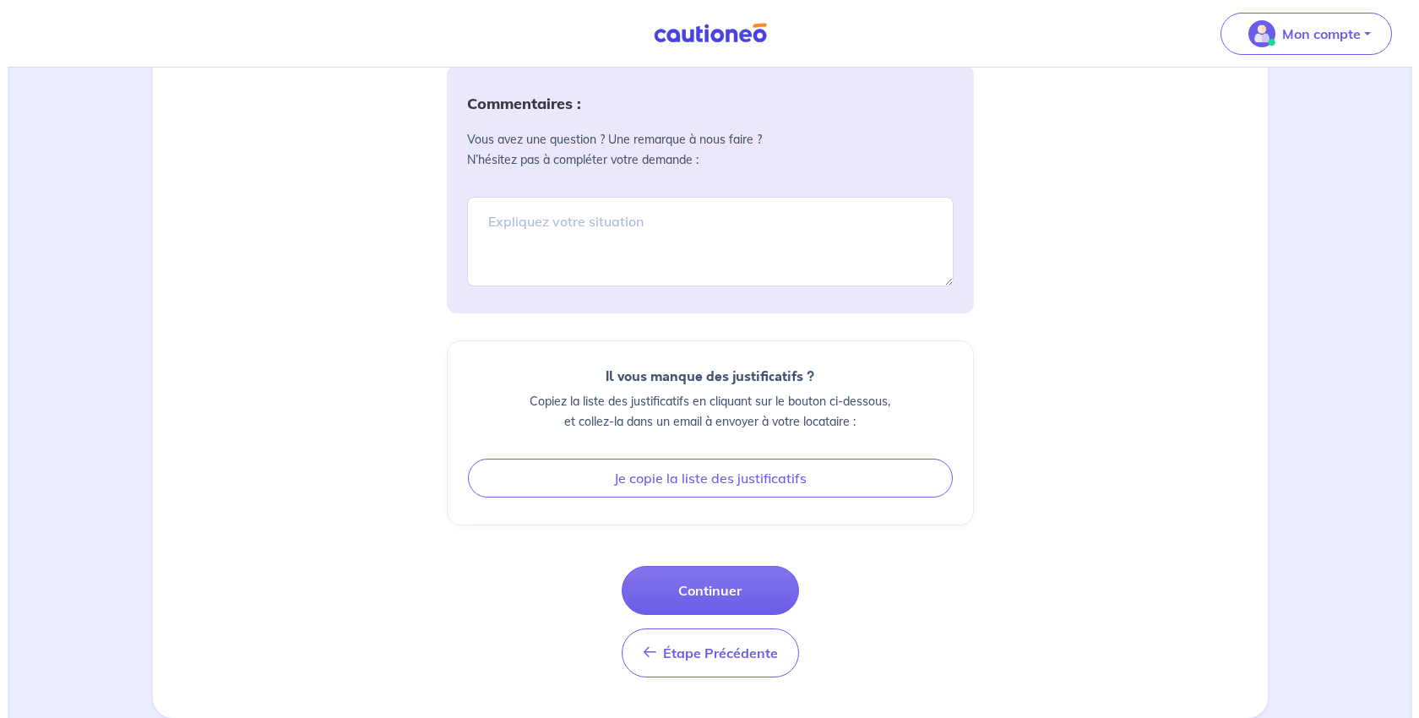
scroll to position [2526, 0]
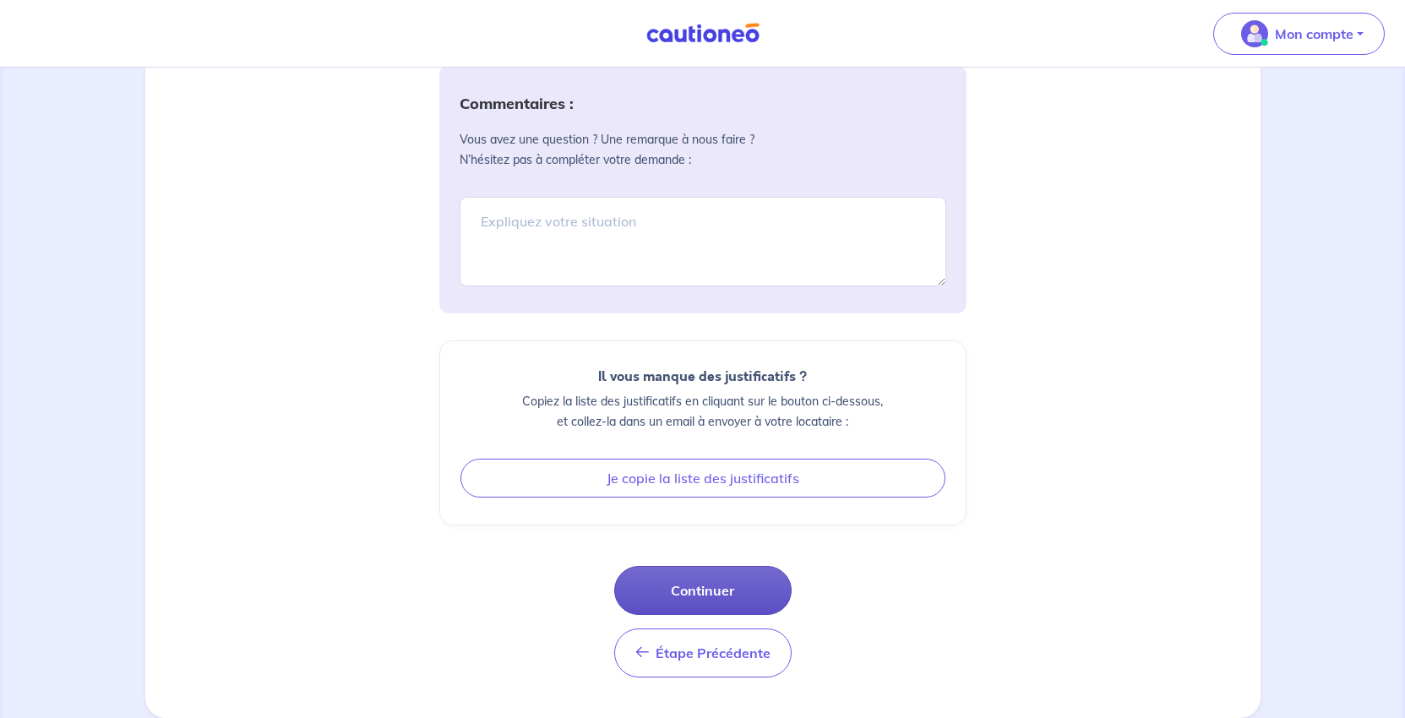
click at [718, 566] on button "Continuer" at bounding box center [702, 590] width 177 height 49
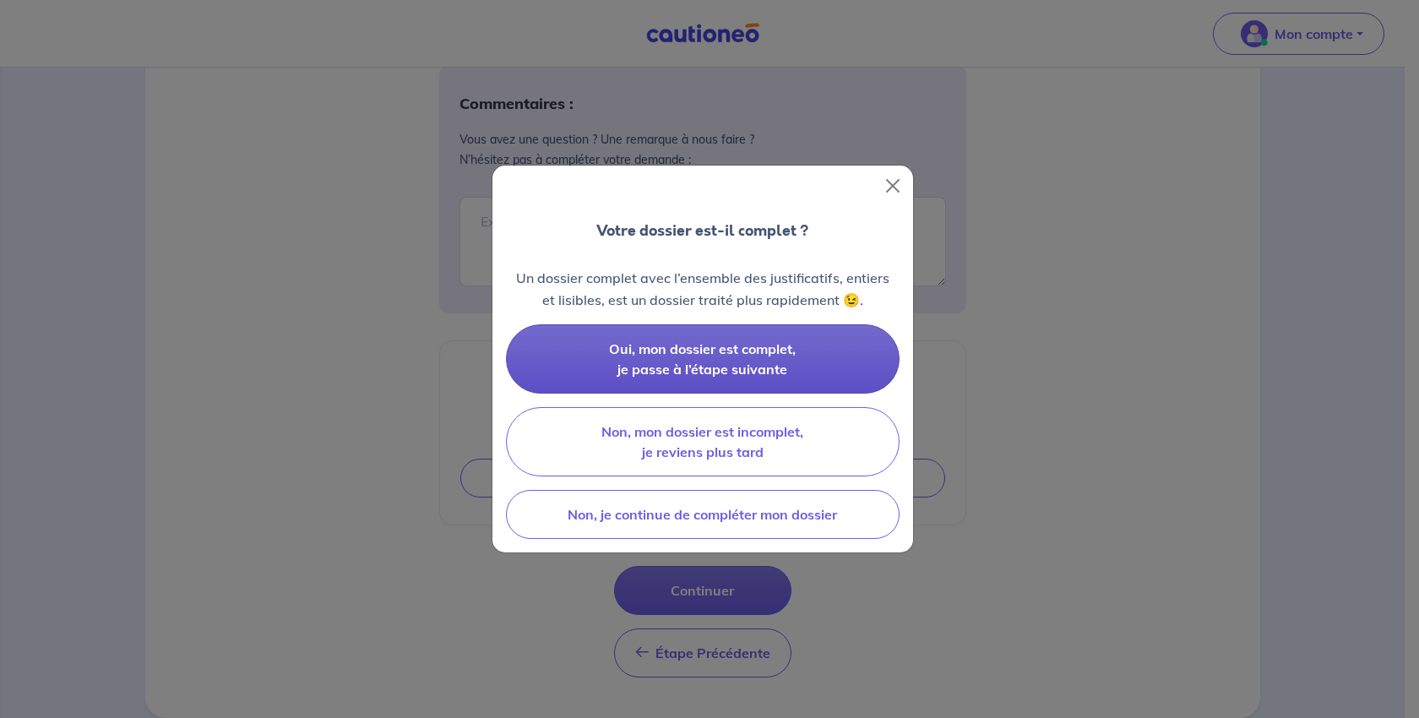
click at [699, 378] on span "Oui, mon dossier est complet, je passe à l’étape suivante" at bounding box center [702, 358] width 187 height 37
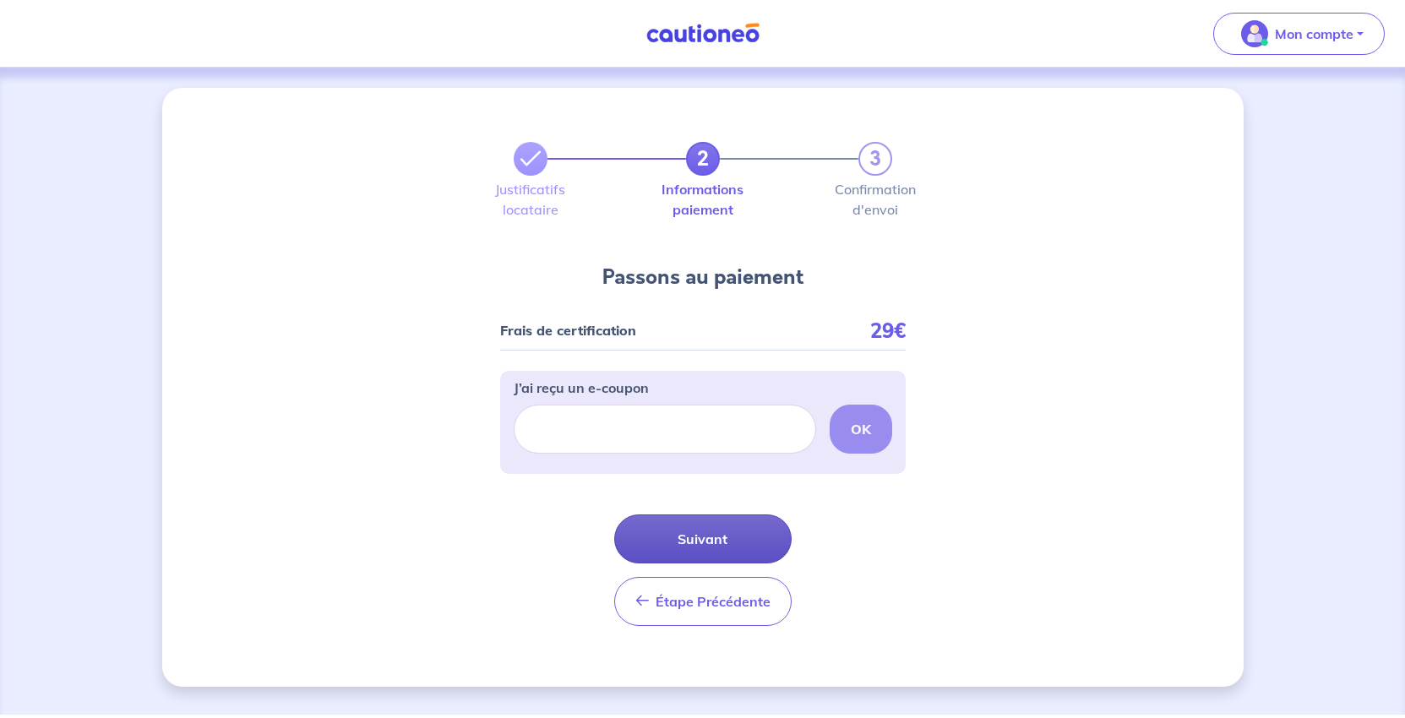
click at [737, 563] on button "Suivant" at bounding box center [702, 538] width 177 height 49
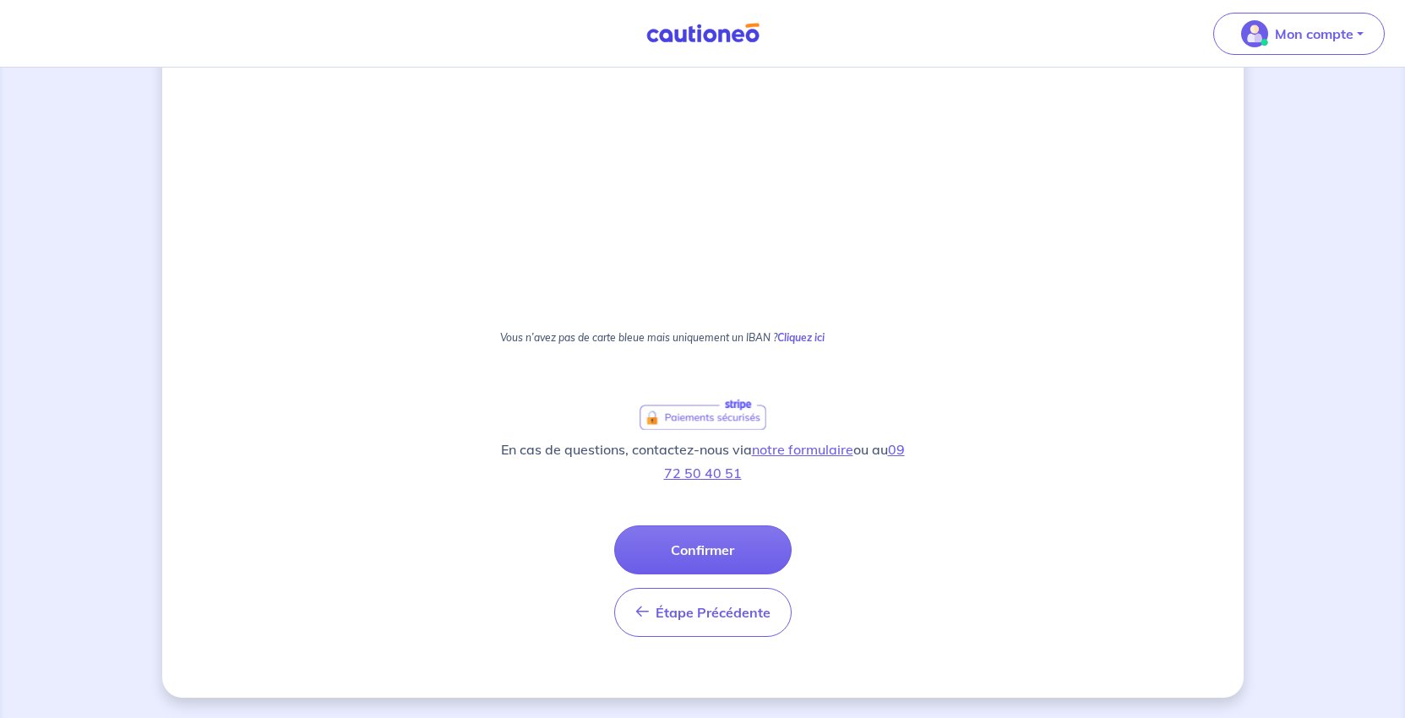
scroll to position [573, 0]
click at [824, 344] on strong "Cliquez ici" at bounding box center [800, 337] width 47 height 13
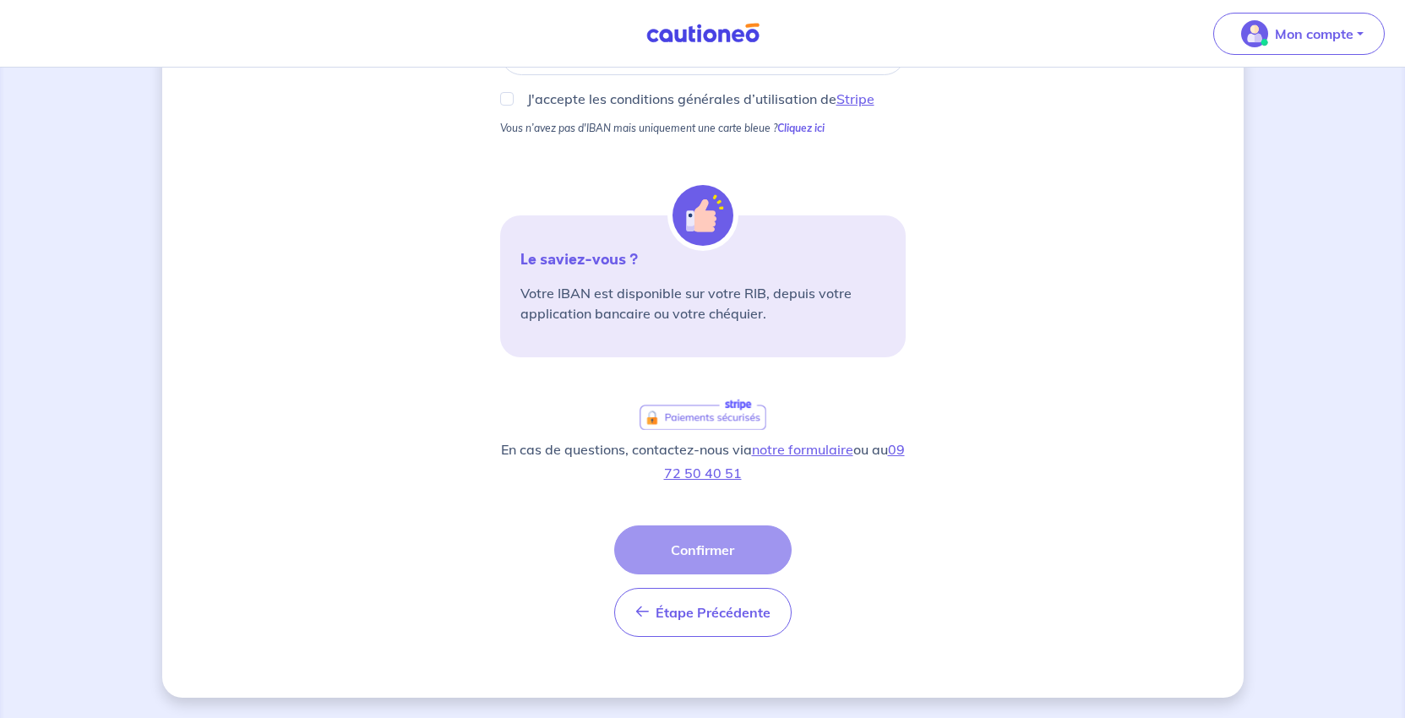
scroll to position [193, 0]
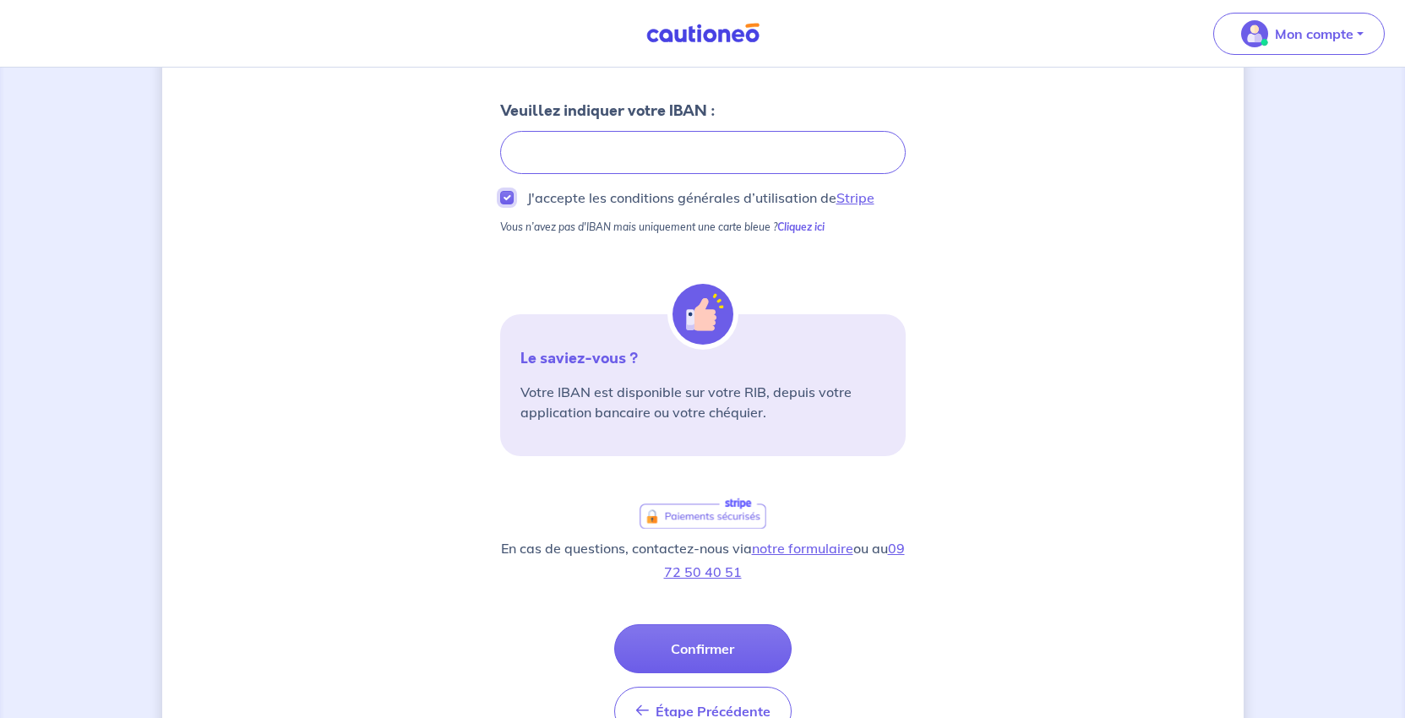
click at [500, 204] on input "J'accepte les conditions générales d’utilisation de Stripe" at bounding box center [507, 198] width 14 height 14
checkbox input "true"
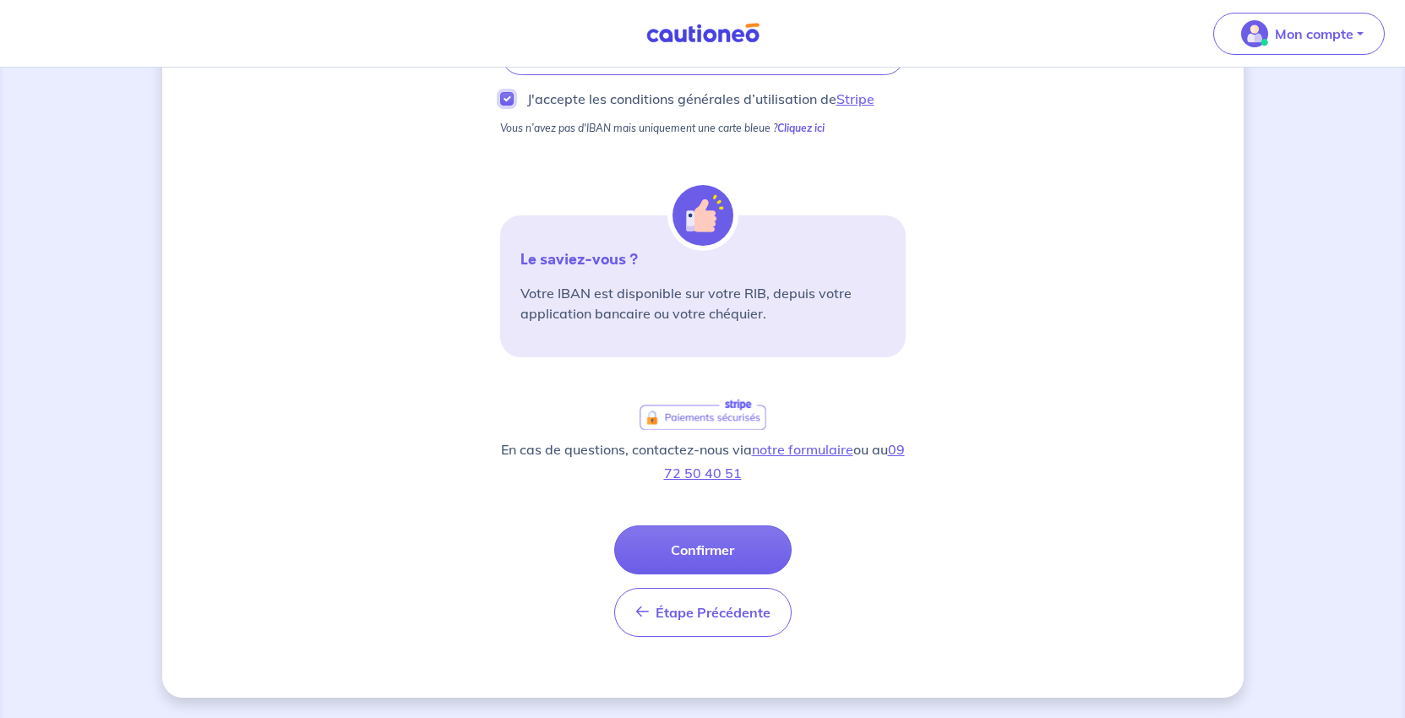
scroll to position [531, 0]
click at [691, 525] on button "Confirmer" at bounding box center [702, 549] width 177 height 49
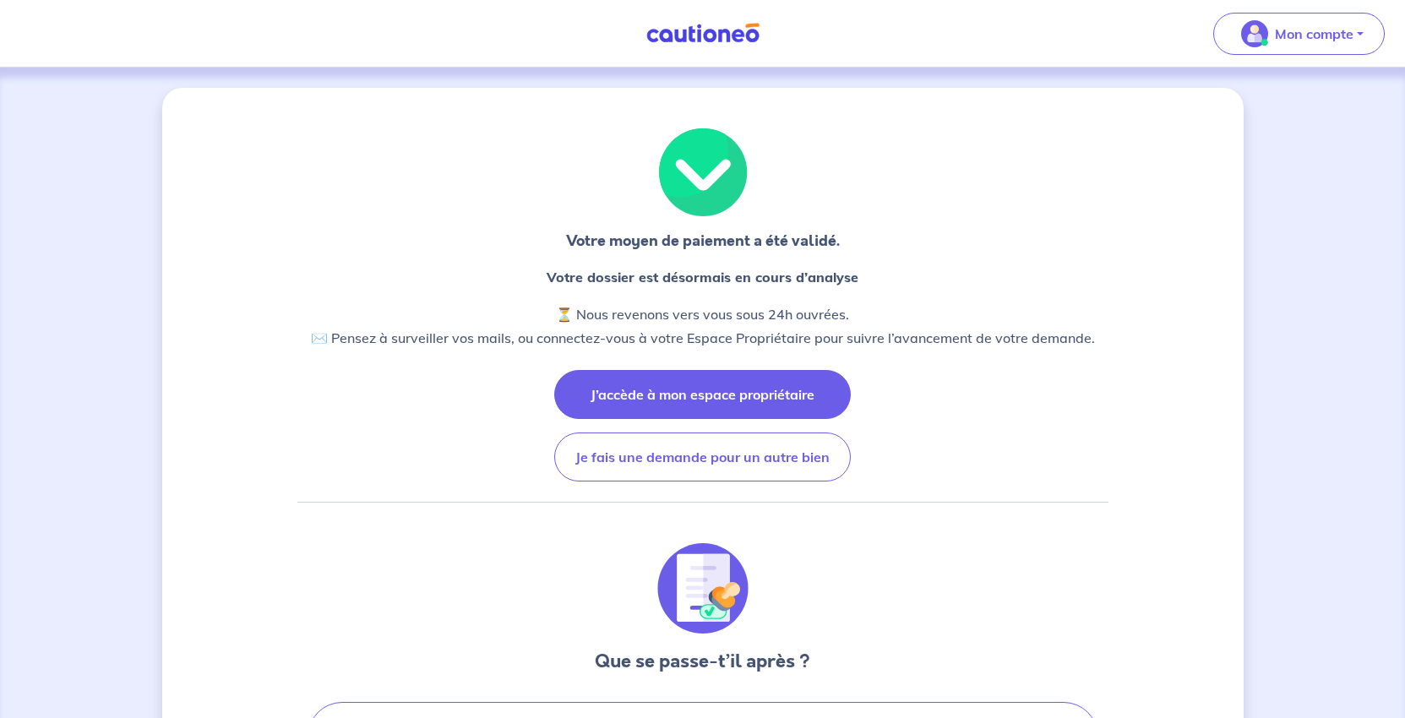
click at [695, 419] on button "J’accède à mon espace propriétaire" at bounding box center [702, 394] width 296 height 49
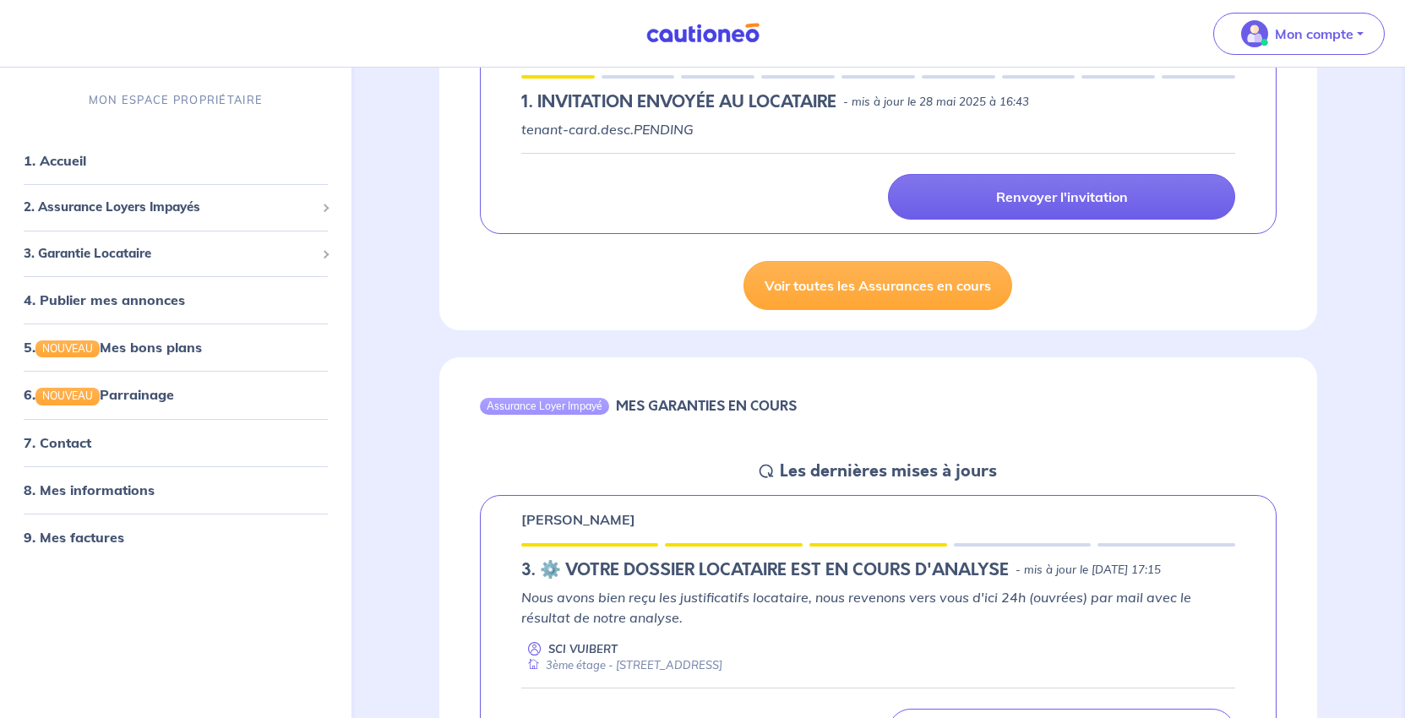
scroll to position [676, 0]
